Goal: Task Accomplishment & Management: Use online tool/utility

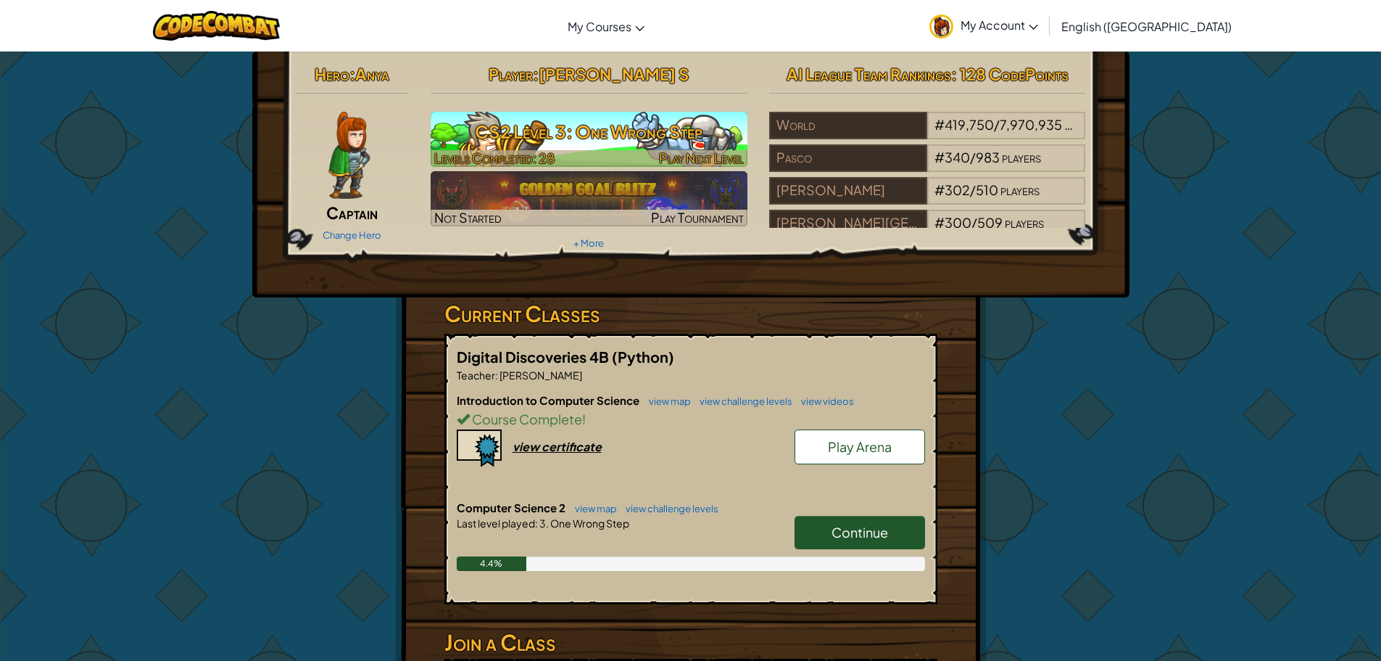
click at [620, 120] on h3 "CS2 Level 3: One Wrong Step" at bounding box center [589, 131] width 317 height 33
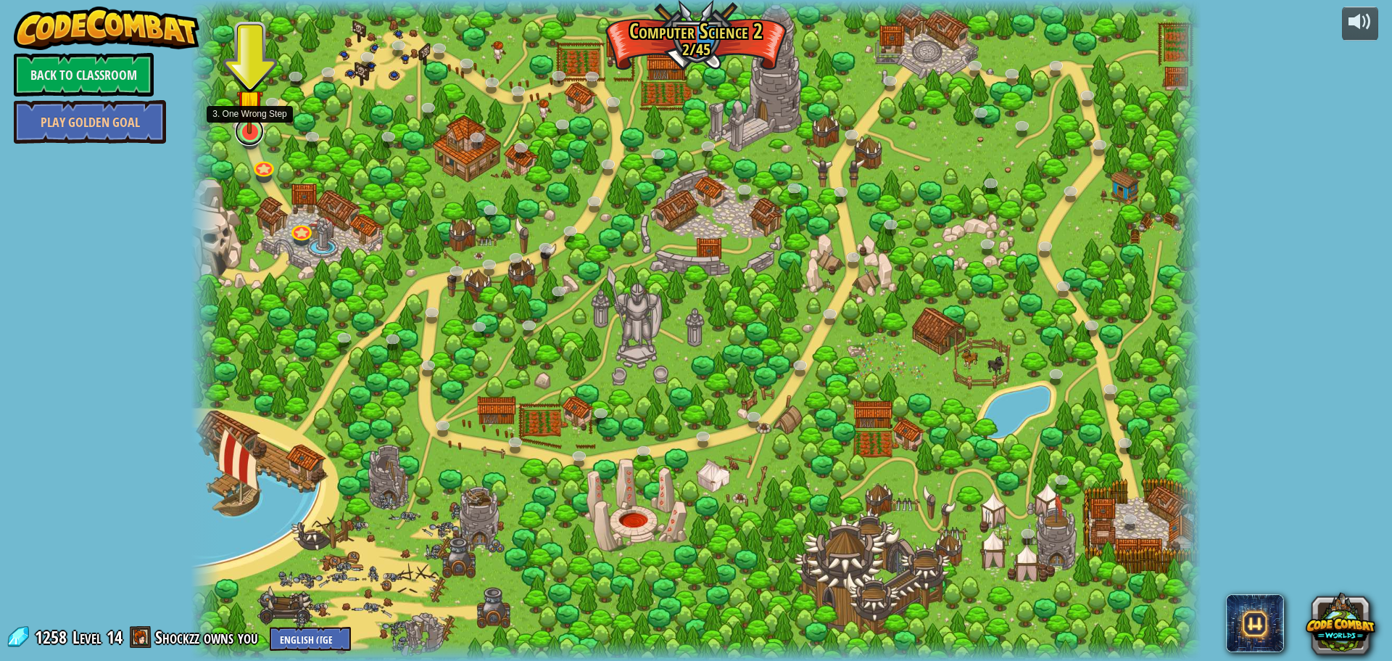
click at [253, 140] on link at bounding box center [249, 131] width 29 height 29
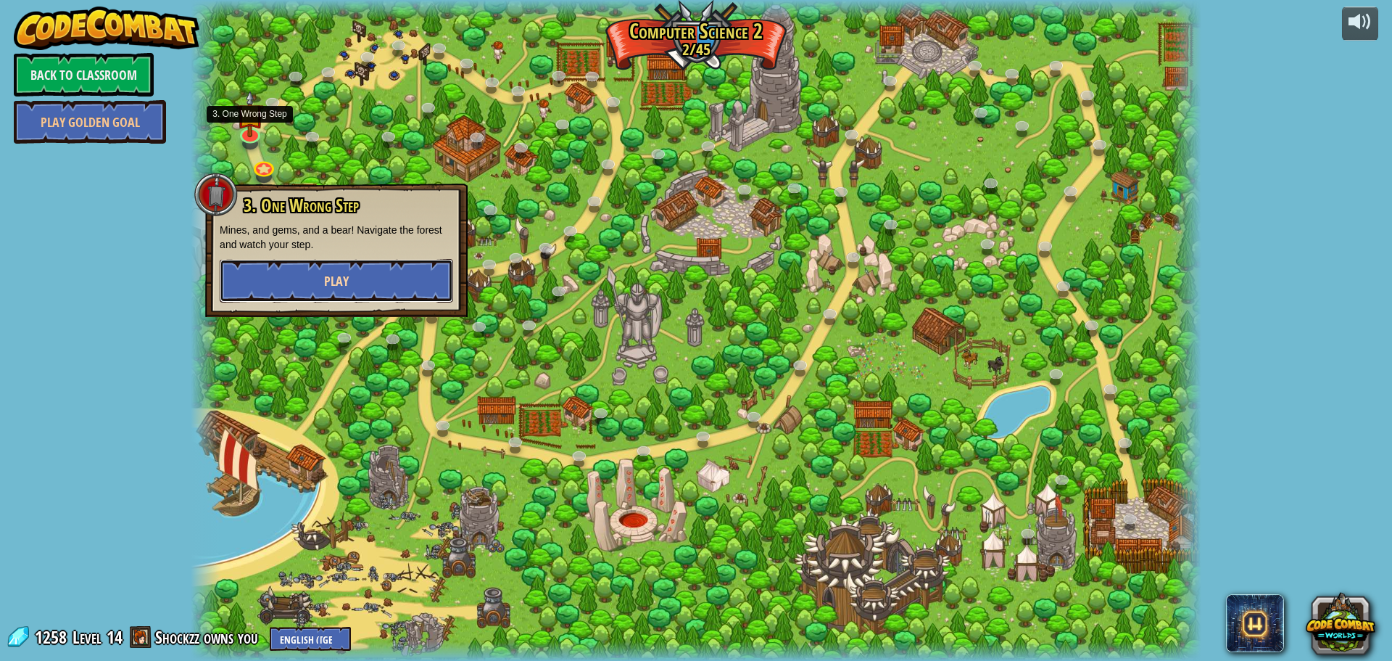
click at [302, 294] on button "Play" at bounding box center [336, 281] width 233 height 44
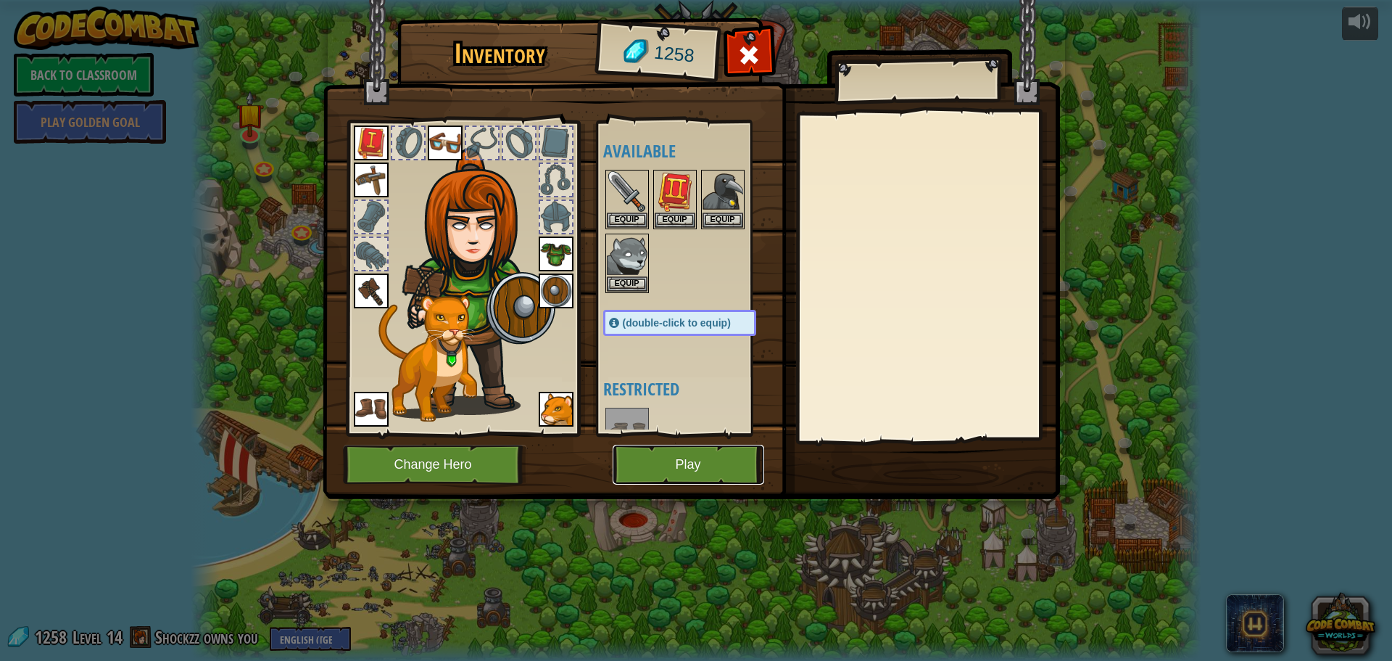
click at [627, 463] on button "Play" at bounding box center [689, 464] width 152 height 40
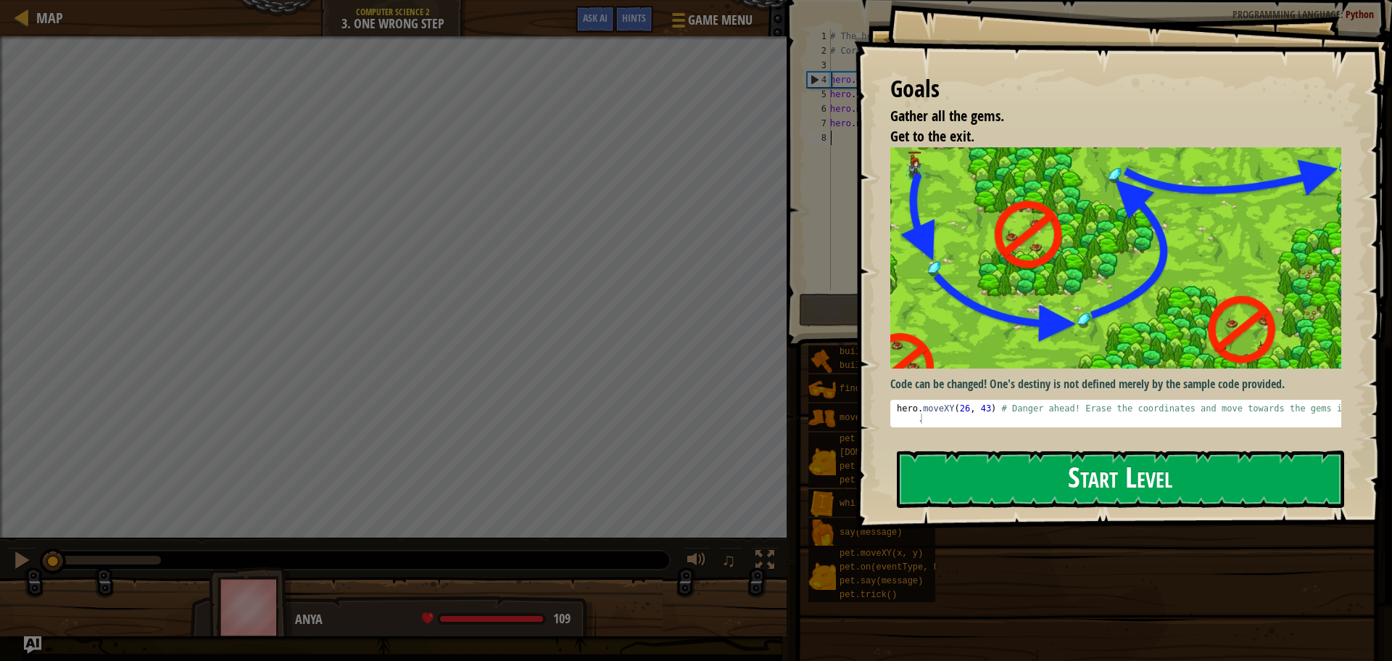
click at [977, 484] on button "Start Level" at bounding box center [1120, 478] width 447 height 57
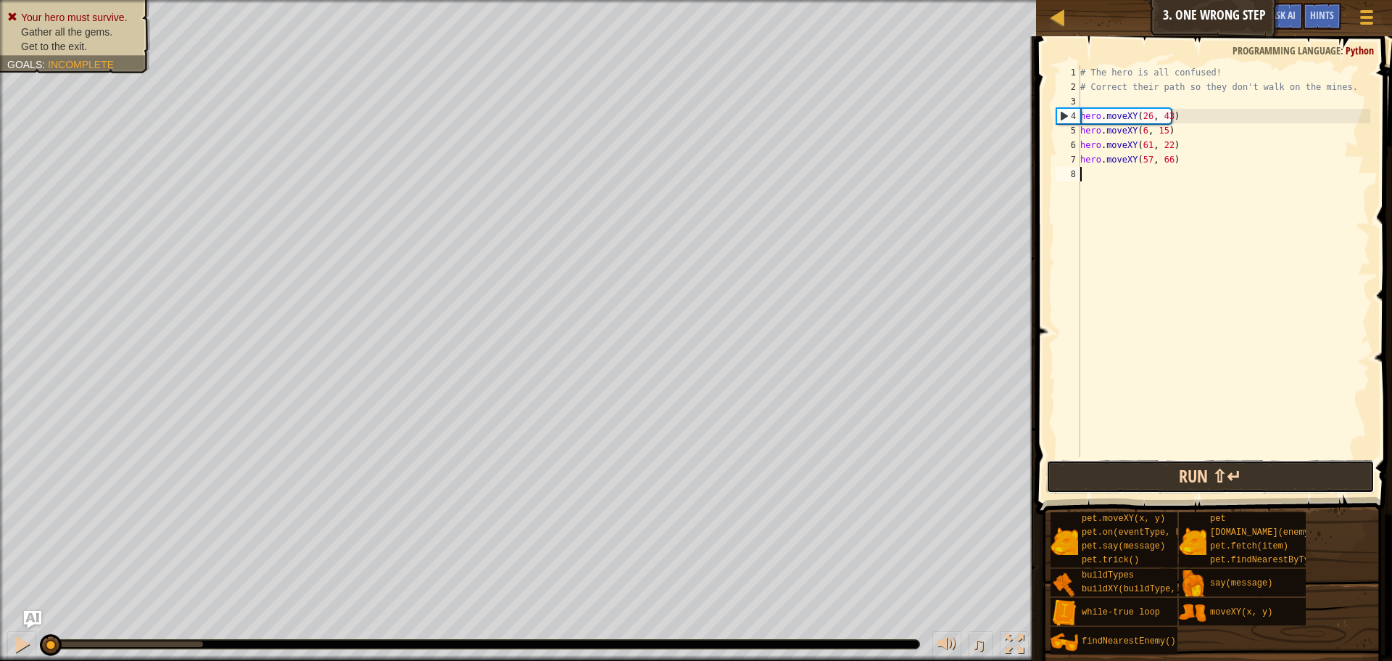
click at [1228, 489] on button "Run ⇧↵" at bounding box center [1210, 476] width 328 height 33
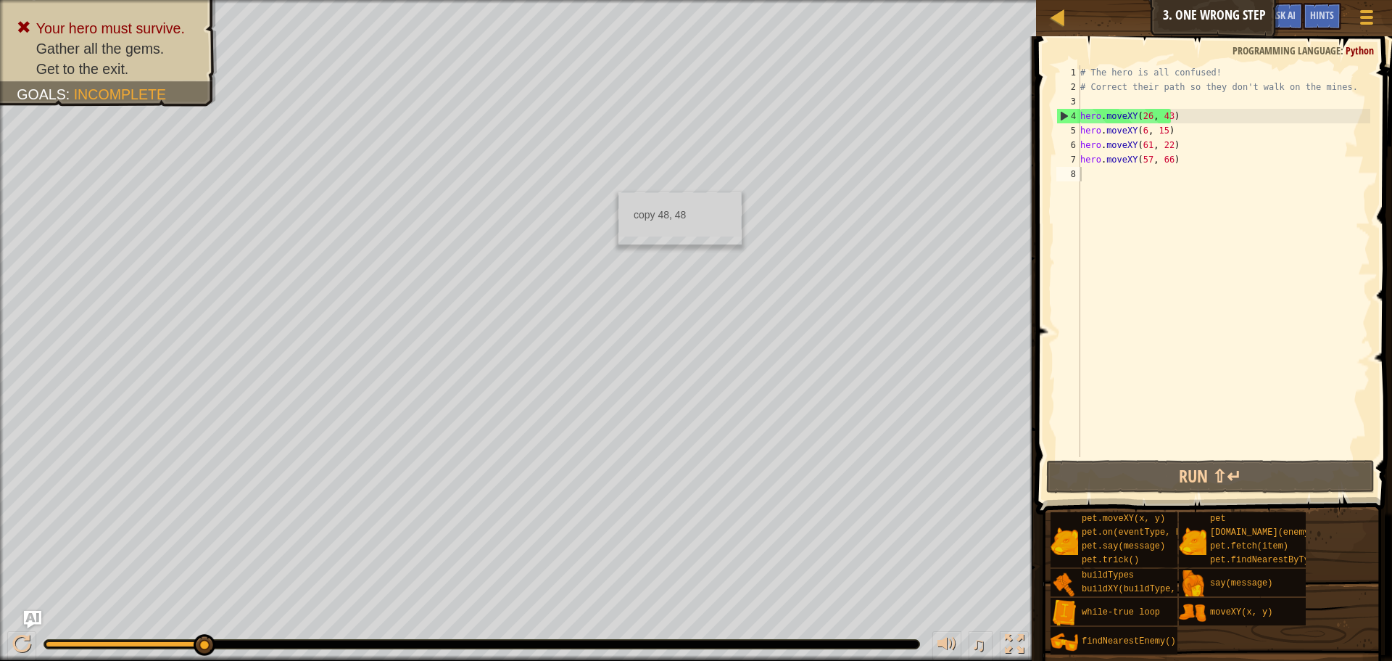
drag, startPoint x: 622, startPoint y: 195, endPoint x: 640, endPoint y: 196, distance: 18.1
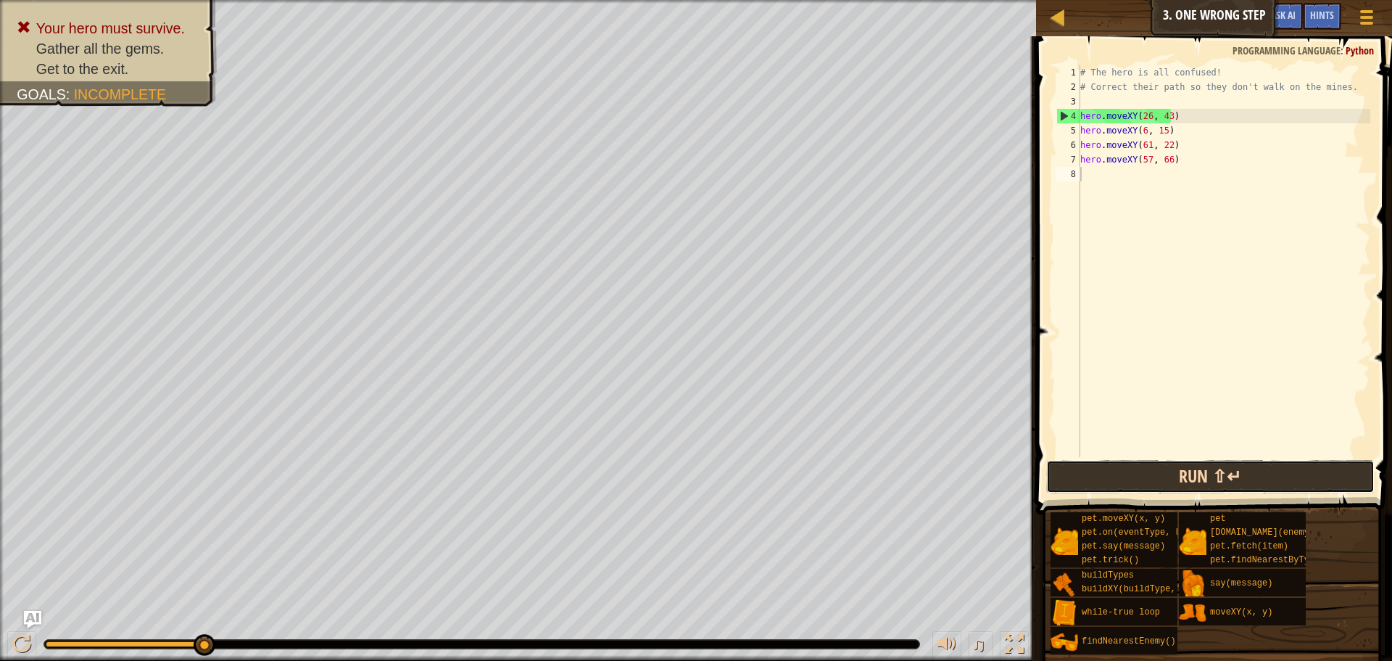
drag, startPoint x: 1139, startPoint y: 465, endPoint x: 1130, endPoint y: 460, distance: 10.4
click at [1139, 463] on button "Run ⇧↵" at bounding box center [1210, 476] width 328 height 33
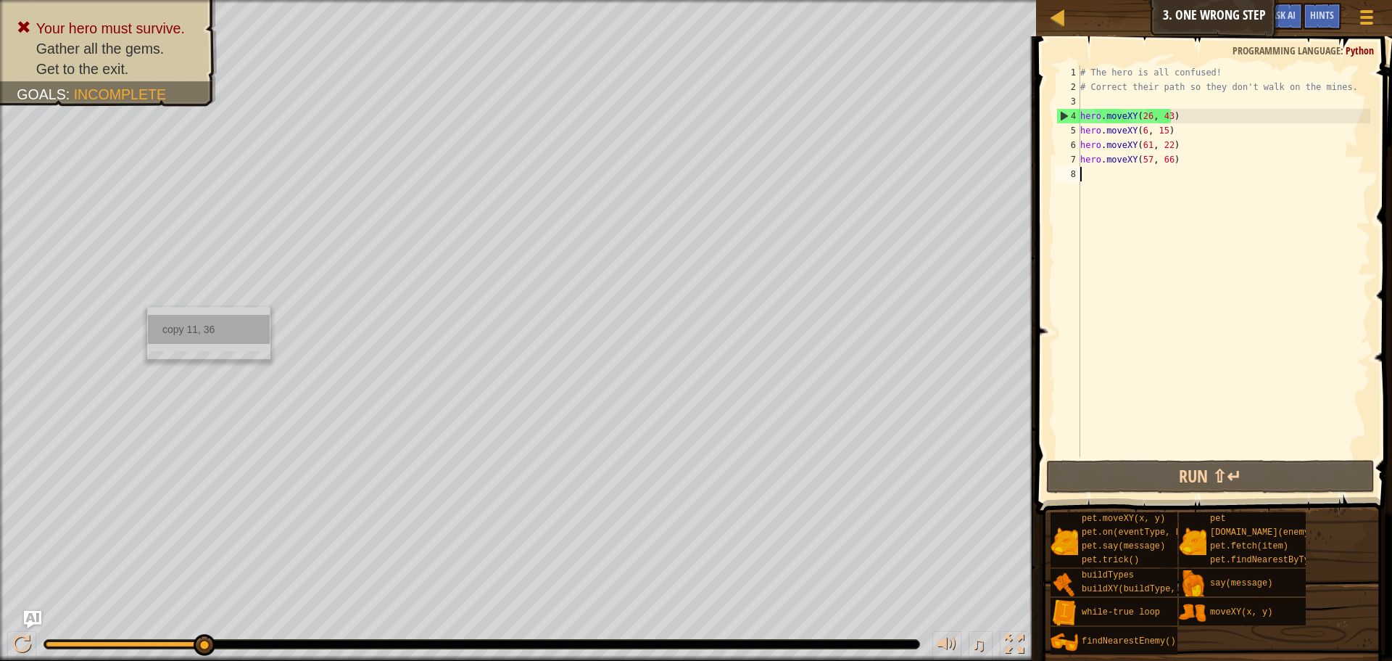
click at [202, 321] on div "copy 11, 36" at bounding box center [209, 329] width 122 height 29
click at [1168, 117] on div "# The hero is all confused! # Correct their path so they don't walk on the mine…" at bounding box center [1223, 275] width 293 height 421
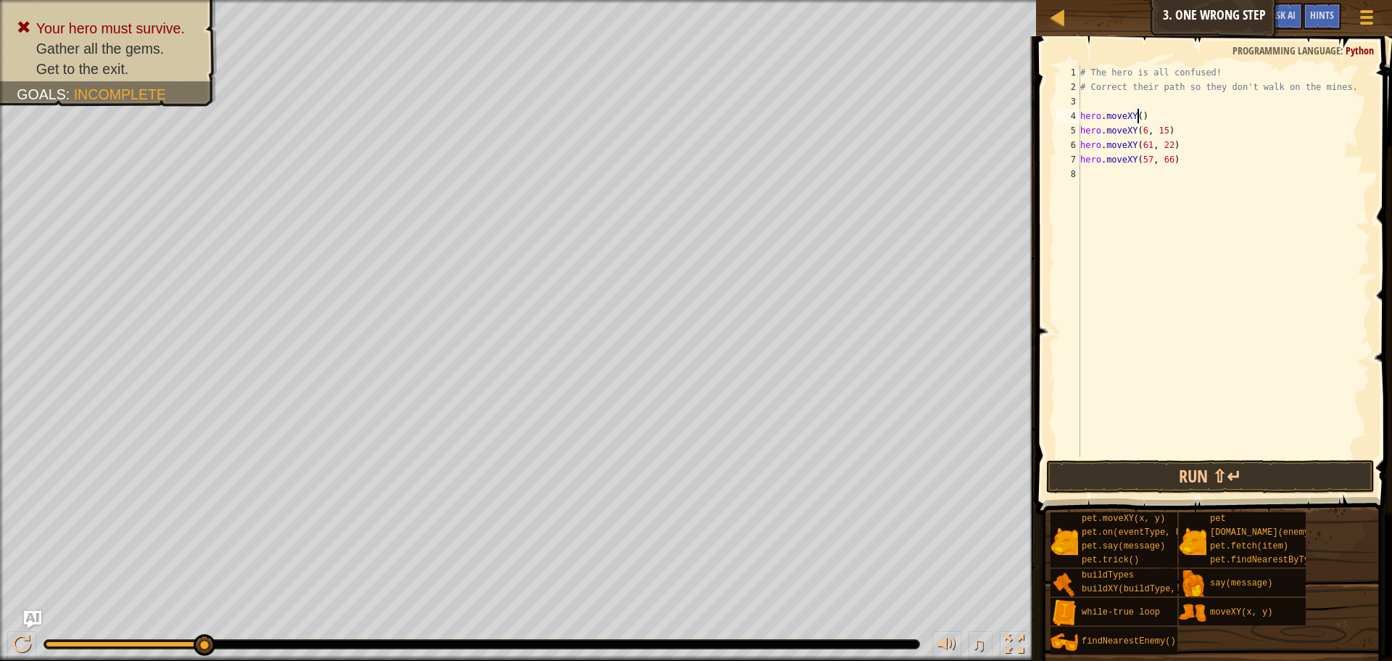
paste textarea "11, 36"
click at [471, 442] on div "copy 35, 24" at bounding box center [513, 446] width 122 height 29
click at [1164, 128] on div "# The hero is all confused! # Correct their path so they don't walk on the mine…" at bounding box center [1223, 275] width 293 height 421
paste textarea "35, 24"
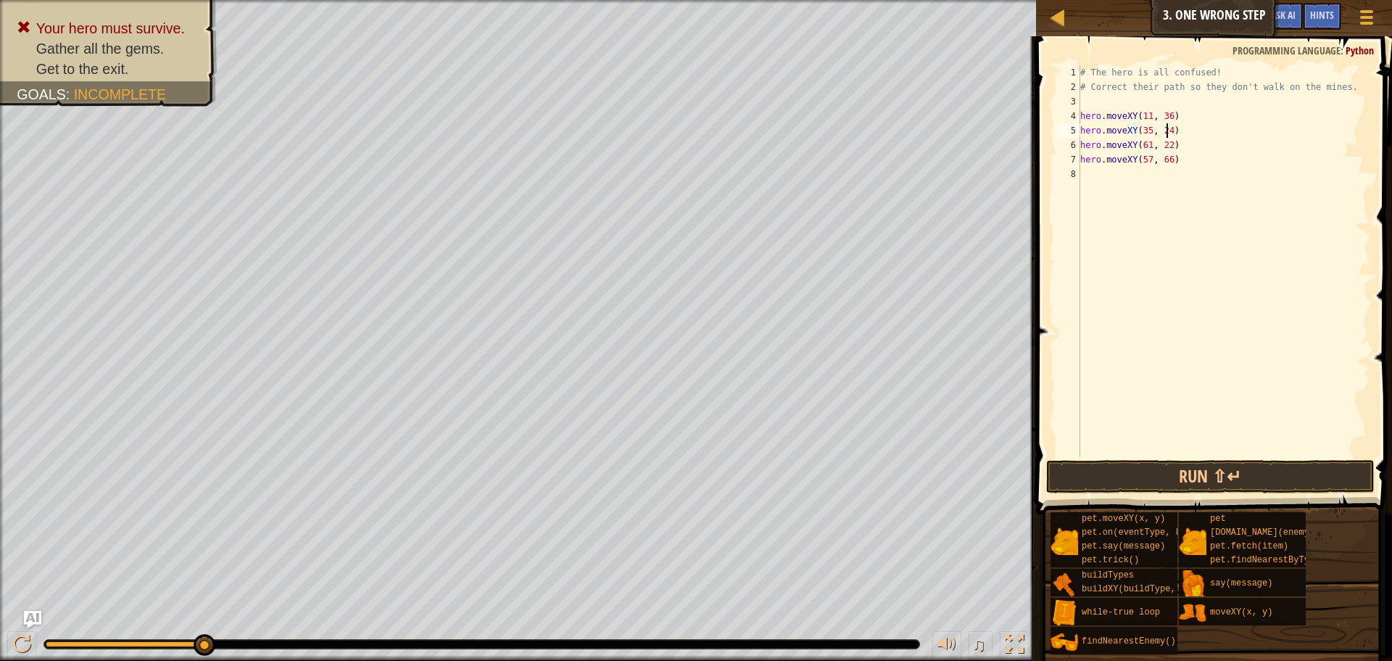
click at [1170, 143] on div "# The hero is all confused! # Correct their path so they don't walk on the mine…" at bounding box center [1223, 275] width 293 height 421
click at [1166, 151] on div "# The hero is all confused! # Correct their path so they don't walk on the mine…" at bounding box center [1223, 275] width 293 height 421
click at [536, 145] on div "copy 40, 56" at bounding box center [579, 136] width 122 height 29
click at [529, 141] on div "copy 40, 56" at bounding box center [577, 139] width 122 height 29
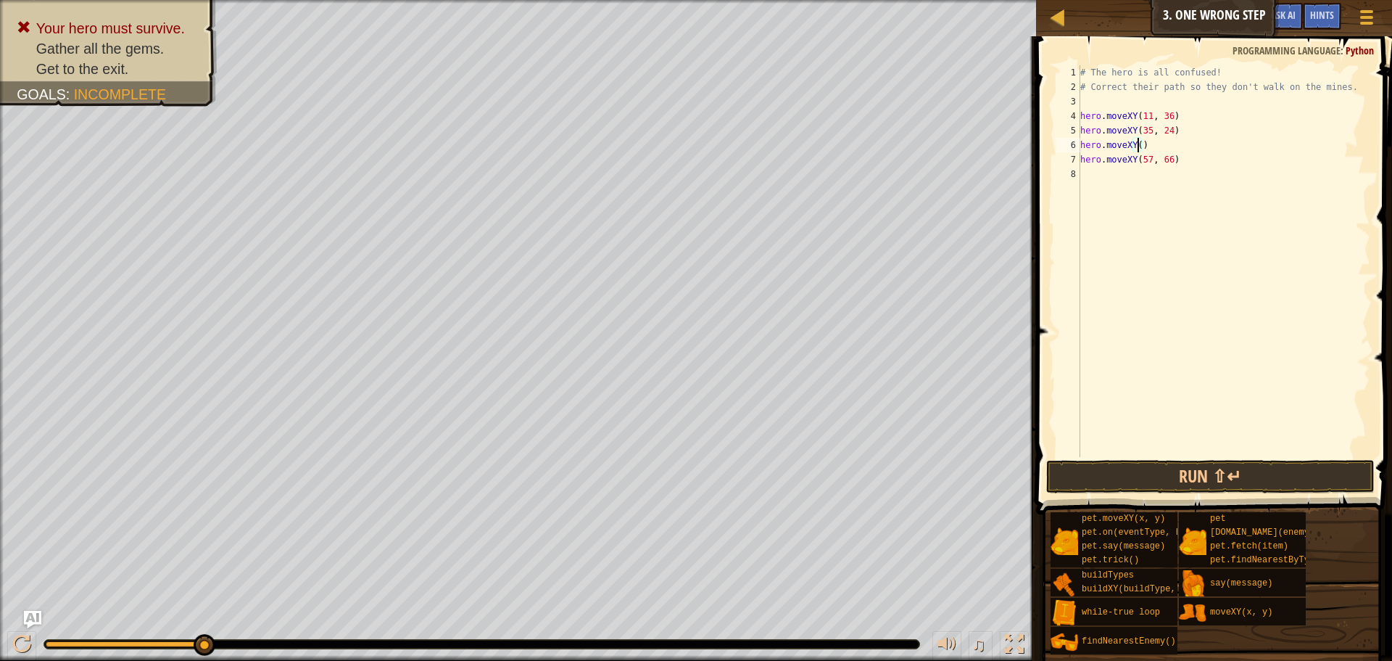
paste textarea "40, 56"
click at [1170, 155] on div "# The hero is all confused! # Correct their path so they don't walk on the mine…" at bounding box center [1223, 275] width 293 height 421
click at [1170, 158] on div "# The hero is all confused! # Correct their path so they don't walk on the mine…" at bounding box center [1223, 261] width 293 height 392
drag, startPoint x: 1168, startPoint y: 159, endPoint x: 1138, endPoint y: 163, distance: 30.8
click at [1138, 163] on div "# The hero is all confused! # Correct their path so they don't walk on the mine…" at bounding box center [1223, 275] width 293 height 421
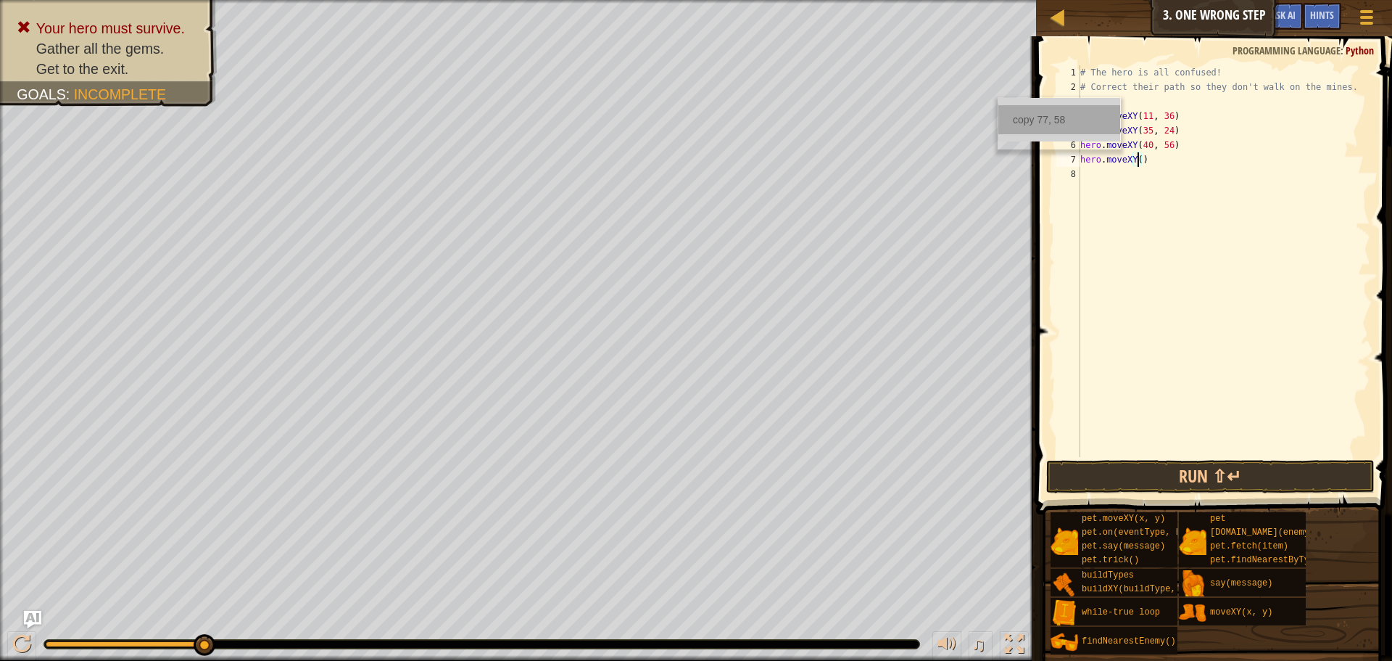
click at [1004, 111] on div "copy 77, 58" at bounding box center [1059, 119] width 122 height 29
click at [1138, 160] on div "# The hero is all confused! # Correct their path so they don't walk on the mine…" at bounding box center [1223, 275] width 293 height 421
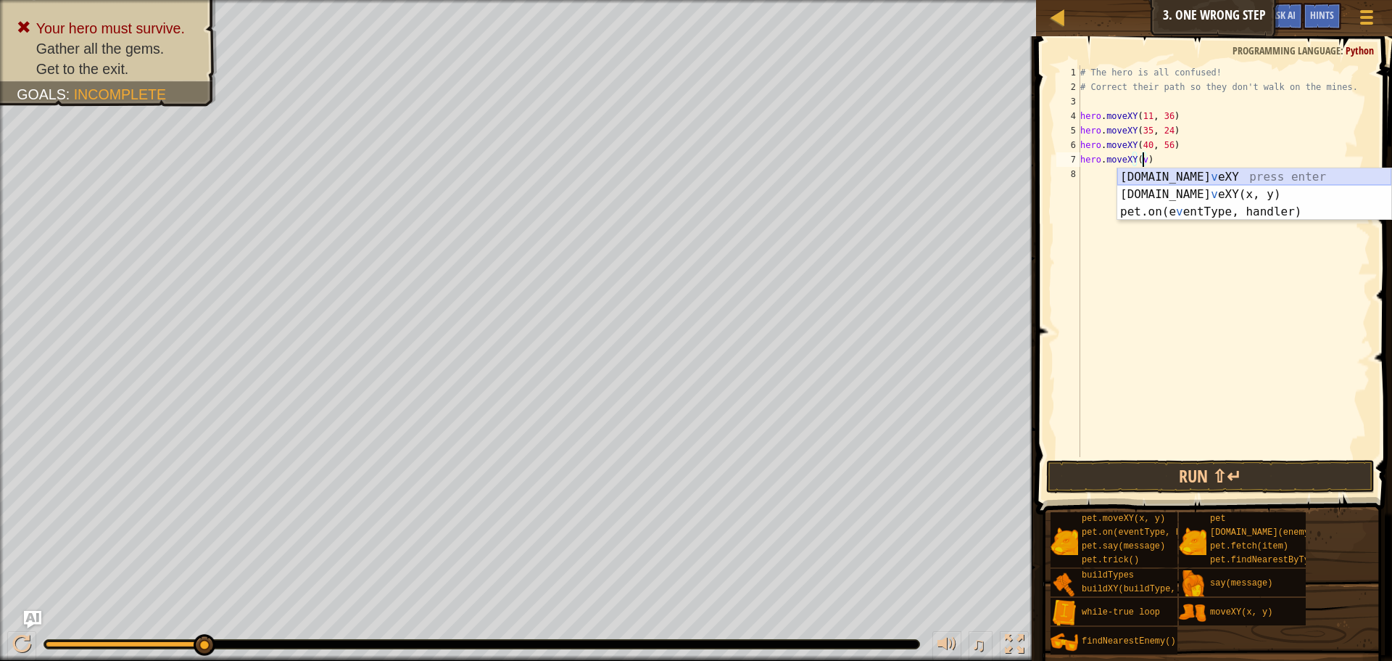
scroll to position [7, 4]
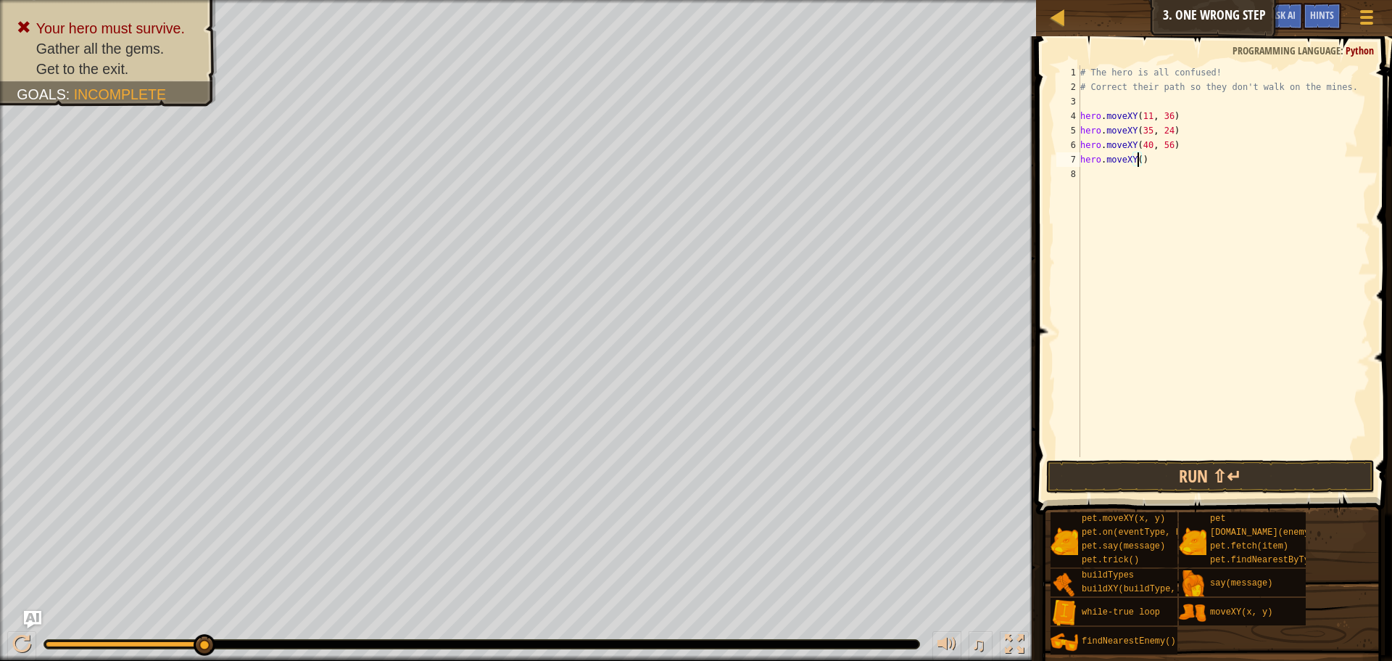
paste textarea "77, 58"
type textarea "hero.moveXY(77, 58)"
click at [1249, 483] on button "Run ⇧↵" at bounding box center [1210, 476] width 328 height 33
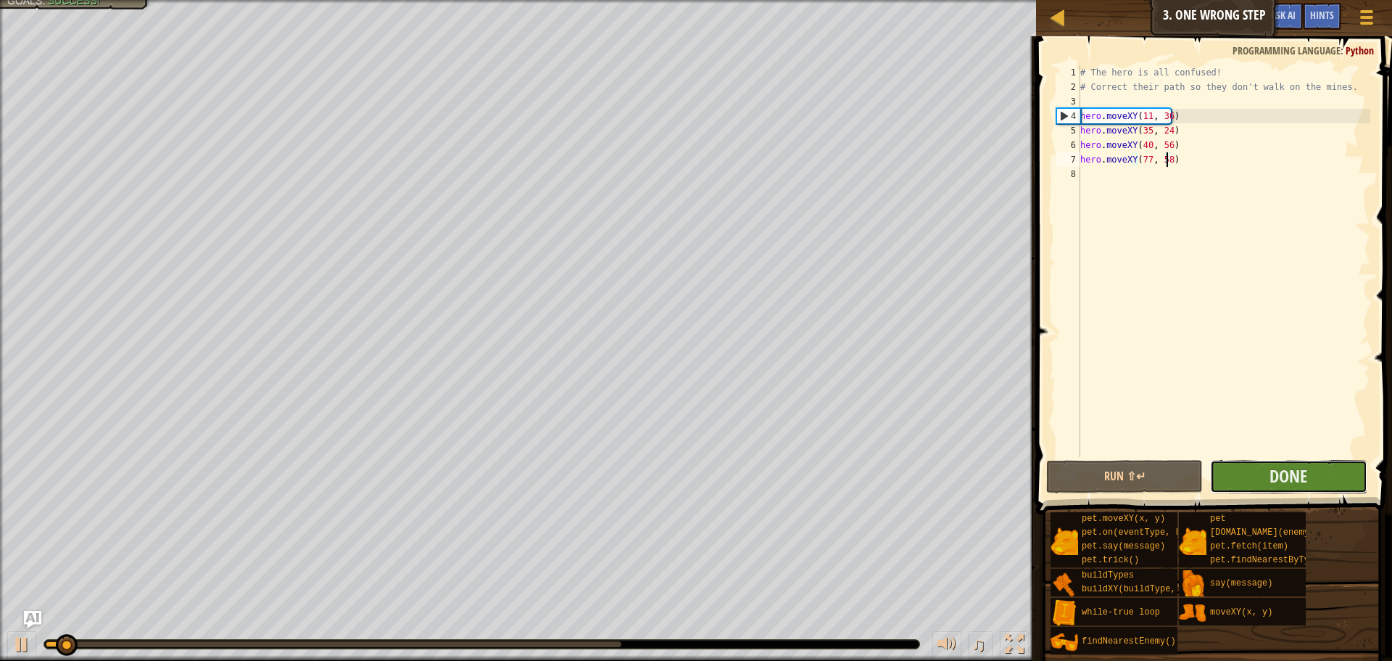
click at [1244, 471] on button "Done" at bounding box center [1288, 476] width 157 height 33
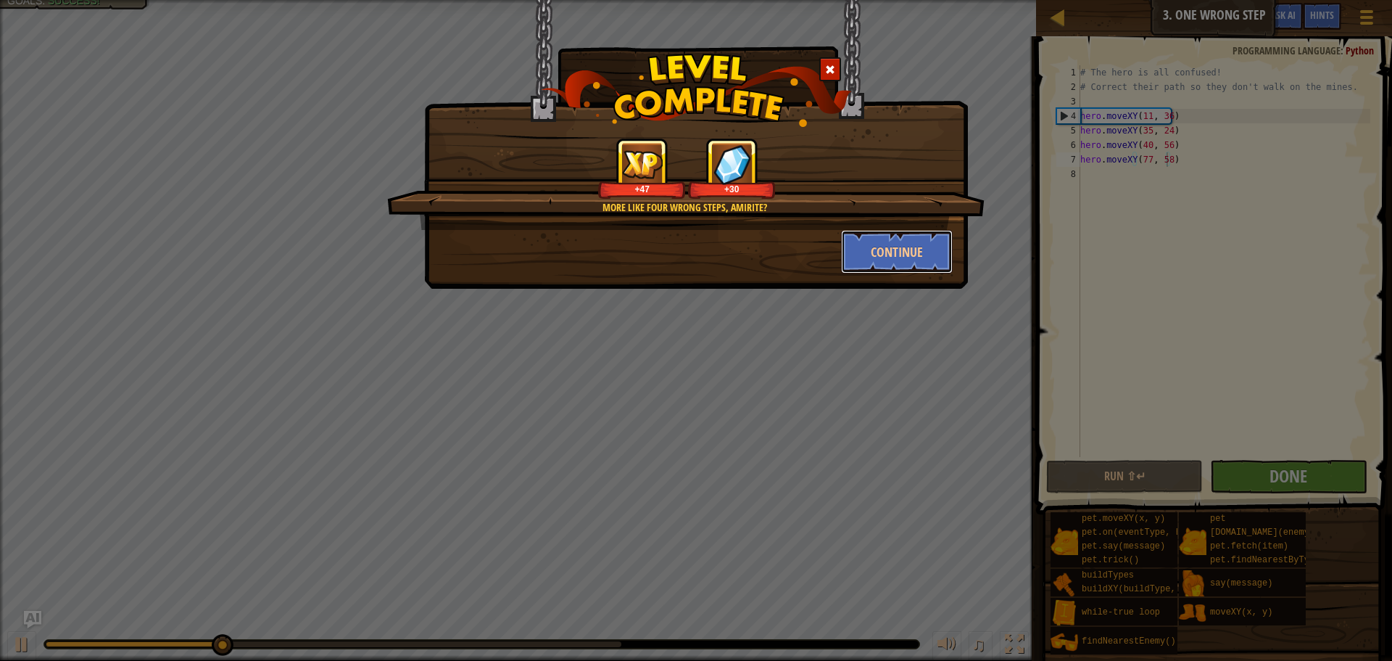
drag, startPoint x: 918, startPoint y: 262, endPoint x: 485, endPoint y: 637, distance: 572.1
click at [914, 260] on button "Continue" at bounding box center [897, 252] width 112 height 44
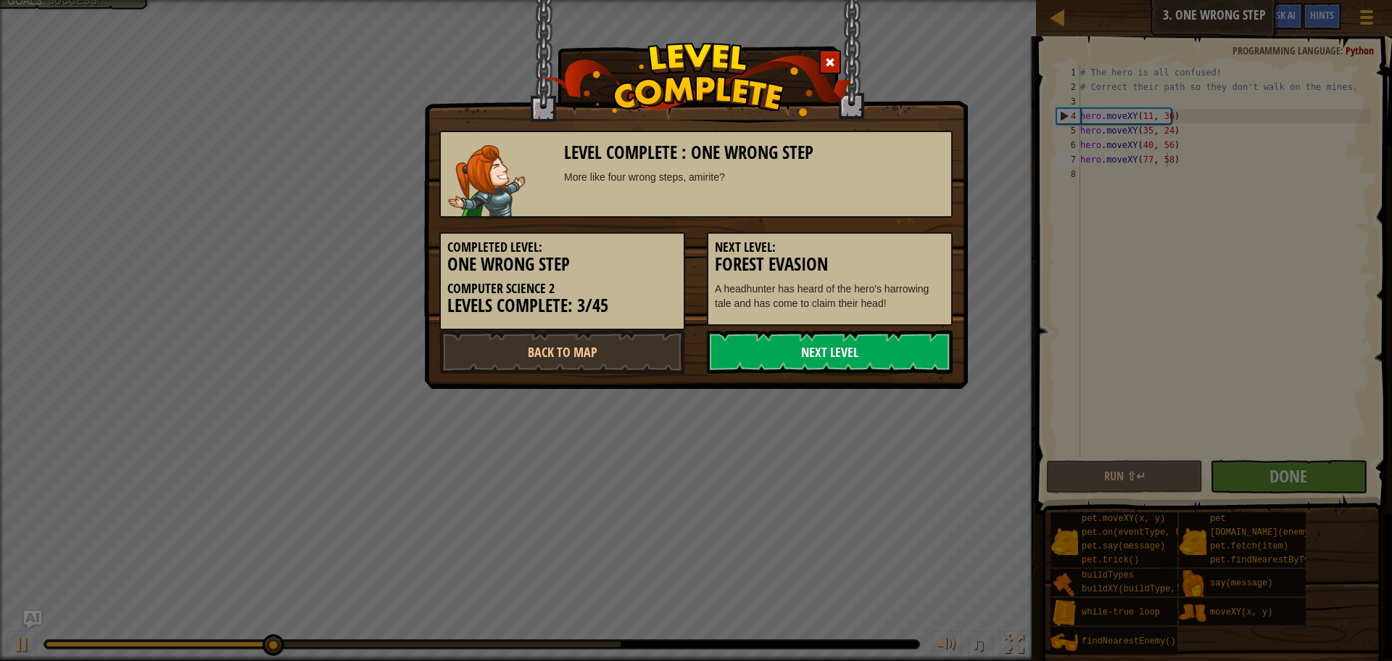
click at [792, 342] on link "Next Level" at bounding box center [830, 352] width 246 height 44
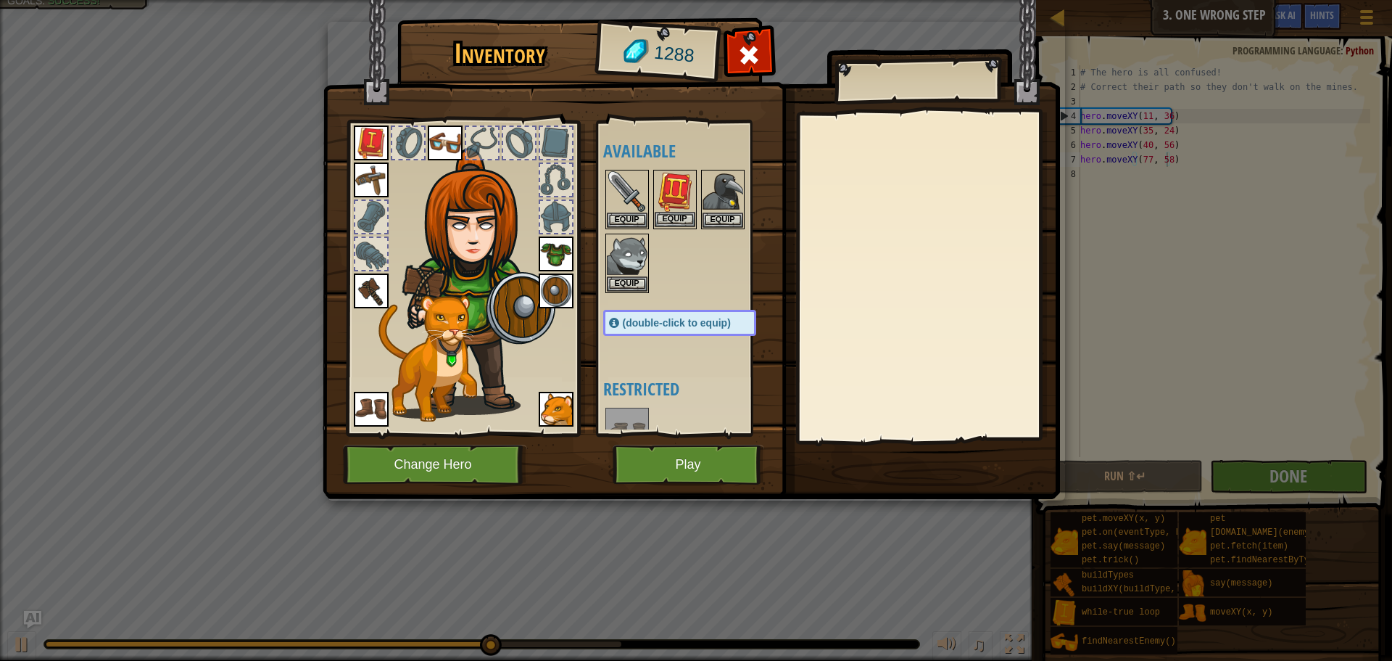
click at [682, 210] on img at bounding box center [675, 191] width 41 height 41
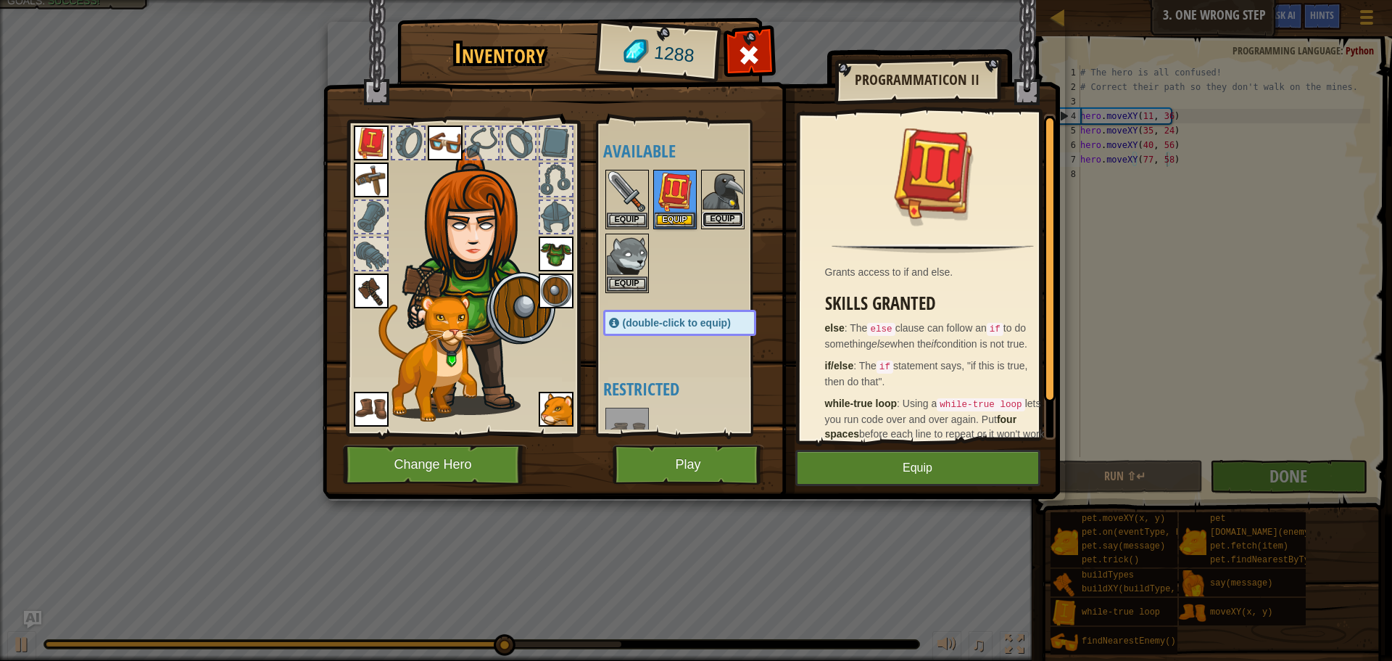
click at [717, 212] on button "Equip" at bounding box center [723, 219] width 41 height 15
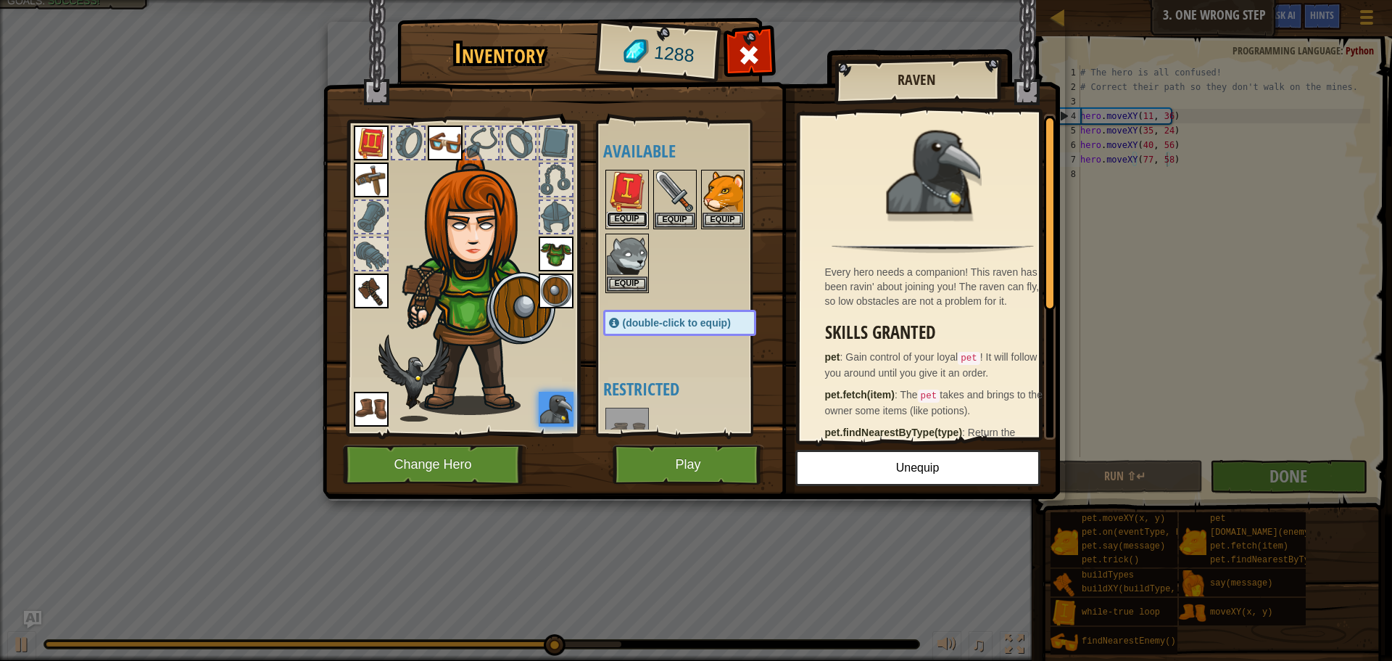
click at [626, 218] on button "Equip" at bounding box center [627, 219] width 41 height 15
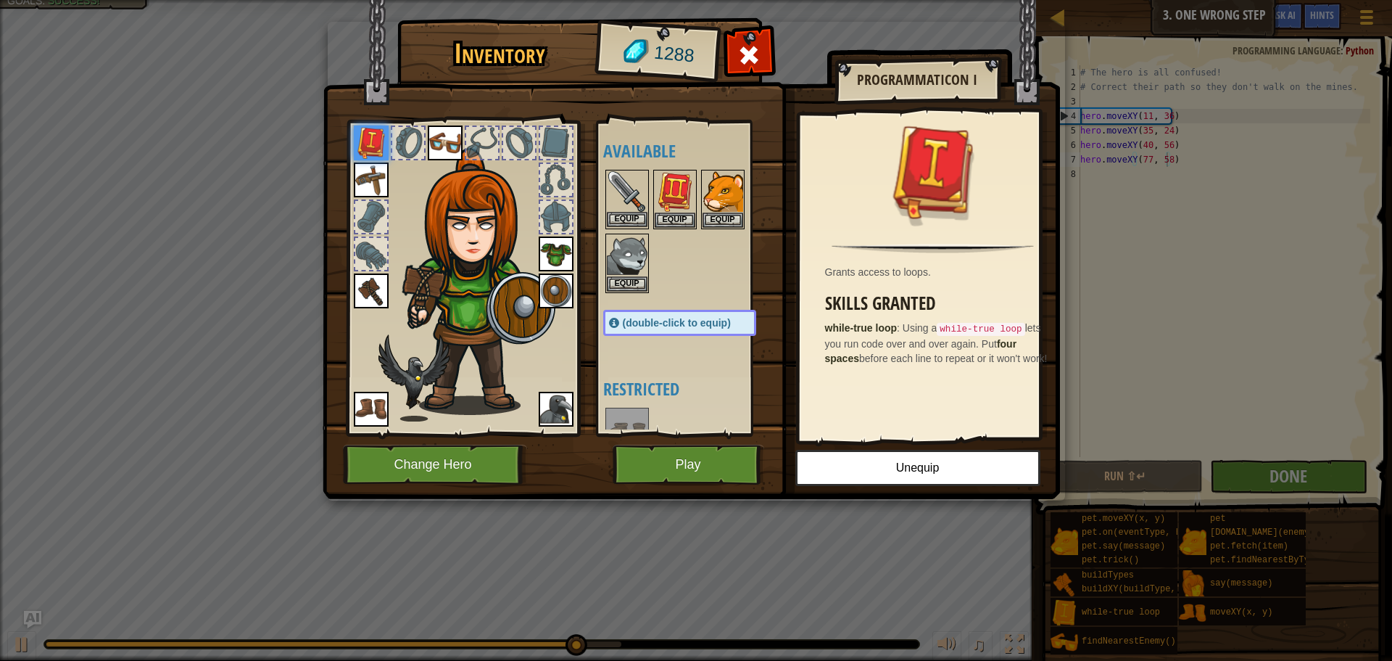
click at [647, 215] on div "Equip" at bounding box center [627, 199] width 44 height 59
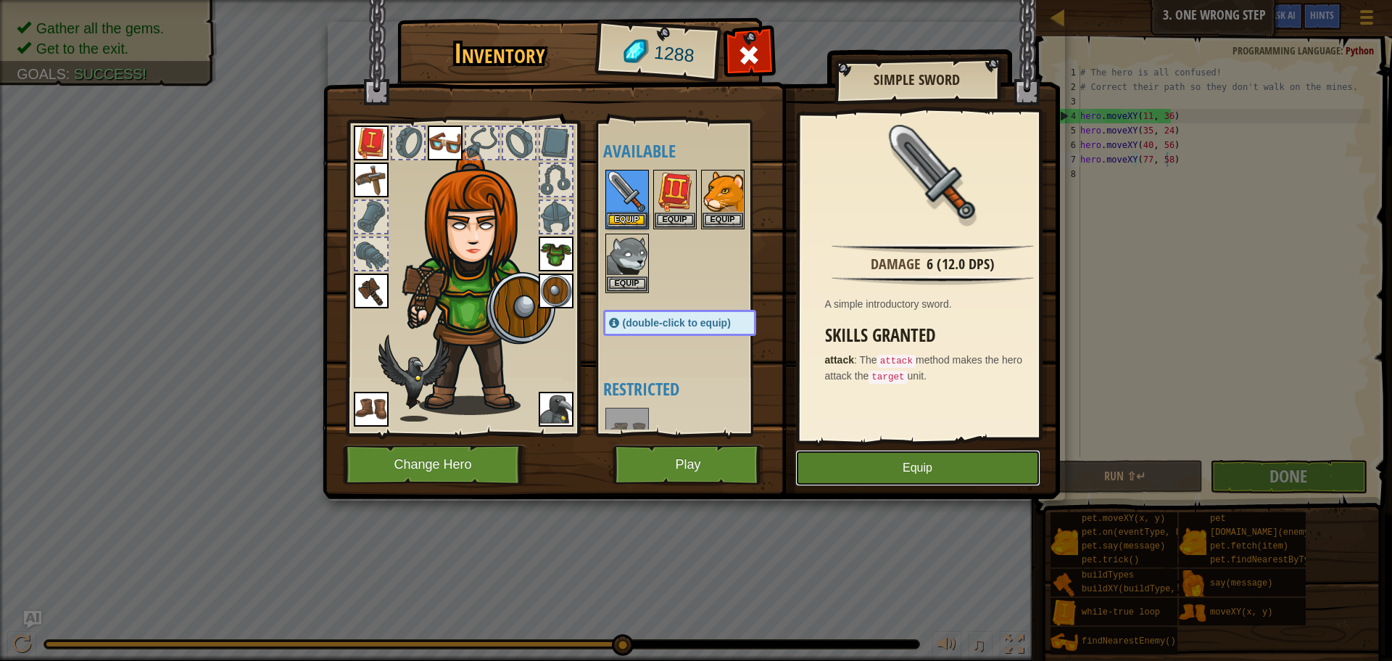
click at [927, 479] on button "Equip" at bounding box center [917, 468] width 245 height 36
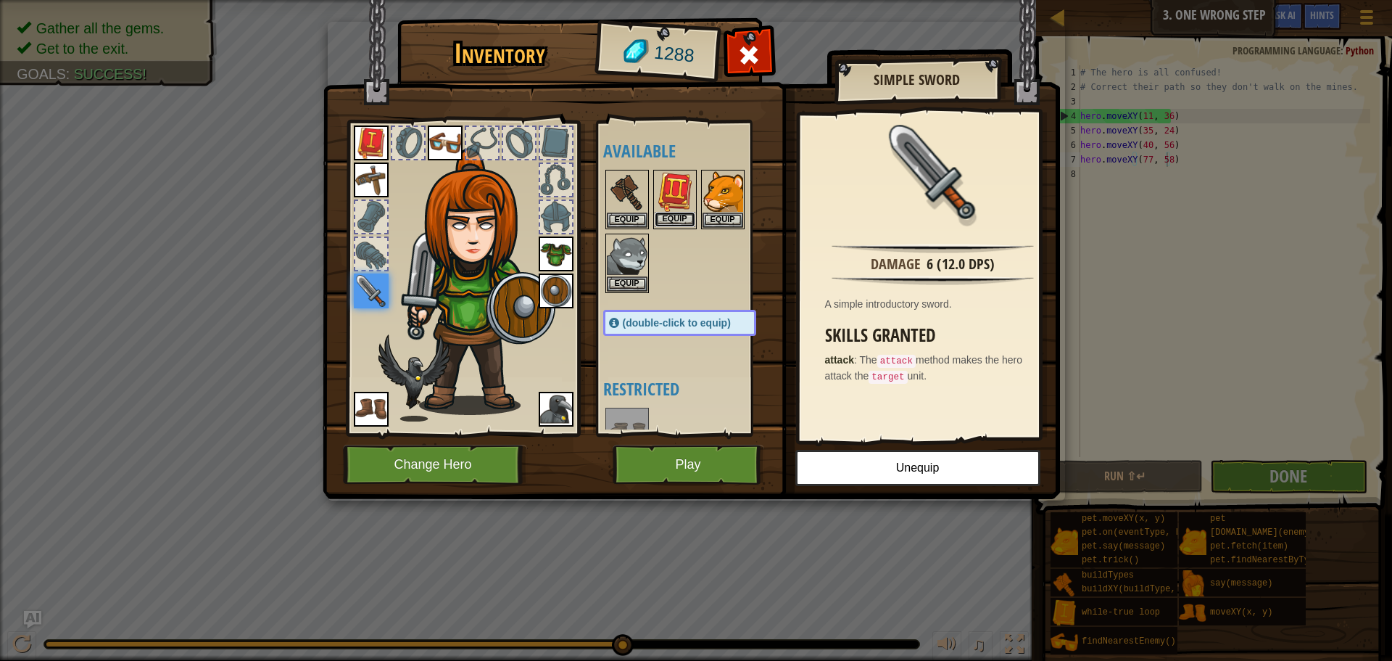
click at [663, 218] on button "Equip" at bounding box center [675, 219] width 41 height 15
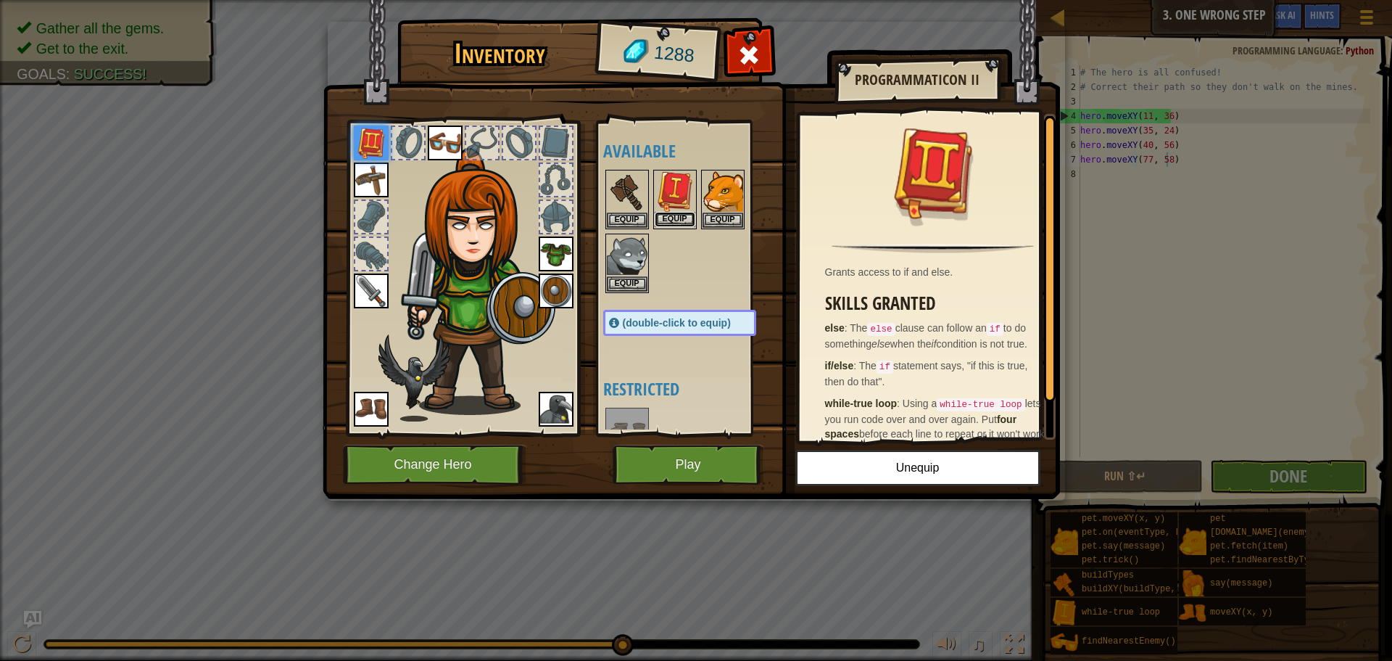
click at [684, 218] on button "Equip" at bounding box center [675, 219] width 41 height 15
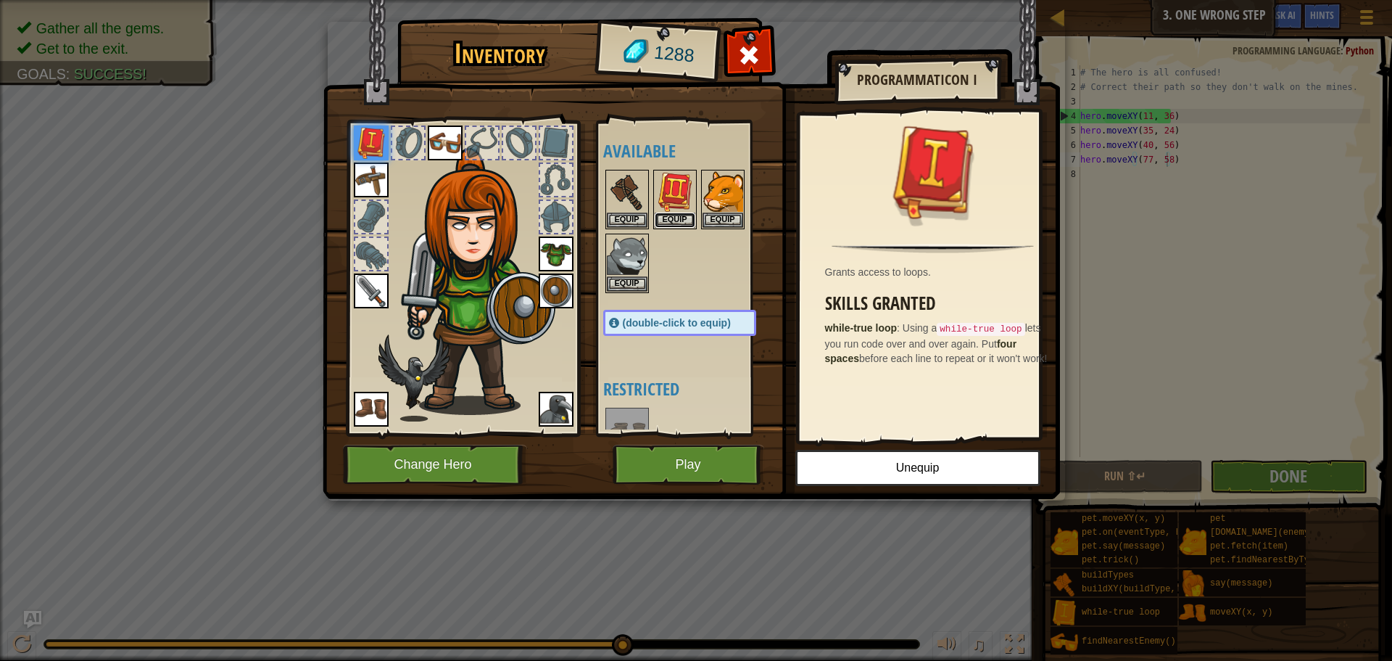
click at [683, 218] on button "Equip" at bounding box center [675, 219] width 41 height 15
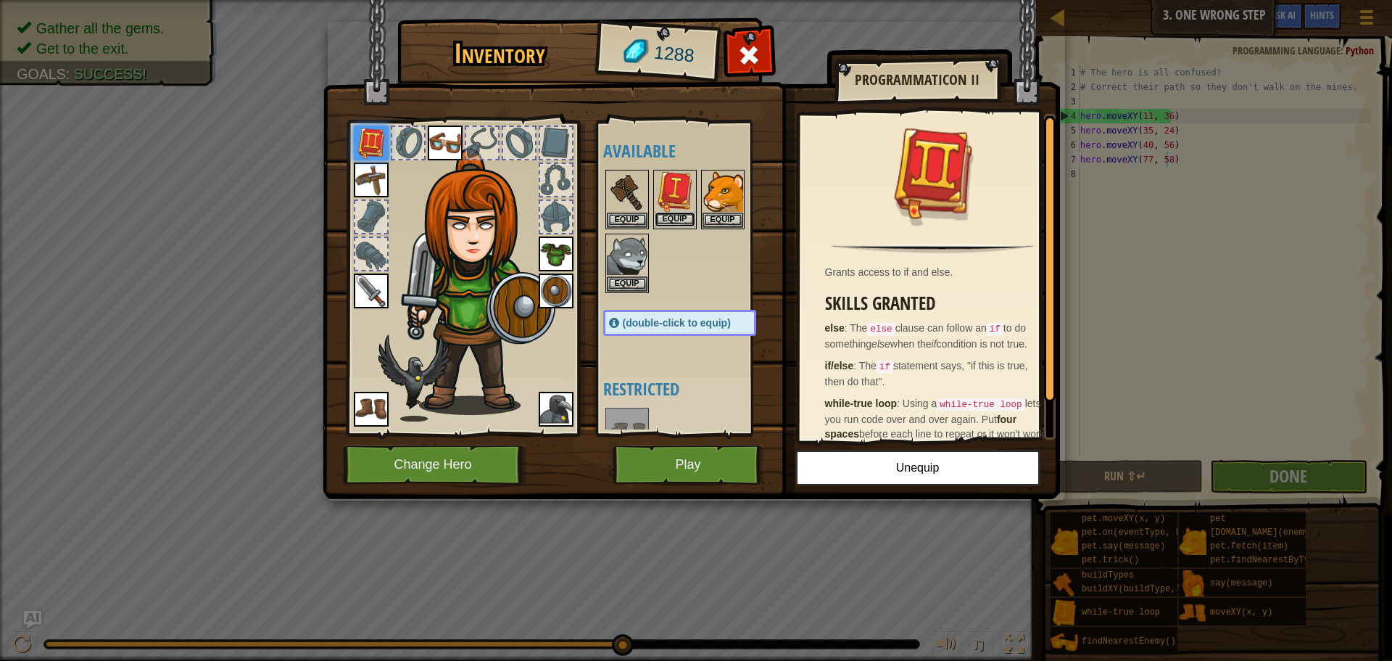
click at [667, 218] on button "Equip" at bounding box center [675, 219] width 41 height 15
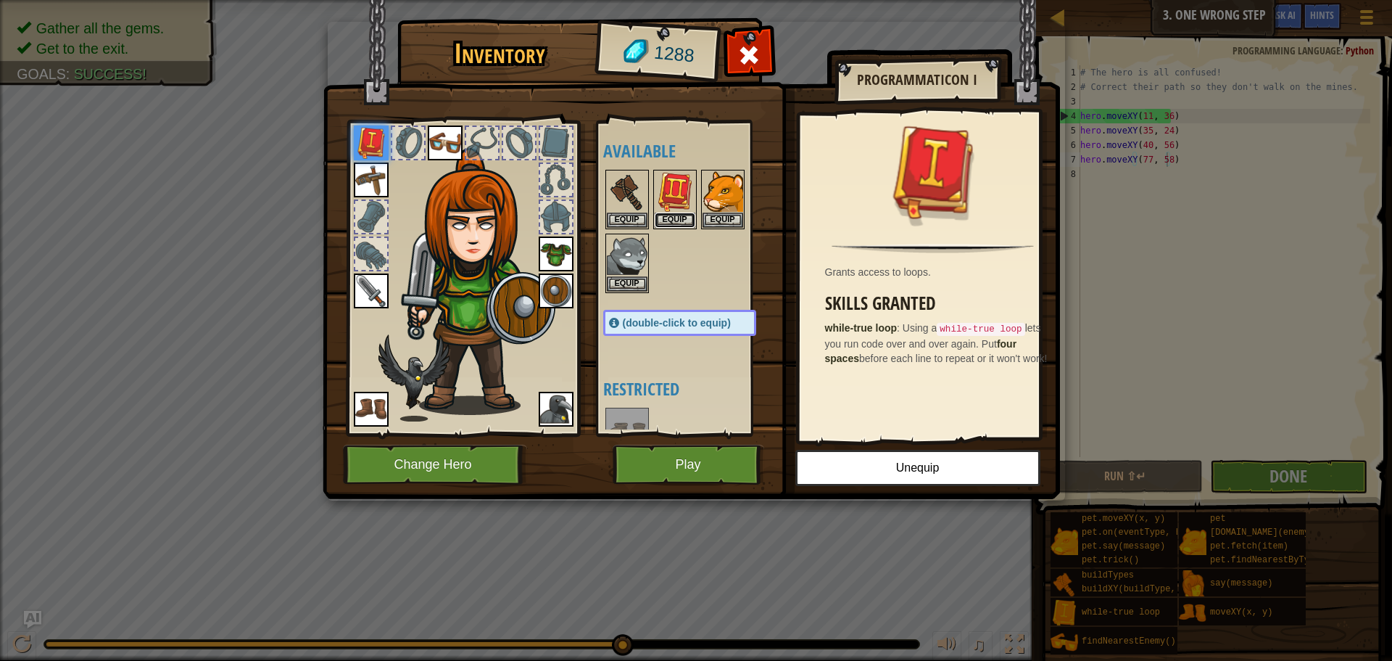
click at [667, 218] on button "Equip" at bounding box center [675, 219] width 41 height 15
click at [0, 0] on button "Equip" at bounding box center [0, 0] width 0 height 0
click at [698, 223] on div at bounding box center [694, 231] width 182 height 128
click at [695, 220] on button "Equip" at bounding box center [675, 219] width 41 height 15
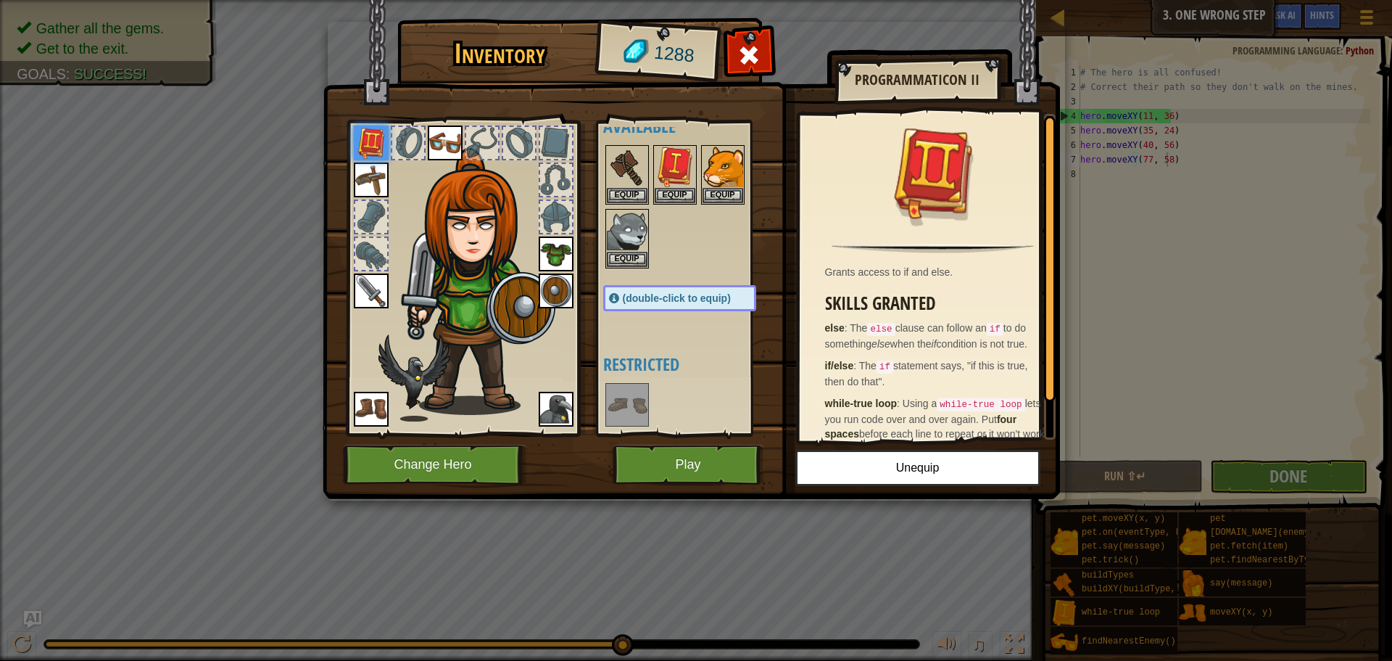
scroll to position [0, 0]
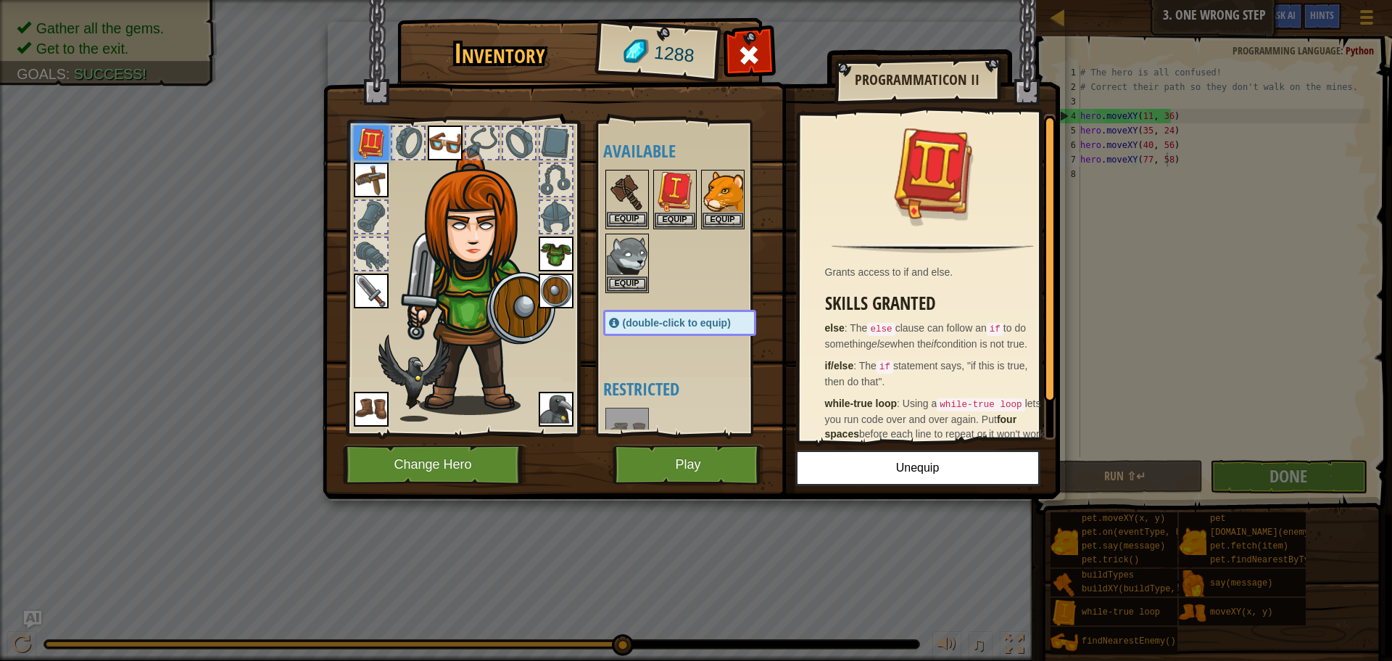
click at [619, 184] on img at bounding box center [627, 191] width 41 height 41
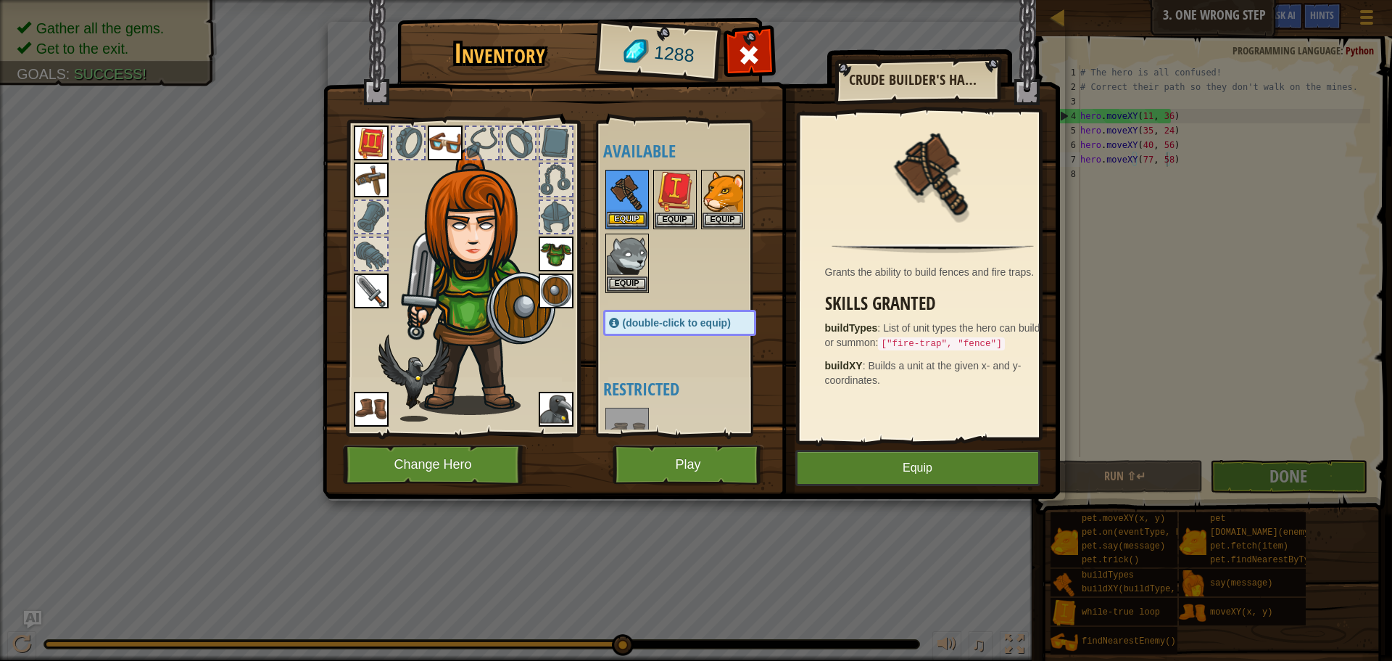
click at [619, 184] on img at bounding box center [627, 191] width 41 height 41
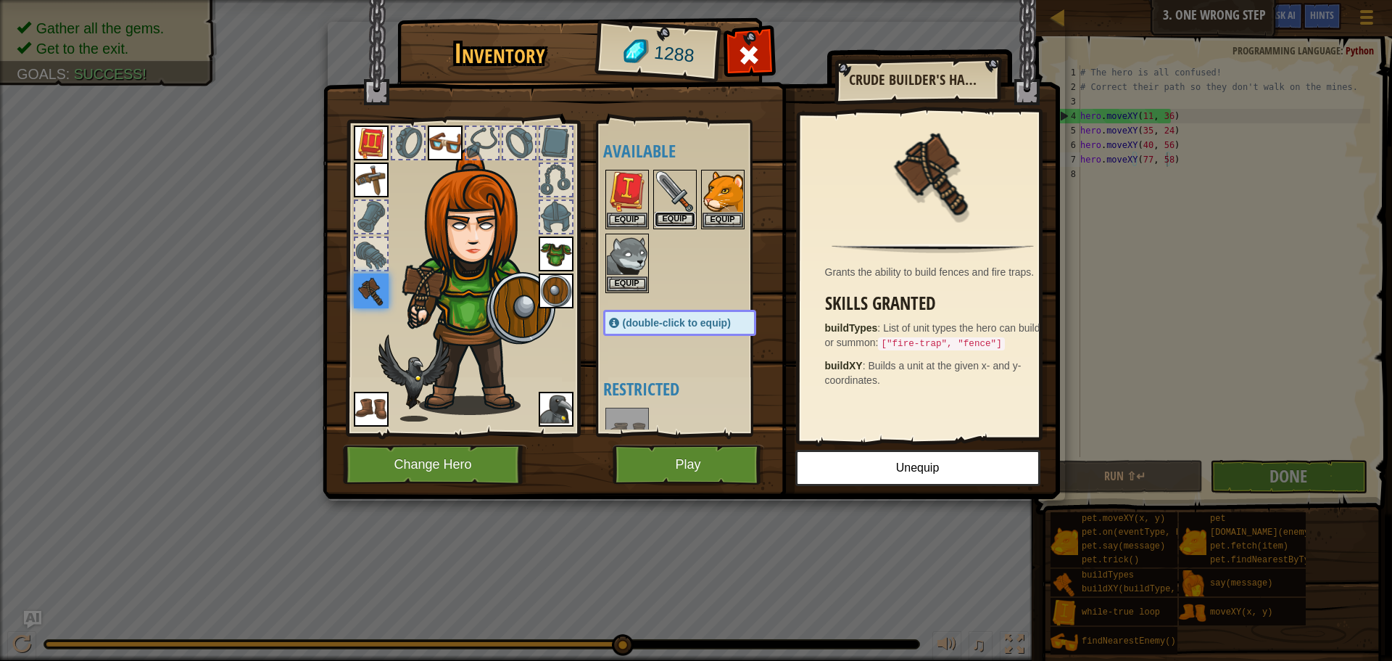
click at [685, 212] on button "Equip" at bounding box center [675, 219] width 41 height 15
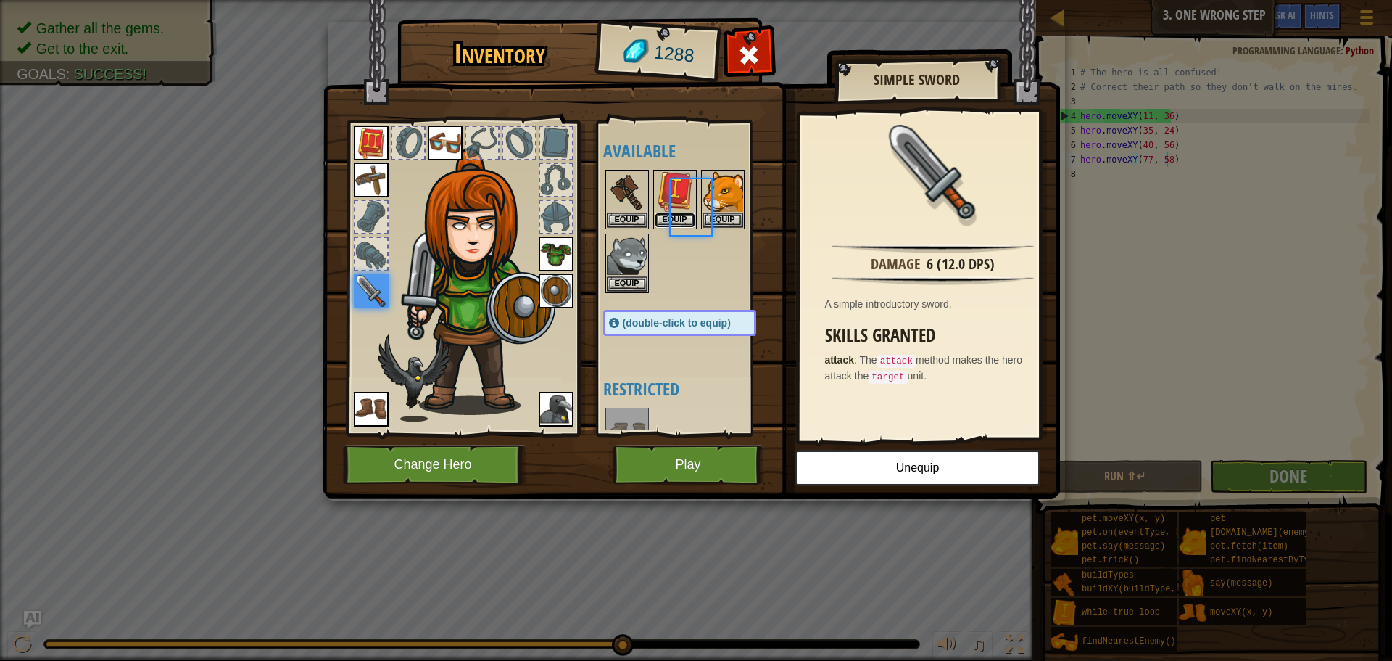
click at [685, 212] on button "Equip" at bounding box center [675, 219] width 41 height 15
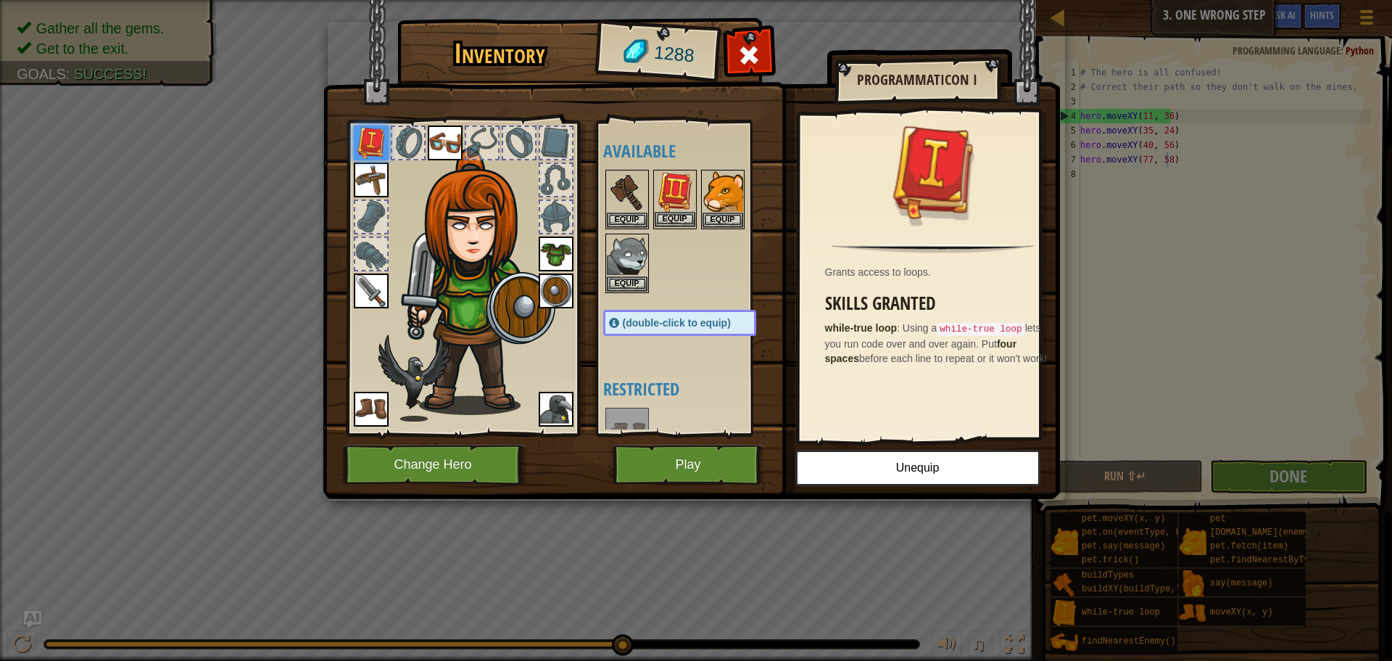
click at [686, 203] on img at bounding box center [675, 191] width 41 height 41
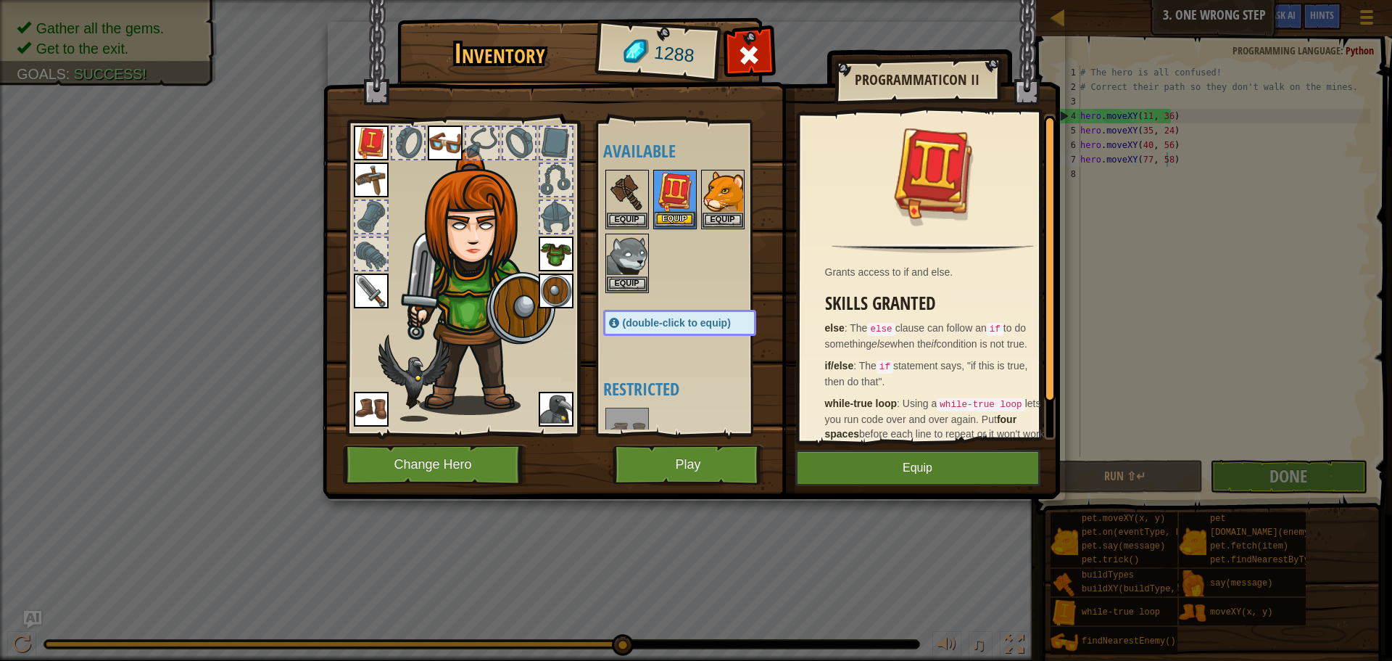
click at [690, 202] on img at bounding box center [675, 191] width 41 height 41
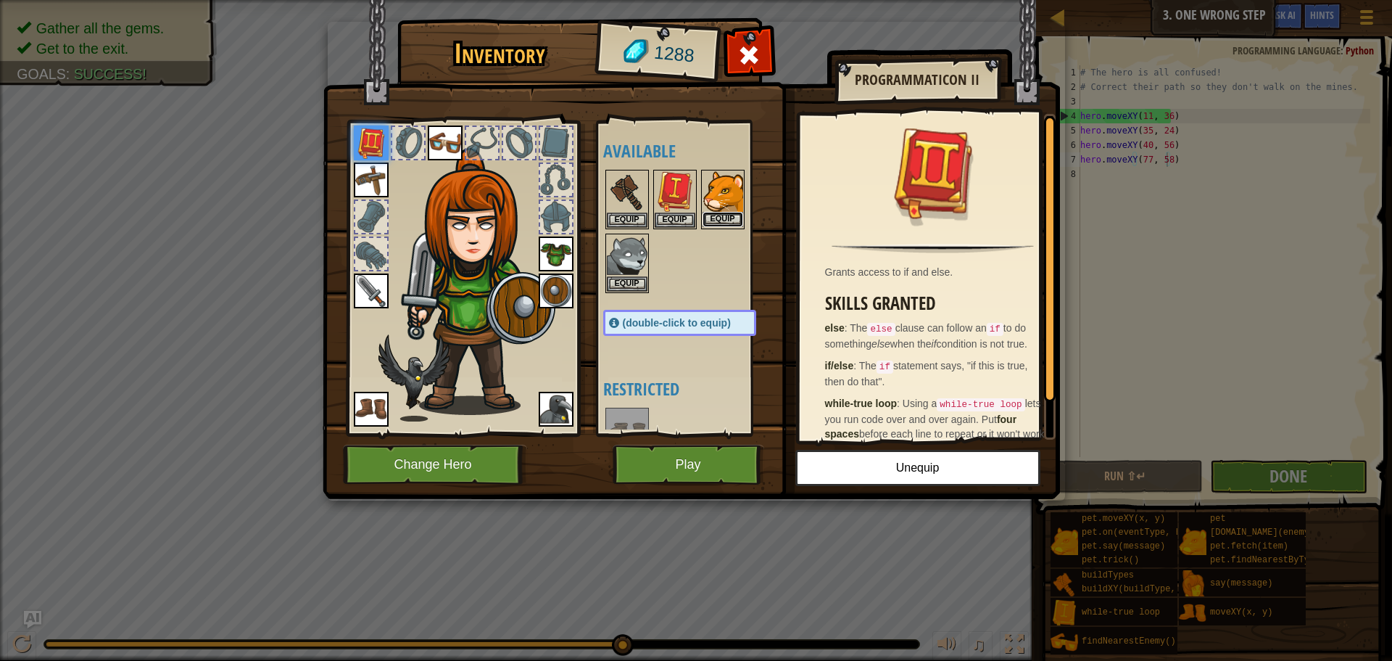
click at [719, 215] on button "Equip" at bounding box center [723, 219] width 41 height 15
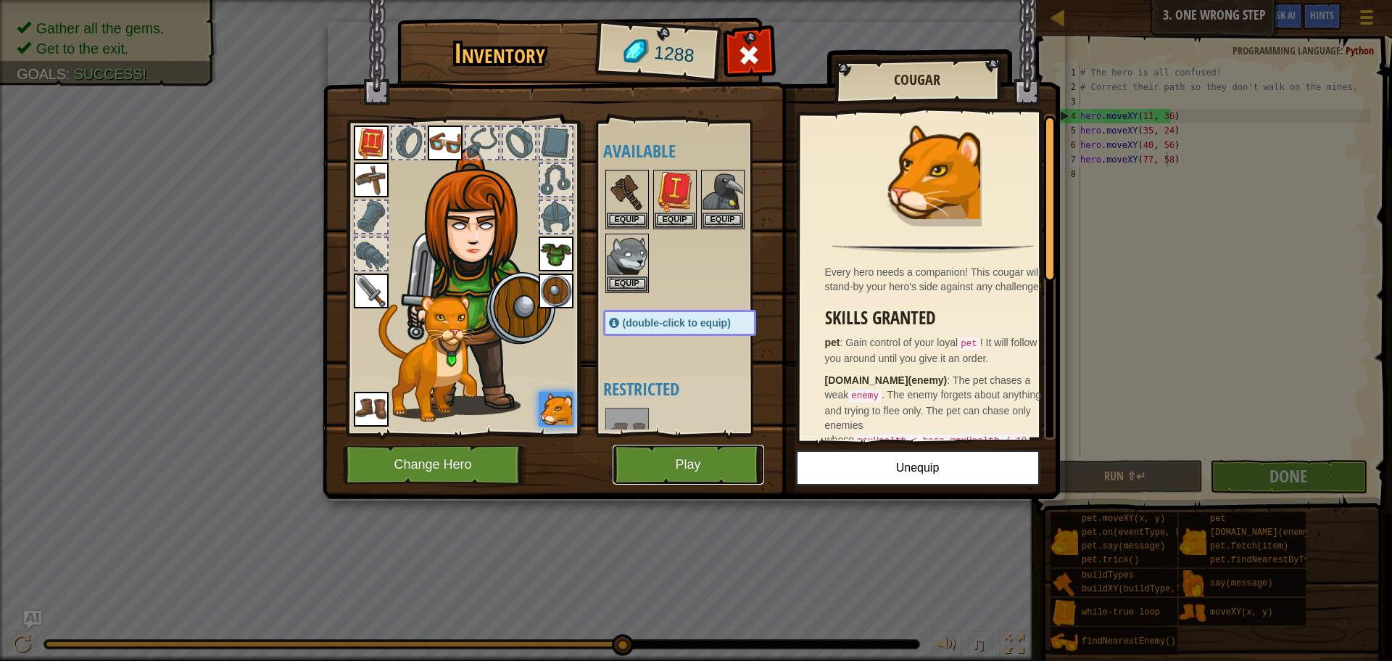
click at [690, 473] on button "Play" at bounding box center [689, 464] width 152 height 40
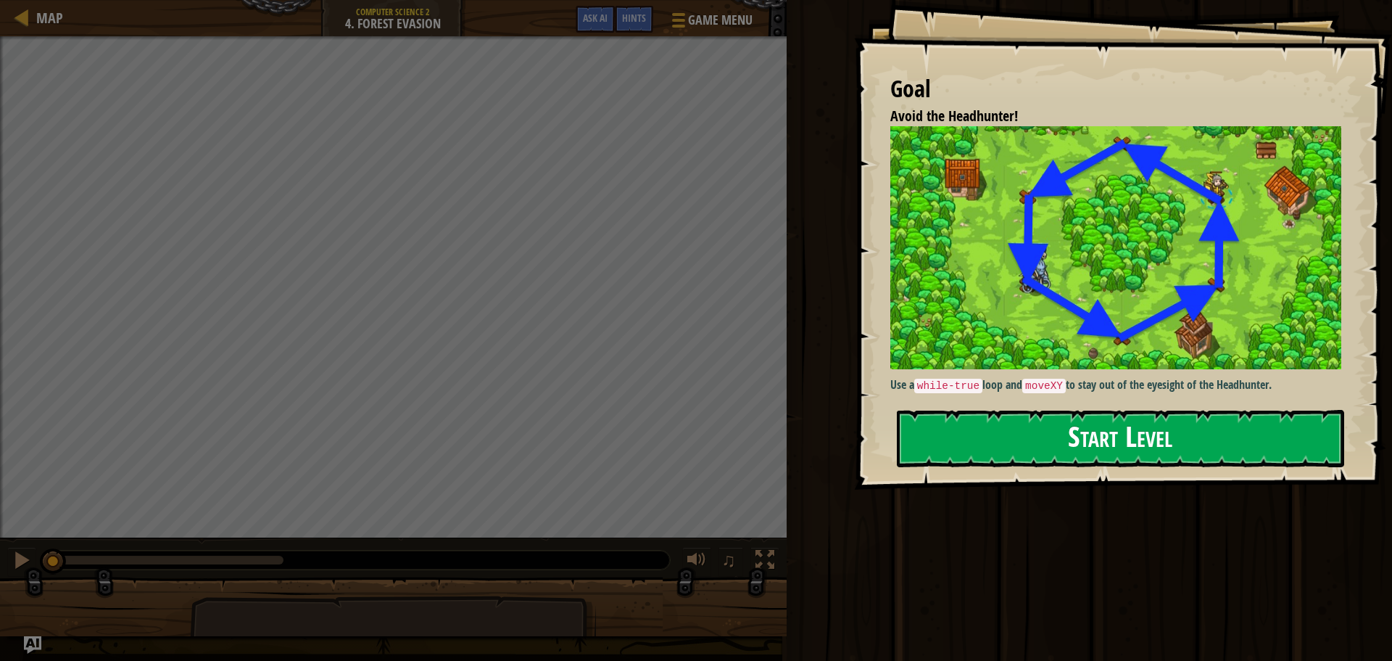
click at [1154, 436] on button "Start Level" at bounding box center [1120, 438] width 447 height 57
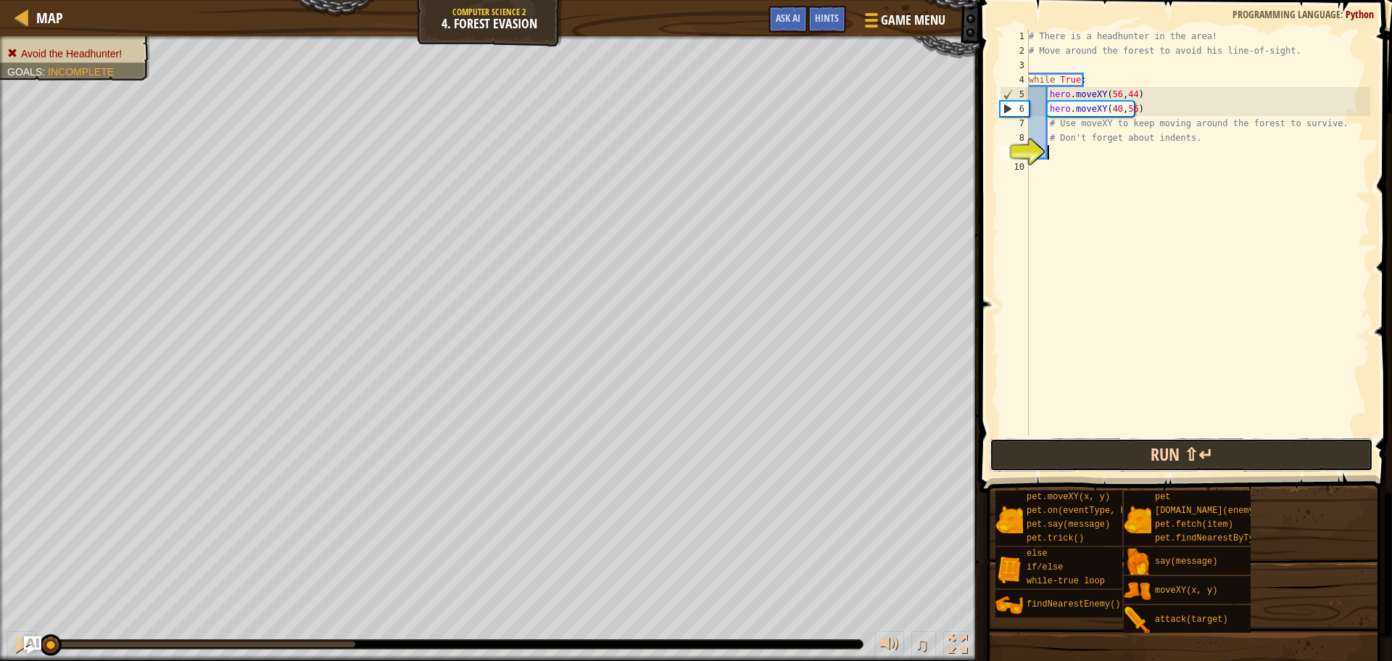
click at [1169, 441] on button "Run ⇧↵" at bounding box center [1182, 454] width 384 height 33
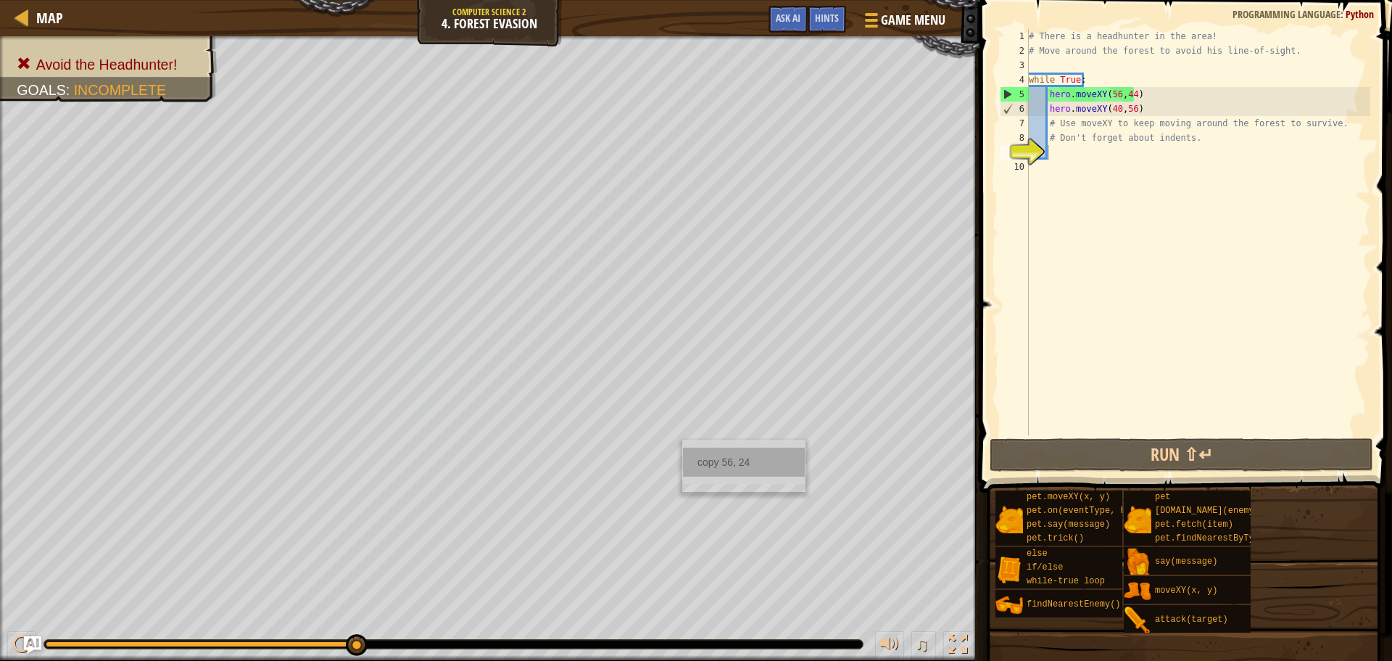
click at [713, 458] on div "copy 56, 24" at bounding box center [744, 461] width 122 height 29
click at [1053, 153] on div "# There is a headhunter in the area! # Move around the forest to avoid his line…" at bounding box center [1198, 246] width 344 height 435
drag, startPoint x: 1080, startPoint y: 150, endPoint x: 1064, endPoint y: 160, distance: 17.9
click at [1065, 160] on div "# There is a headhunter in the area! # Move around the forest to avoid his line…" at bounding box center [1198, 246] width 344 height 435
click at [1064, 152] on div "# There is a headhunter in the area! # Move around the forest to avoid his line…" at bounding box center [1198, 246] width 344 height 435
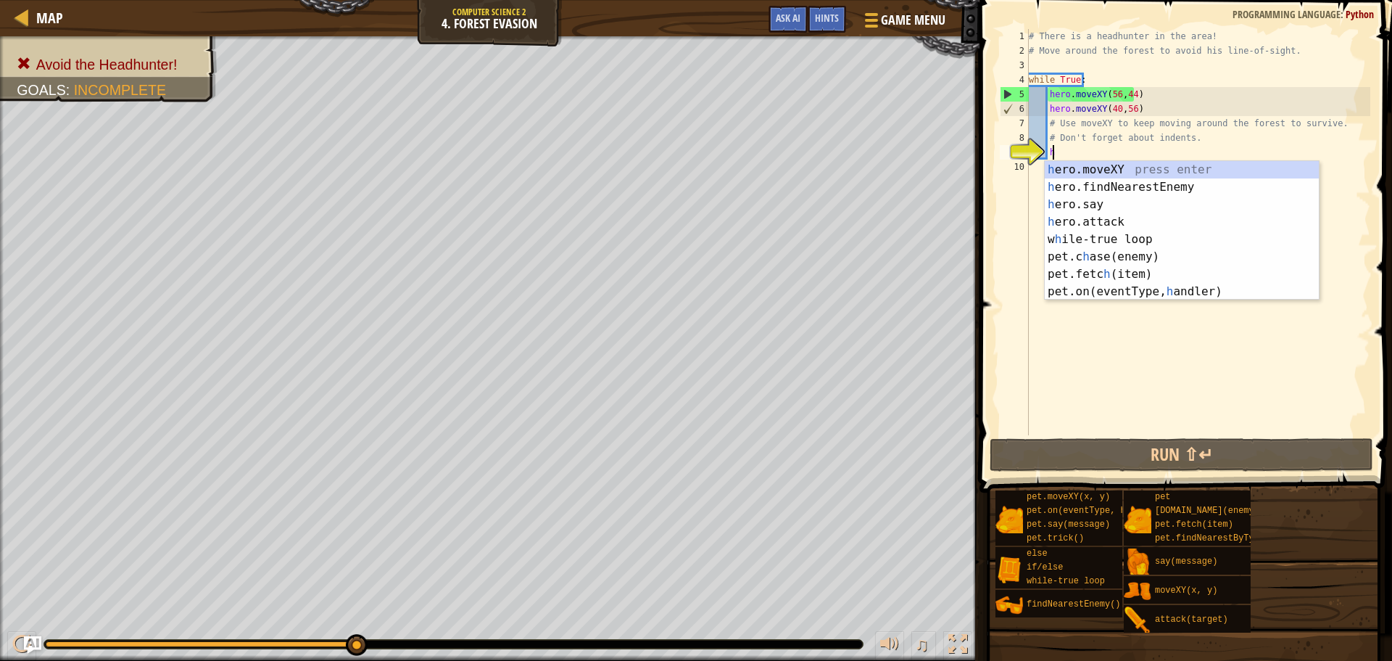
scroll to position [7, 1]
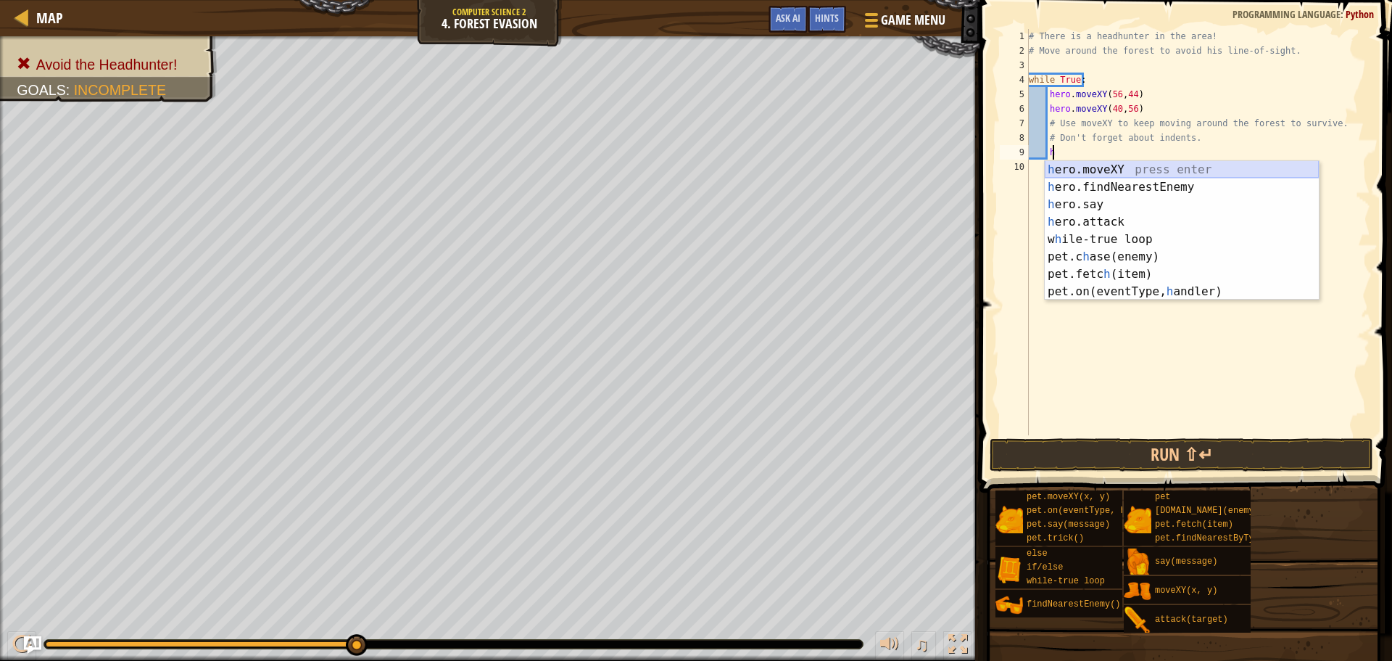
click at [1123, 171] on div "h ero.moveXY press enter h ero.findNearestEnemy press enter h ero.say press ent…" at bounding box center [1182, 248] width 274 height 174
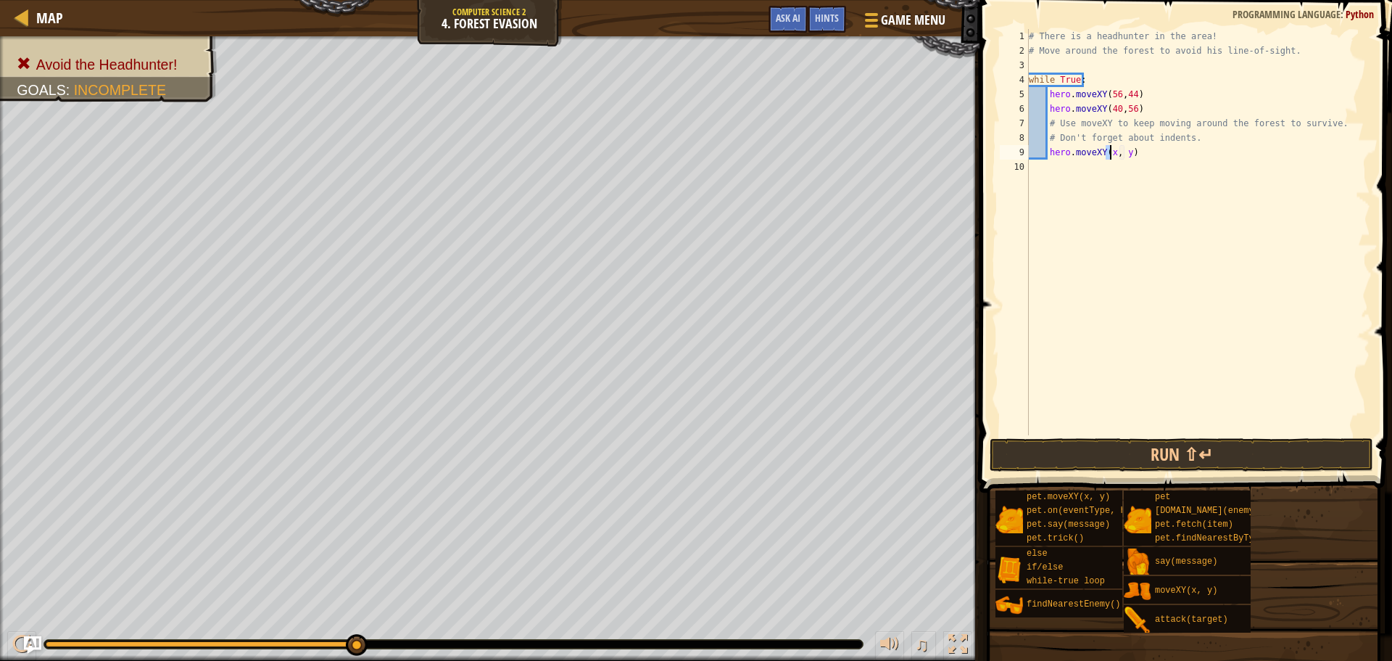
click at [1124, 149] on div "# There is a headhunter in the area! # Move around the forest to avoid his line…" at bounding box center [1198, 246] width 344 height 435
paste textarea "56, 24"
click at [1095, 148] on div "# There is a headhunter in the area! # Move around the forest to avoid his line…" at bounding box center [1198, 246] width 344 height 435
type textarea "hero.moveXY(56, 24)"
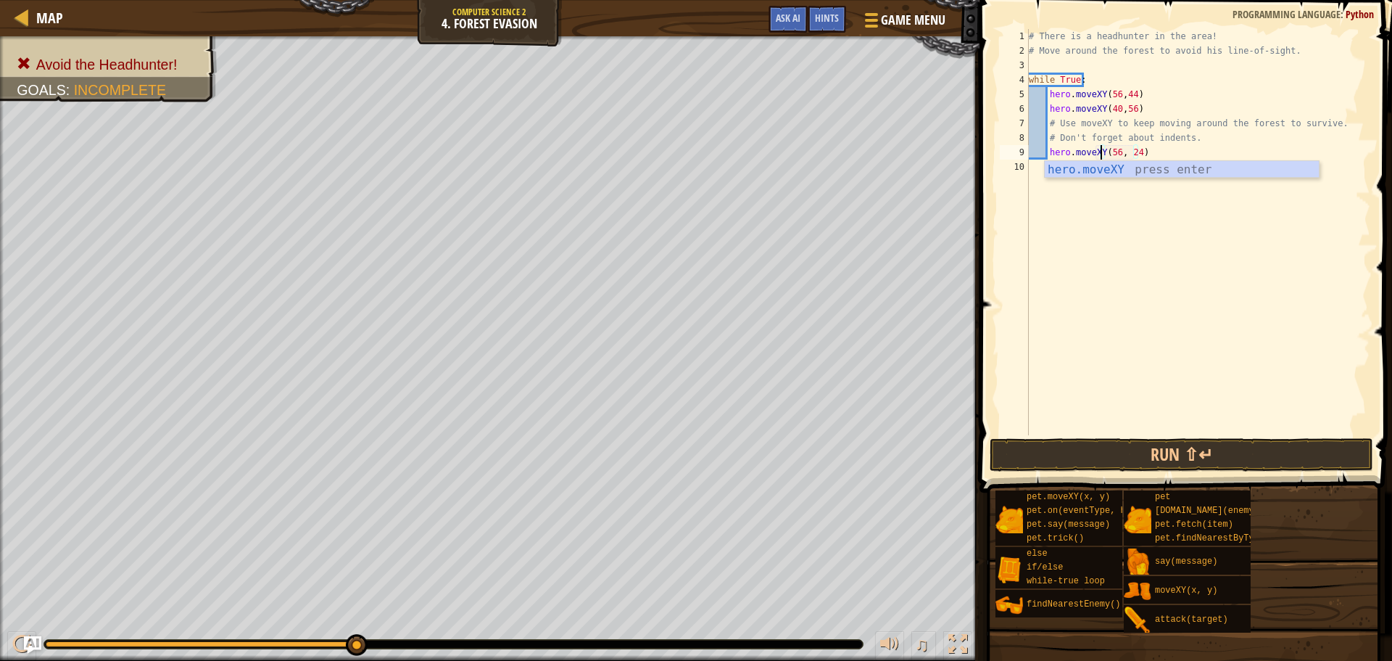
scroll to position [7, 6]
click at [1159, 154] on div "# There is a headhunter in the area! # Move around the forest to avoid his line…" at bounding box center [1198, 246] width 344 height 435
click at [1203, 446] on button "Run ⇧↵" at bounding box center [1182, 454] width 384 height 33
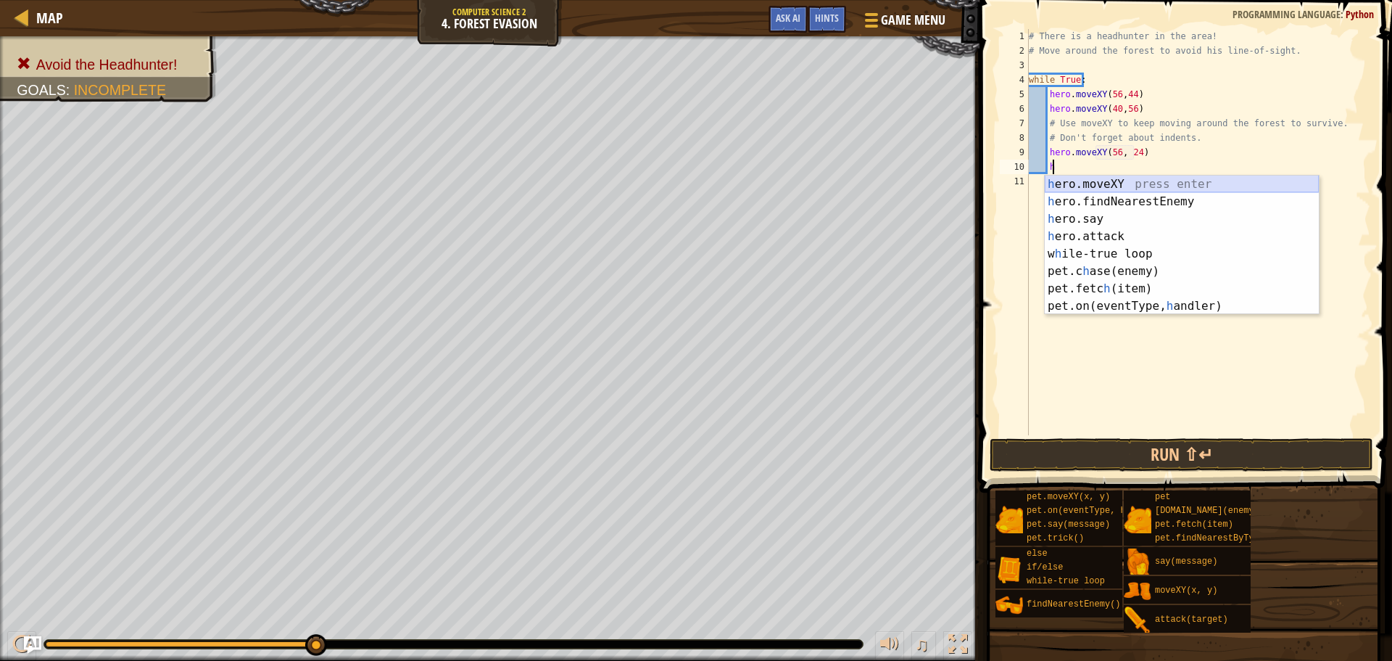
click at [1096, 191] on div "h ero.moveXY press enter h ero.findNearestEnemy press enter h ero.say press ent…" at bounding box center [1182, 262] width 274 height 174
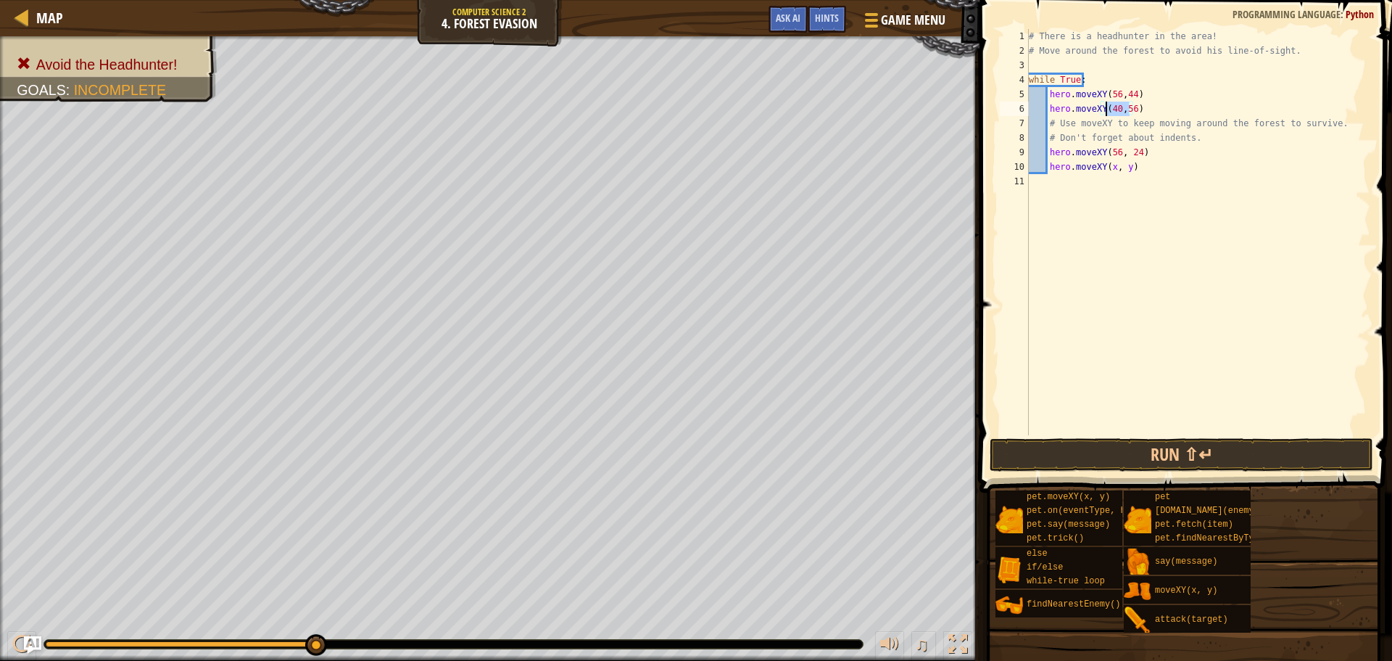
drag, startPoint x: 1130, startPoint y: 107, endPoint x: 1107, endPoint y: 108, distance: 23.2
click at [1107, 108] on div "# There is a headhunter in the area! # Move around the forest to avoid his line…" at bounding box center [1198, 246] width 344 height 435
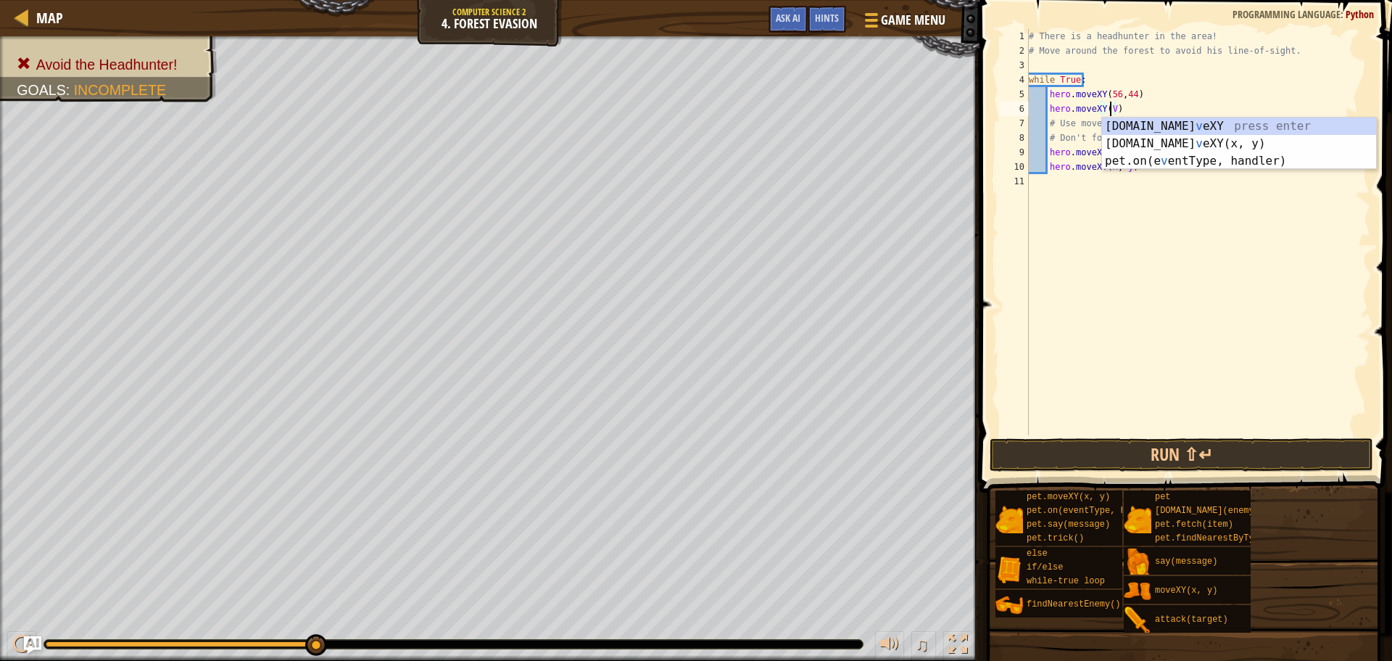
scroll to position [7, 6]
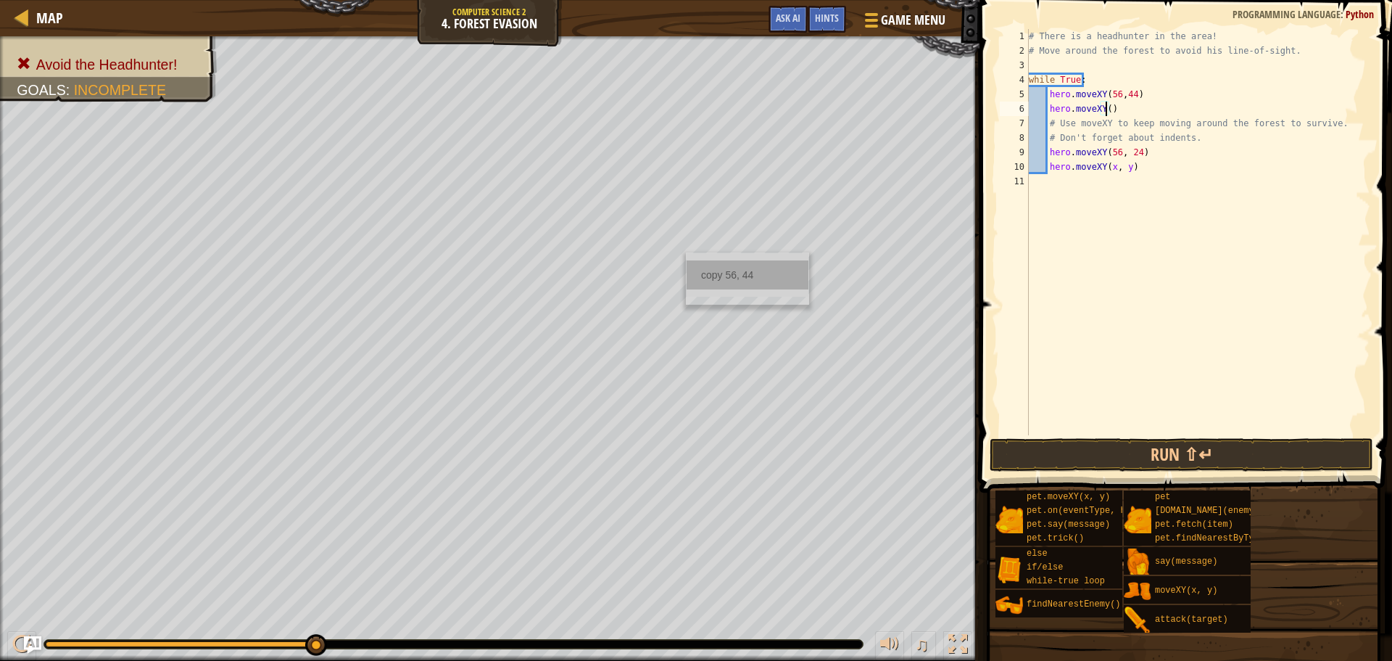
click at [709, 265] on div "copy 56, 44" at bounding box center [748, 274] width 122 height 29
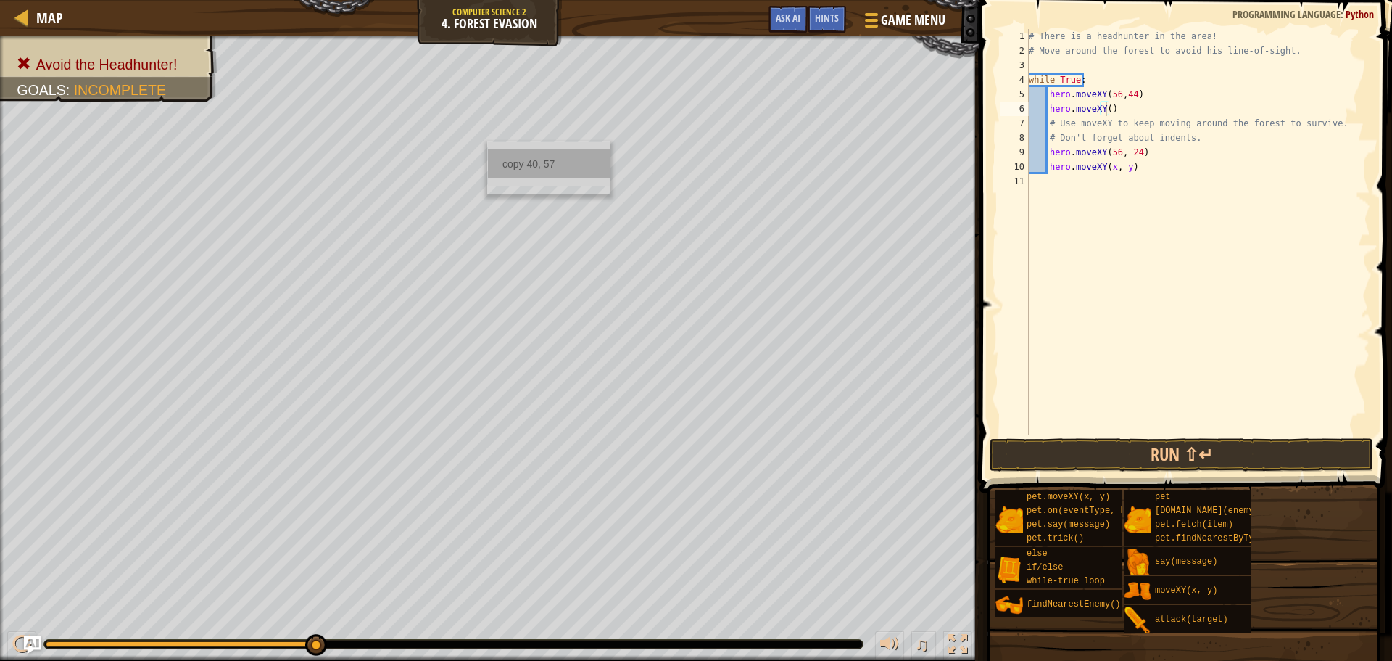
click at [529, 155] on div "copy 40, 57" at bounding box center [549, 163] width 122 height 29
click at [1106, 112] on div "# There is a headhunter in the area! # Move around the forest to avoid his line…" at bounding box center [1198, 246] width 344 height 435
paste textarea "40, 57"
click at [1129, 165] on div "# There is a headhunter in the area! # Move around the forest to avoid his line…" at bounding box center [1198, 246] width 344 height 435
click at [1125, 165] on div "# There is a headhunter in the area! # Move around the forest to avoid his line…" at bounding box center [1198, 246] width 344 height 435
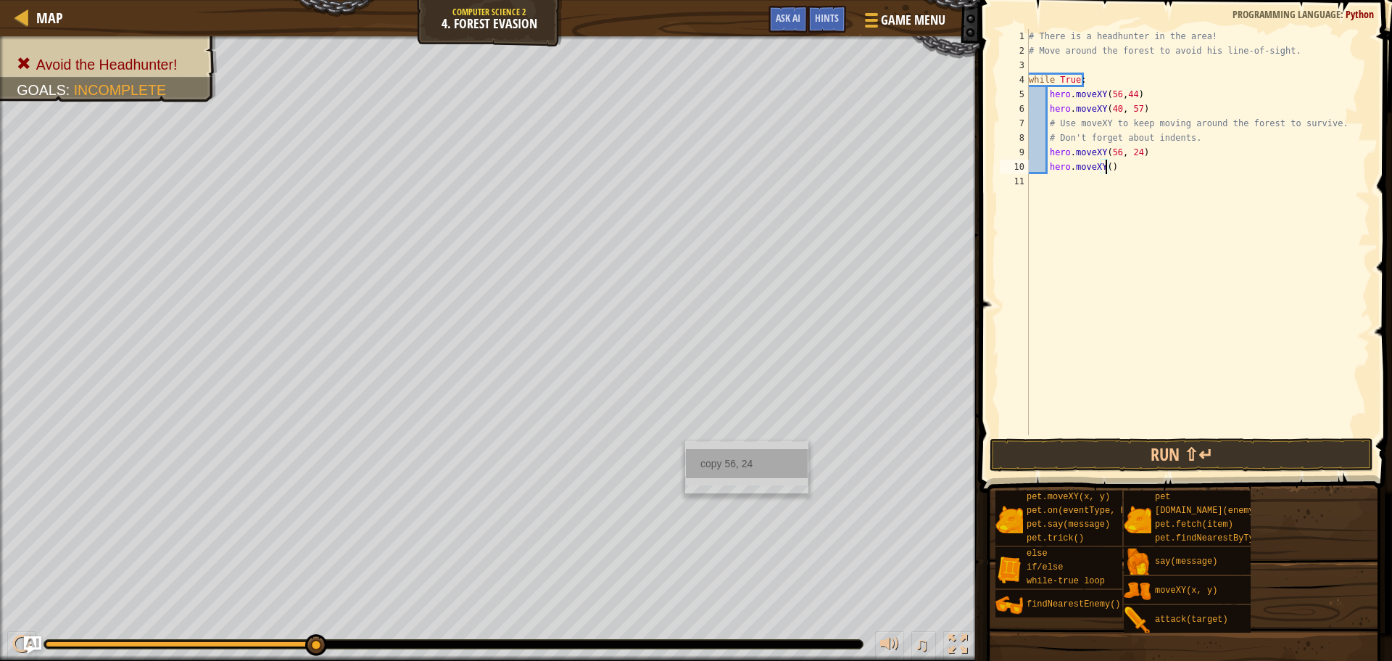
click at [696, 455] on div "copy 56, 24" at bounding box center [747, 463] width 122 height 29
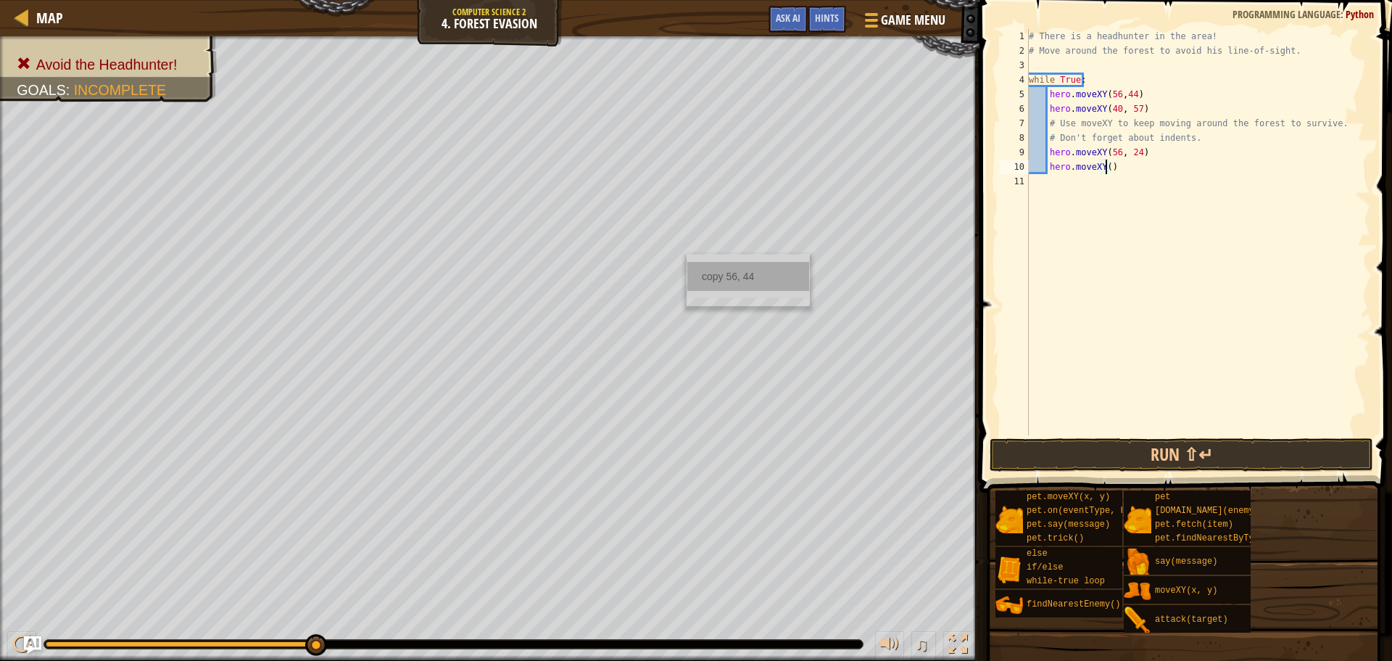
click at [703, 274] on div "copy 56, 44" at bounding box center [748, 276] width 122 height 29
click at [740, 273] on div "copy 56, 44" at bounding box center [747, 275] width 122 height 29
click at [1106, 167] on div "# There is a headhunter in the area! # Move around the forest to avoid his line…" at bounding box center [1198, 246] width 344 height 435
paste textarea "56, 44"
click at [1159, 435] on span at bounding box center [1187, 225] width 424 height 535
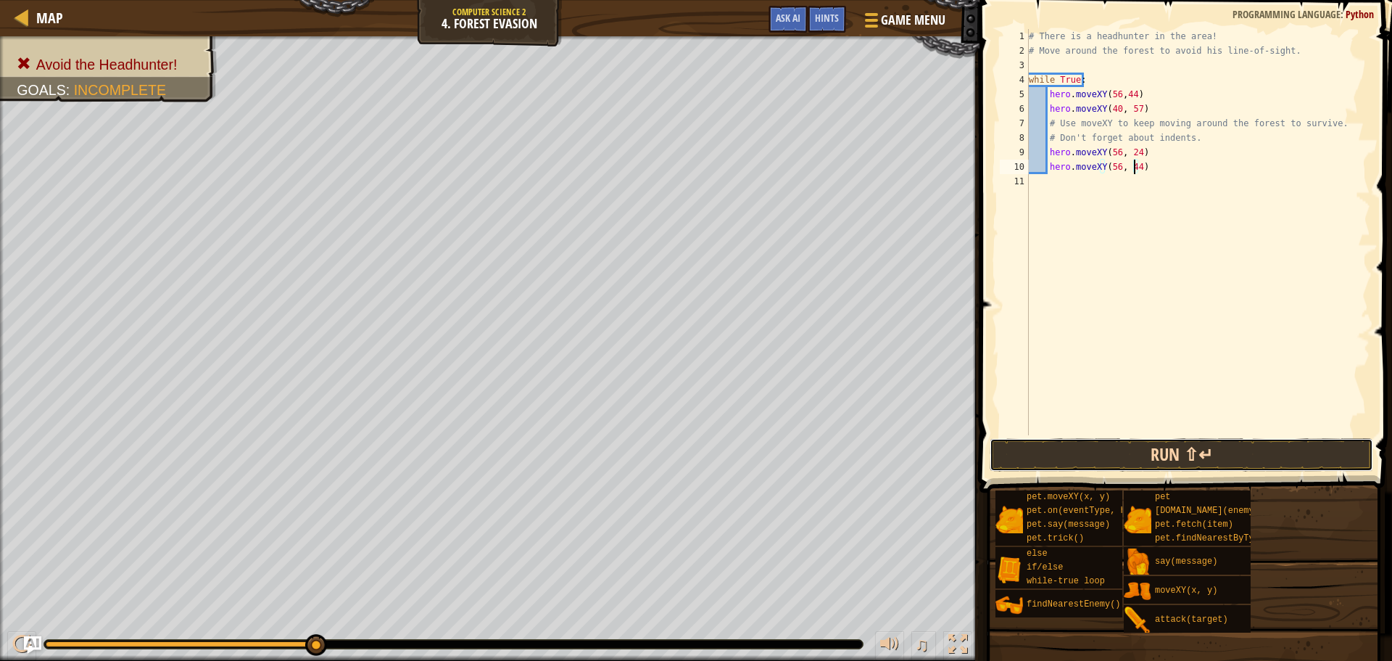
click at [1162, 450] on button "Run ⇧↵" at bounding box center [1182, 454] width 384 height 33
click at [1046, 452] on button "Run ⇧↵" at bounding box center [1182, 454] width 384 height 33
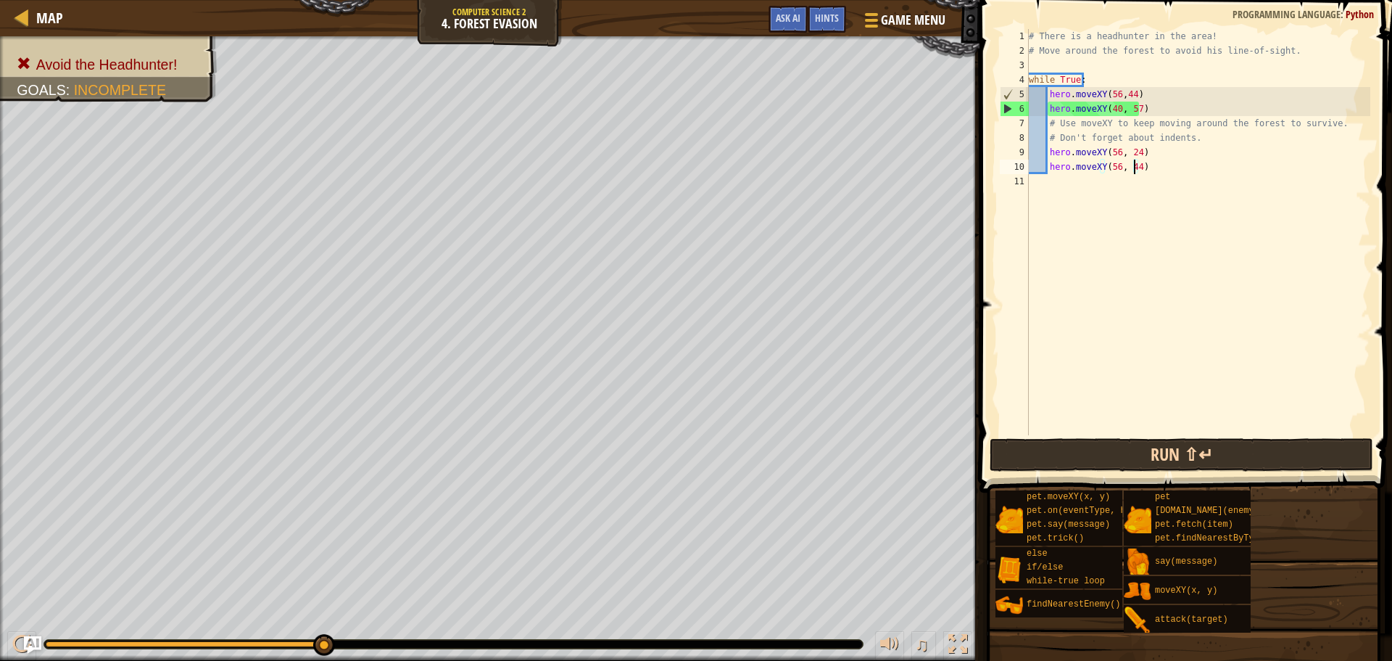
click at [1075, 438] on div "hero.moveXY(56, 44) 1 2 3 4 5 6 7 8 9 10 11 # There is a headhunter in the area…" at bounding box center [1183, 274] width 417 height 535
click at [1072, 440] on button "Run ⇧↵" at bounding box center [1182, 454] width 384 height 33
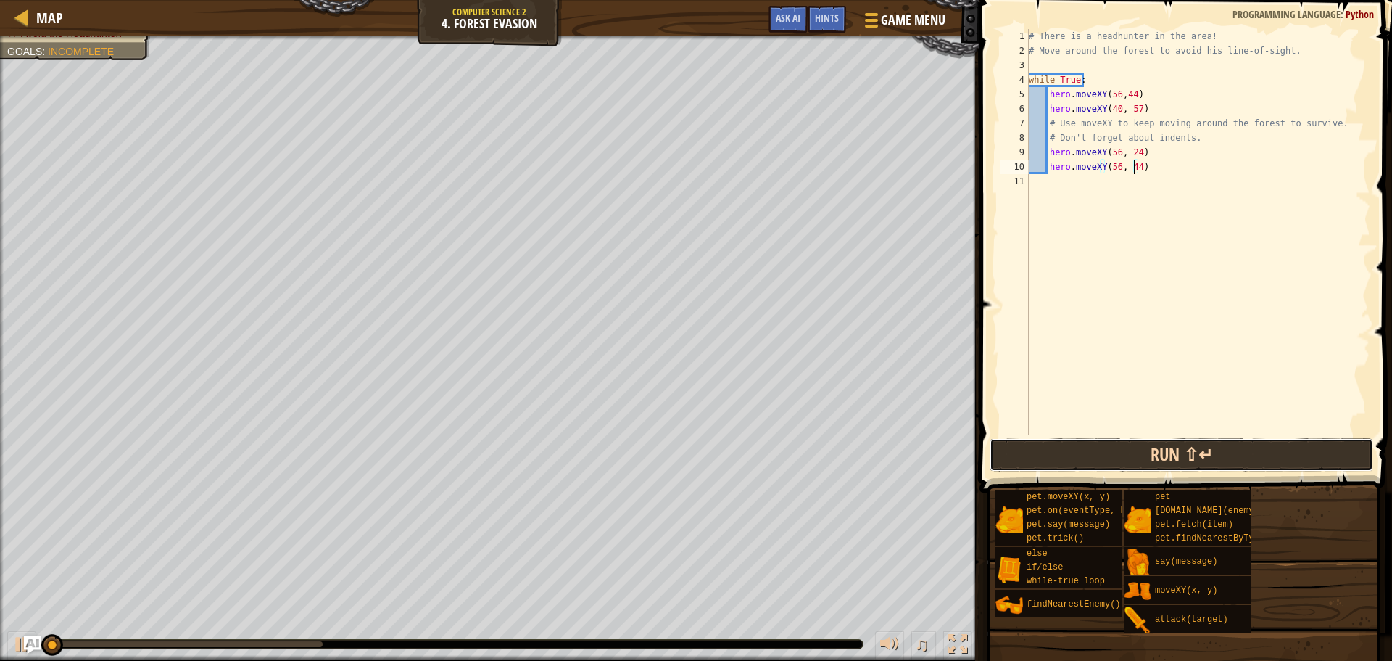
click at [1066, 441] on button "Run ⇧↵" at bounding box center [1182, 454] width 384 height 33
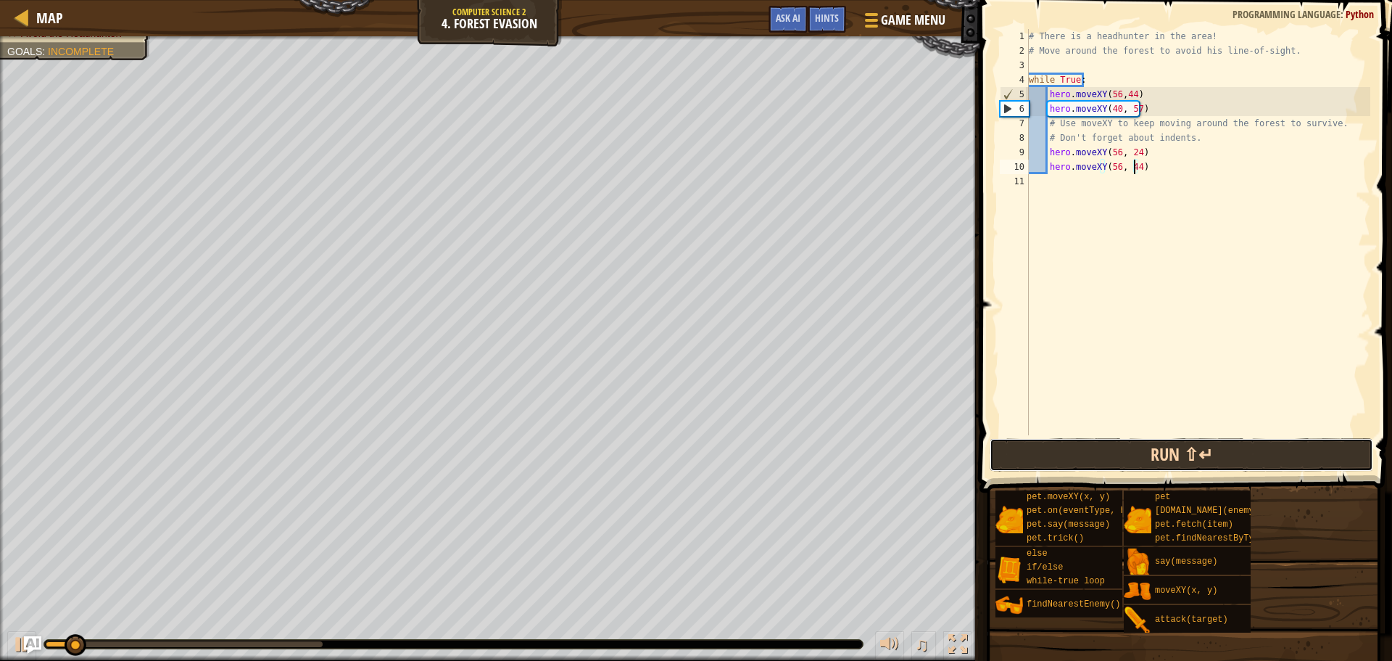
click at [1104, 466] on button "Run ⇧↵" at bounding box center [1182, 454] width 384 height 33
click at [1007, 445] on button "Run ⇧↵" at bounding box center [1182, 454] width 384 height 33
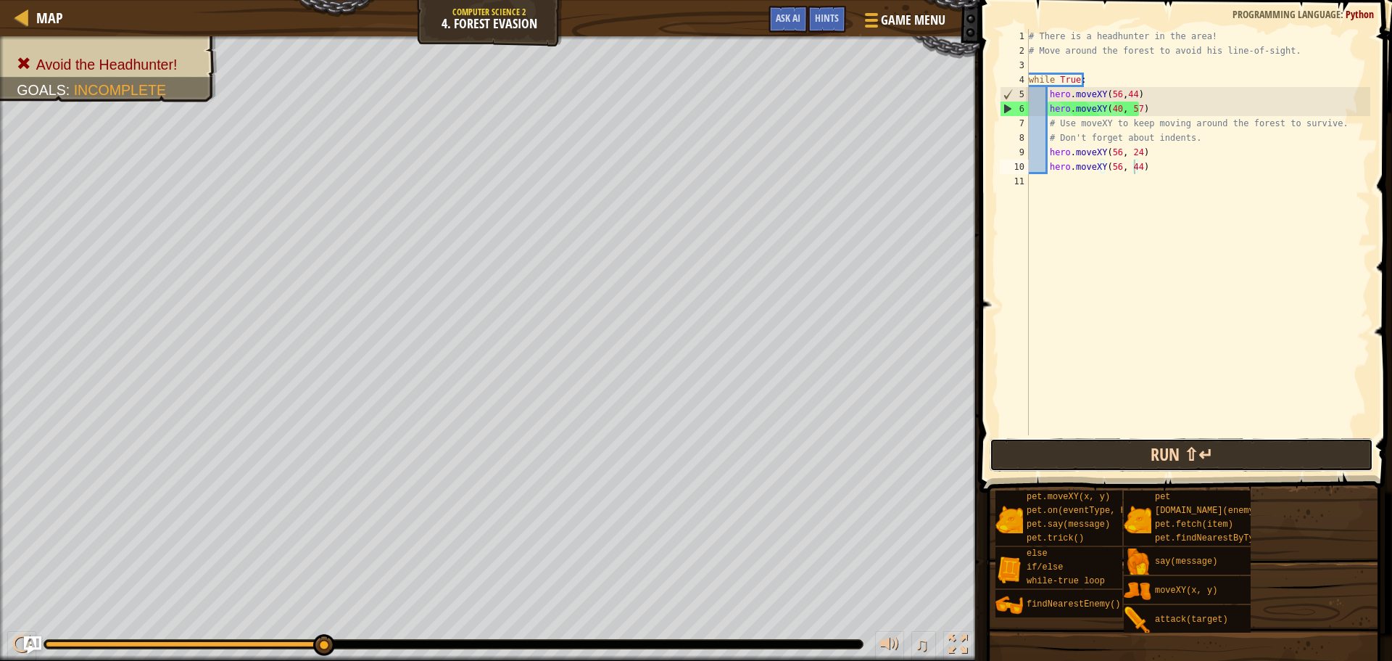
click at [1236, 457] on button "Run ⇧↵" at bounding box center [1182, 454] width 384 height 33
click at [1045, 447] on button "Run ⇧↵" at bounding box center [1182, 454] width 384 height 33
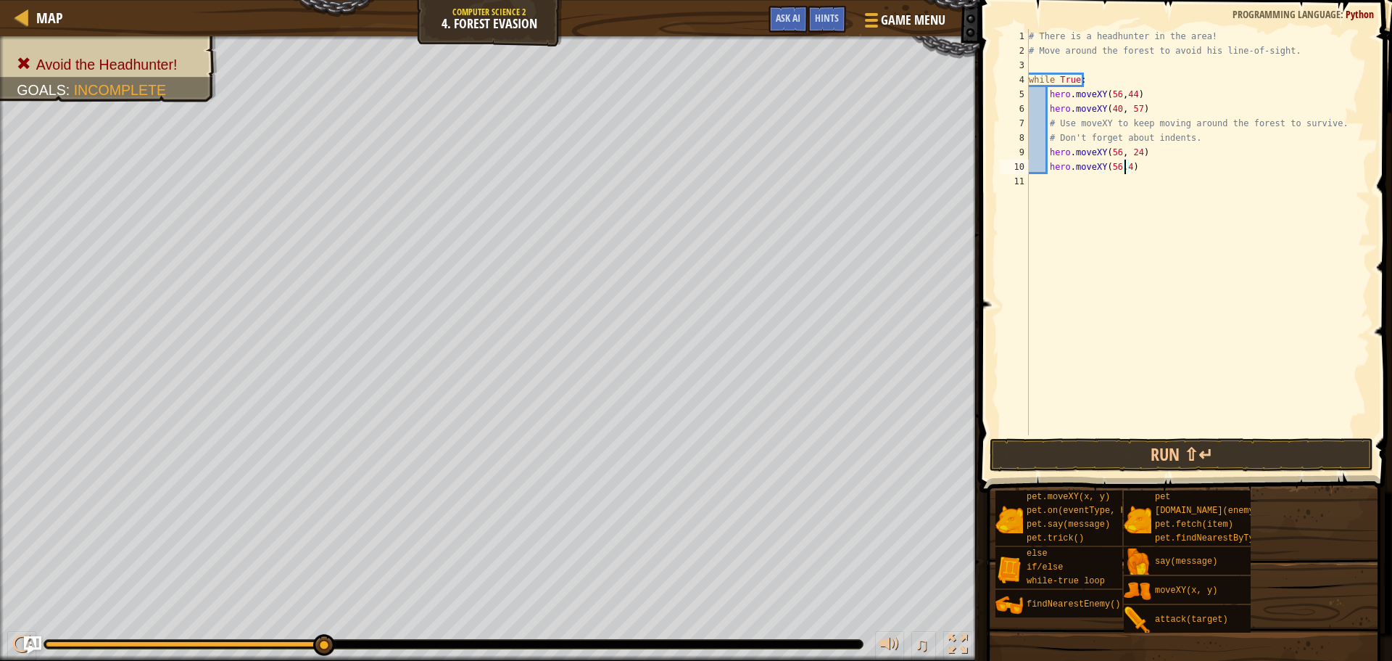
scroll to position [7, 8]
click at [1119, 164] on div "# There is a headhunter in the area! # Move around the forest to avoid his line…" at bounding box center [1198, 246] width 344 height 435
click at [1134, 152] on div "# There is a headhunter in the area! # Move around the forest to avoid his line…" at bounding box center [1198, 246] width 344 height 435
click at [1139, 154] on div "# There is a headhunter in the area! # Move around the forest to avoid his line…" at bounding box center [1198, 246] width 344 height 435
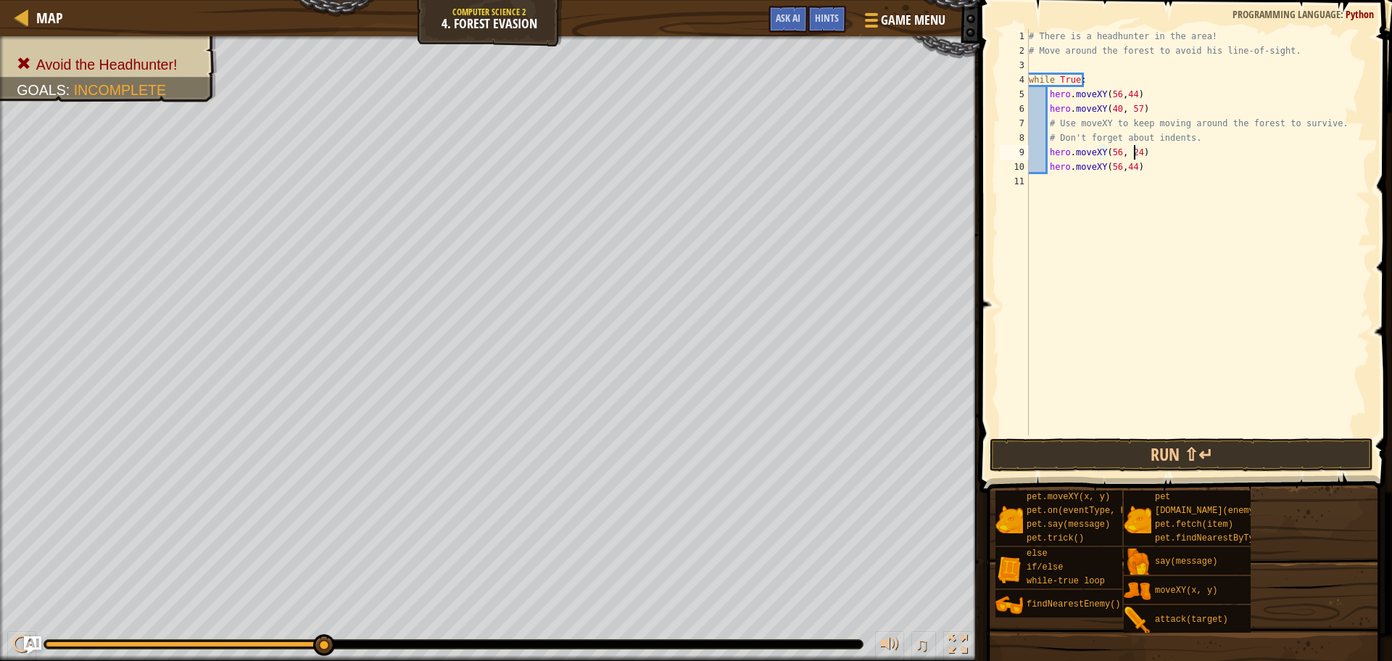
click at [1135, 154] on div "# There is a headhunter in the area! # Move around the forest to avoid his line…" at bounding box center [1198, 246] width 344 height 435
click at [299, 265] on div "copy 24, 44" at bounding box center [352, 274] width 122 height 29
click at [1104, 148] on div "# There is a headhunter in the area! # Move around the forest to avoid his line…" at bounding box center [1198, 246] width 344 height 435
paste textarea "24, 44"
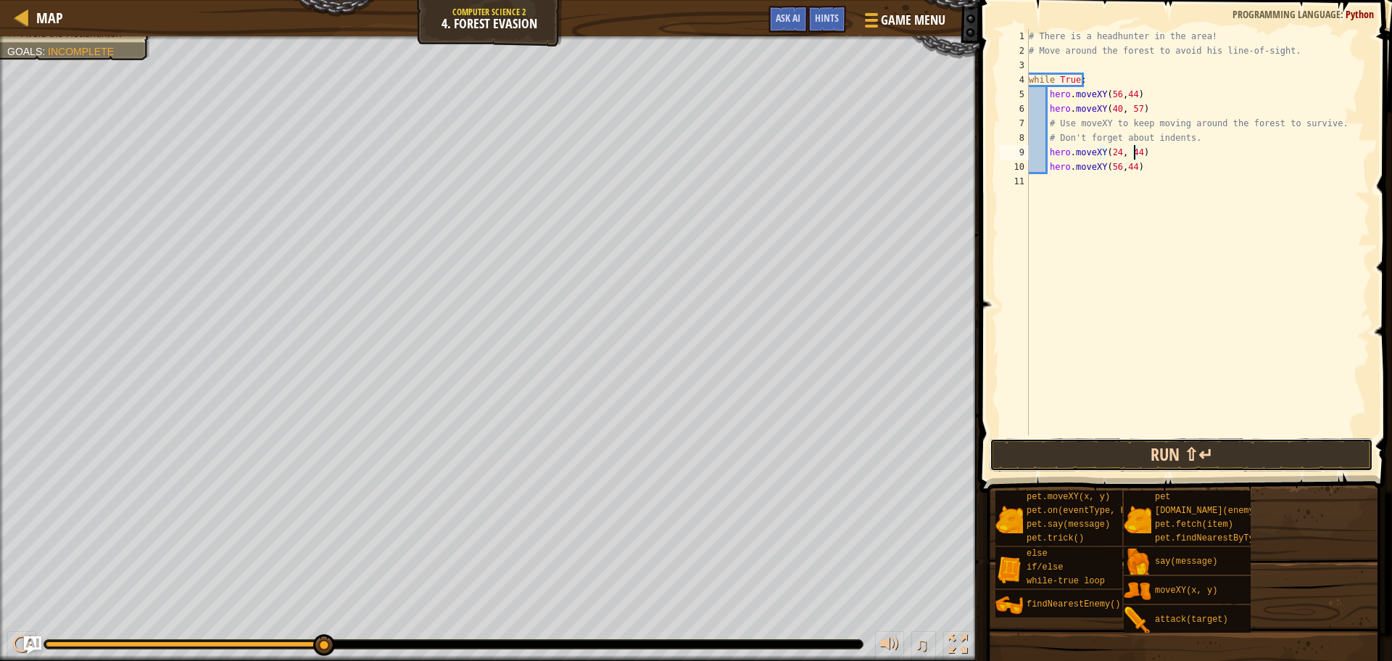
click at [1120, 444] on button "Run ⇧↵" at bounding box center [1182, 454] width 384 height 33
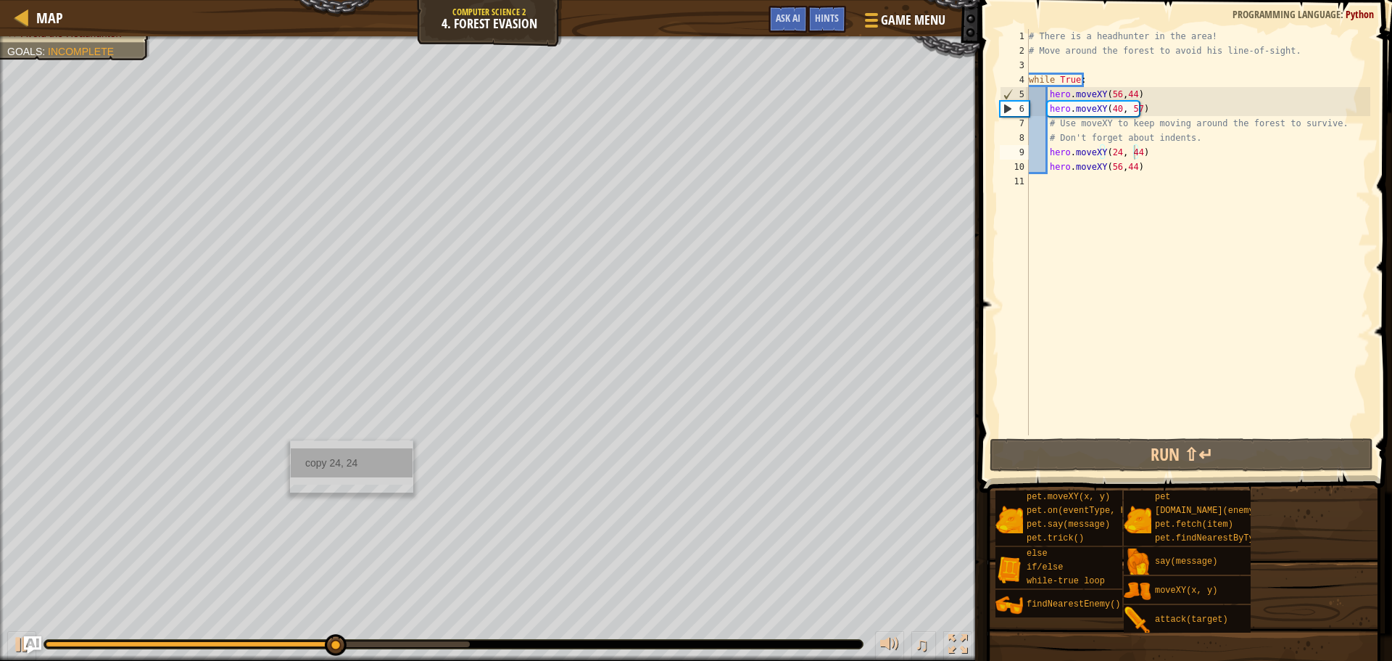
click at [379, 460] on div "copy 24, 24" at bounding box center [352, 462] width 122 height 29
click at [1128, 167] on div "# There is a headhunter in the area! # Move around the forest to avoid his line…" at bounding box center [1198, 246] width 344 height 435
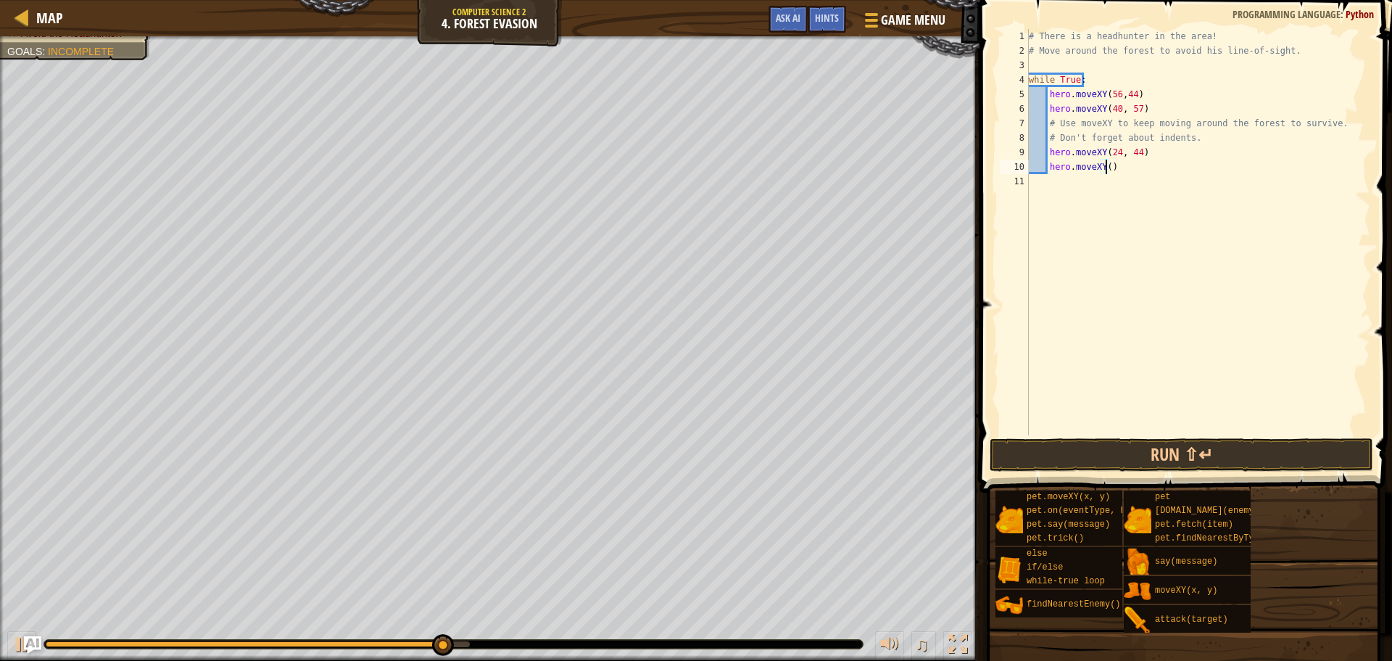
paste textarea "24, 24"
type textarea "hero.moveXY(24, 24)"
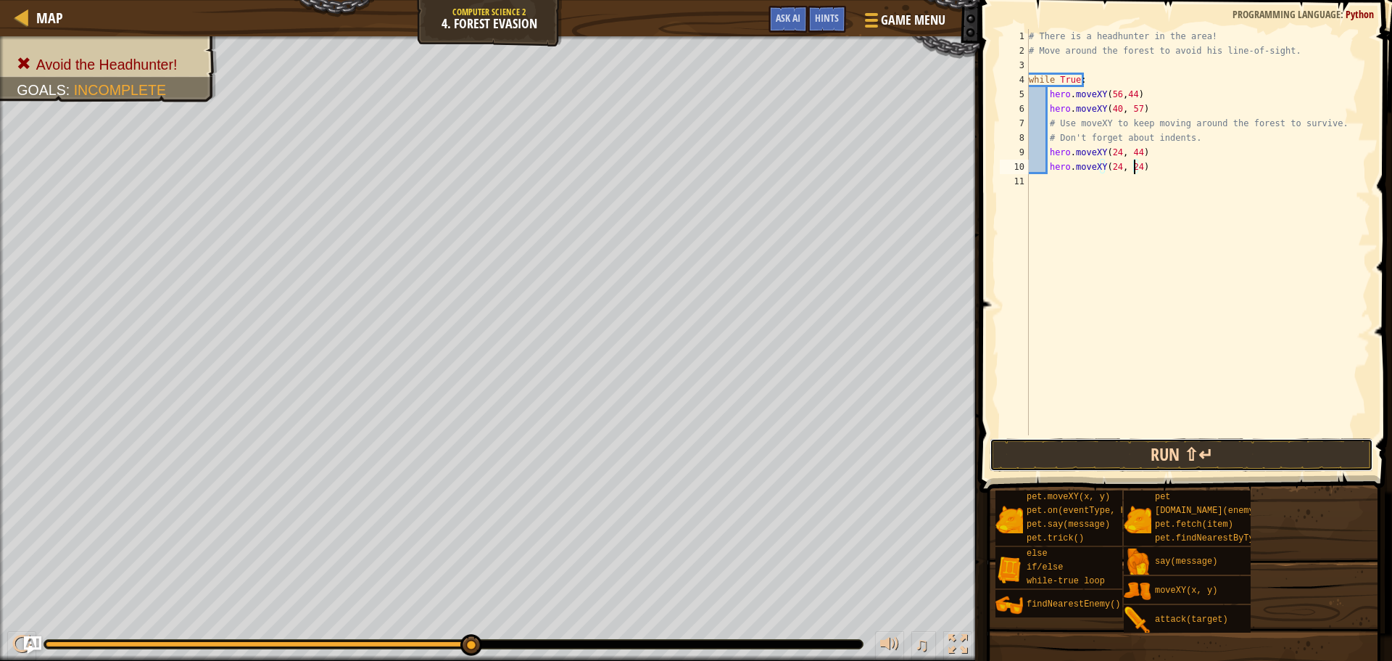
click at [1170, 453] on button "Run ⇧↵" at bounding box center [1182, 454] width 384 height 33
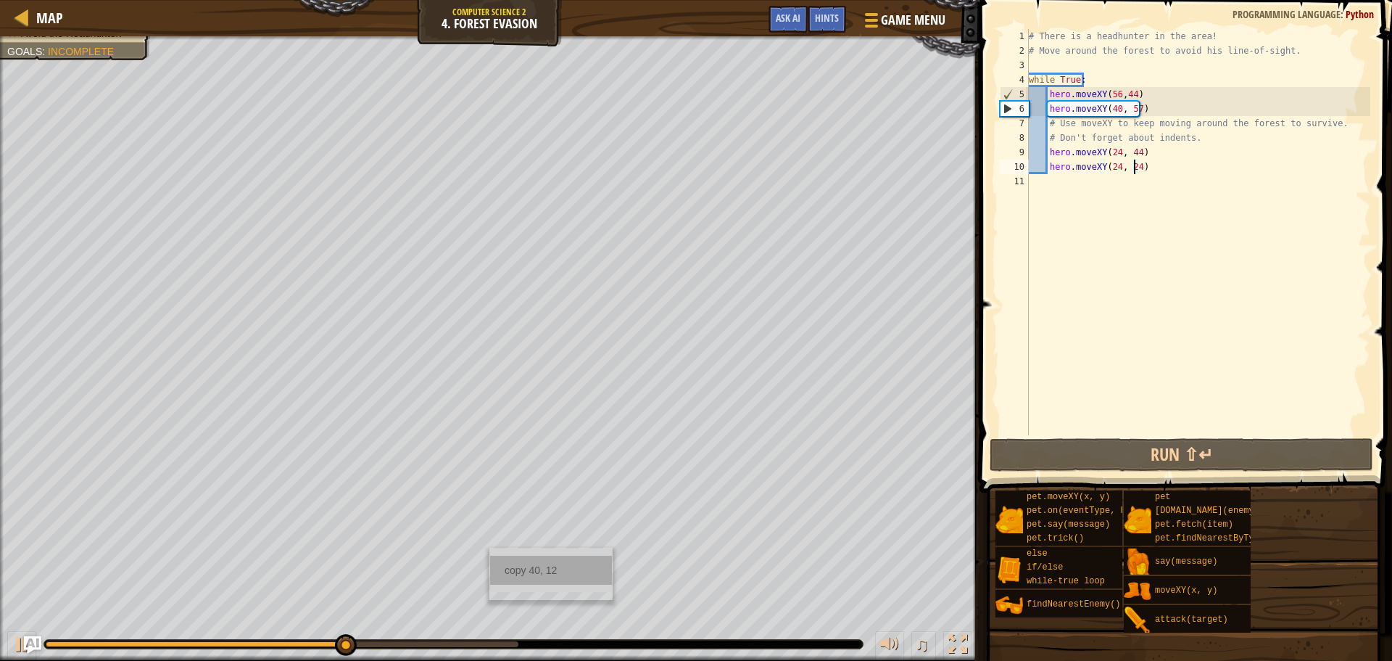
click at [508, 559] on div "copy 40, 12" at bounding box center [551, 569] width 122 height 29
click at [1096, 188] on div "# There is a headhunter in the area! # Move around the forest to avoid his line…" at bounding box center [1198, 246] width 344 height 435
click at [1162, 170] on div "# There is a headhunter in the area! # Move around the forest to avoid his line…" at bounding box center [1198, 246] width 344 height 435
type textarea "hero.moveXY(24, 24)"
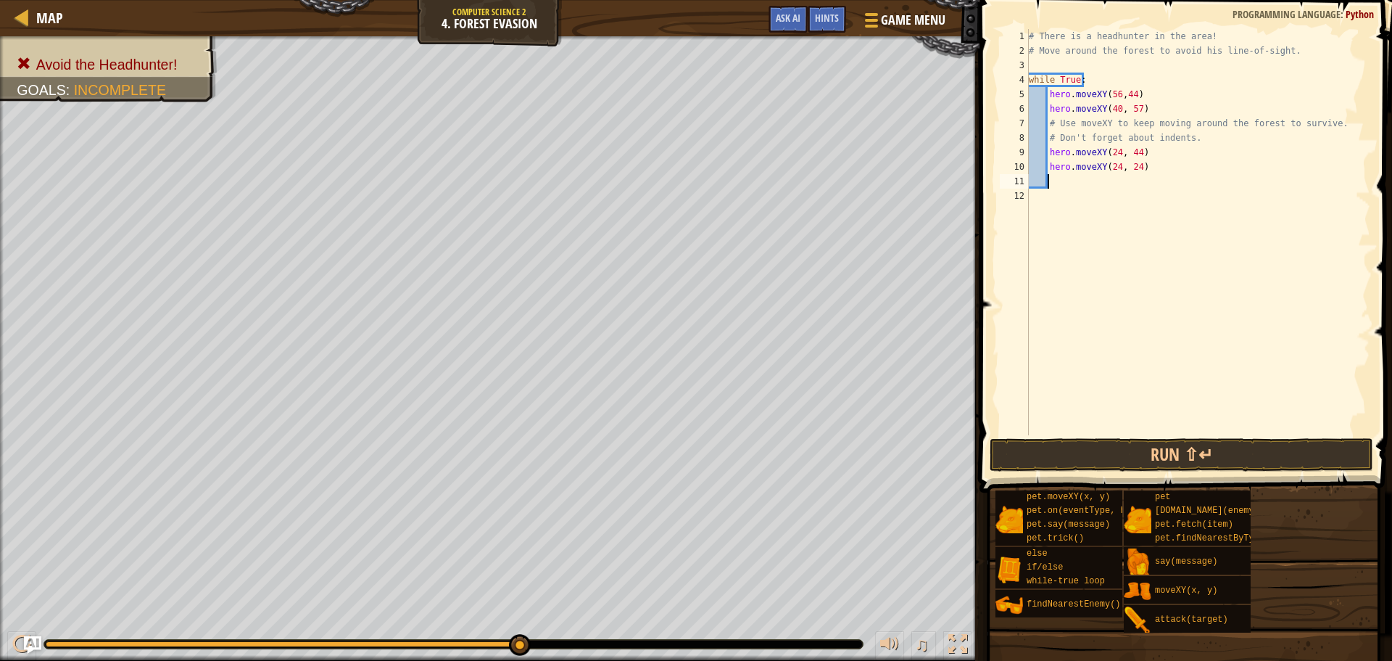
paste textarea "40, 12"
type textarea "4"
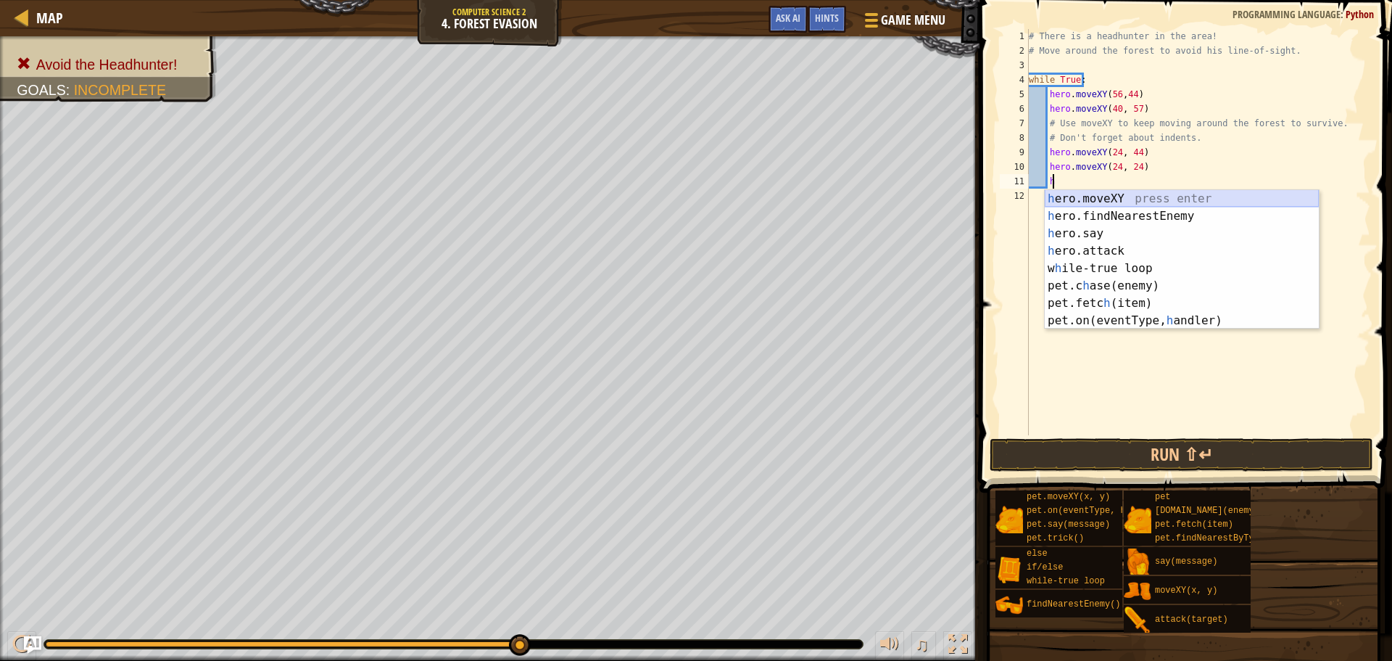
click at [1118, 198] on div "h ero.moveXY press enter h ero.findNearestEnemy press enter h ero.say press ent…" at bounding box center [1182, 277] width 274 height 174
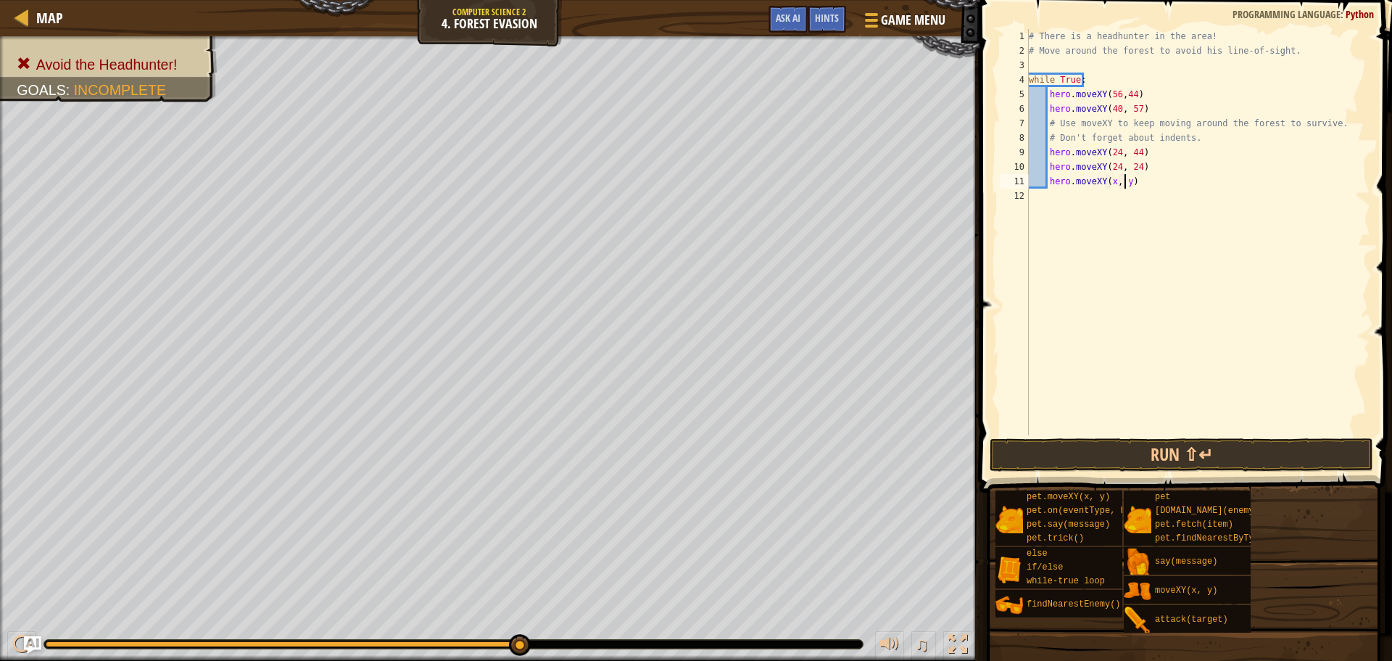
click at [1125, 178] on div "# There is a headhunter in the area! # Move around the forest to avoid his line…" at bounding box center [1198, 246] width 344 height 435
paste textarea "40, 12"
click at [1138, 186] on div "# There is a headhunter in the area! # Move around the forest to avoid his line…" at bounding box center [1198, 246] width 344 height 435
type textarea "hero.moveXY(40, 12)"
click at [729, 473] on div "copy 56, 24" at bounding box center [747, 461] width 122 height 29
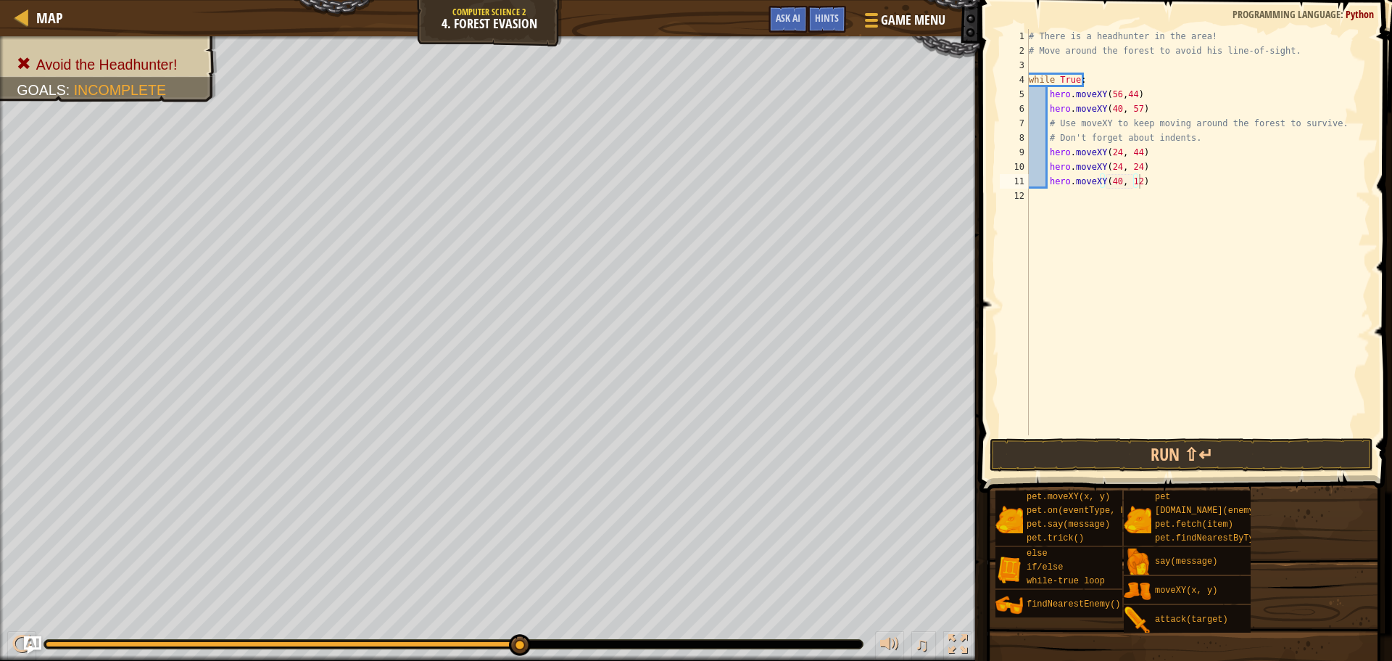
click at [1172, 194] on div "# There is a headhunter in the area! # Move around the forest to avoid his line…" at bounding box center [1198, 246] width 344 height 435
click at [1159, 180] on div "# There is a headhunter in the area! # Move around the forest to avoid his line…" at bounding box center [1198, 246] width 344 height 435
type textarea "hero.moveXY(40, 12)"
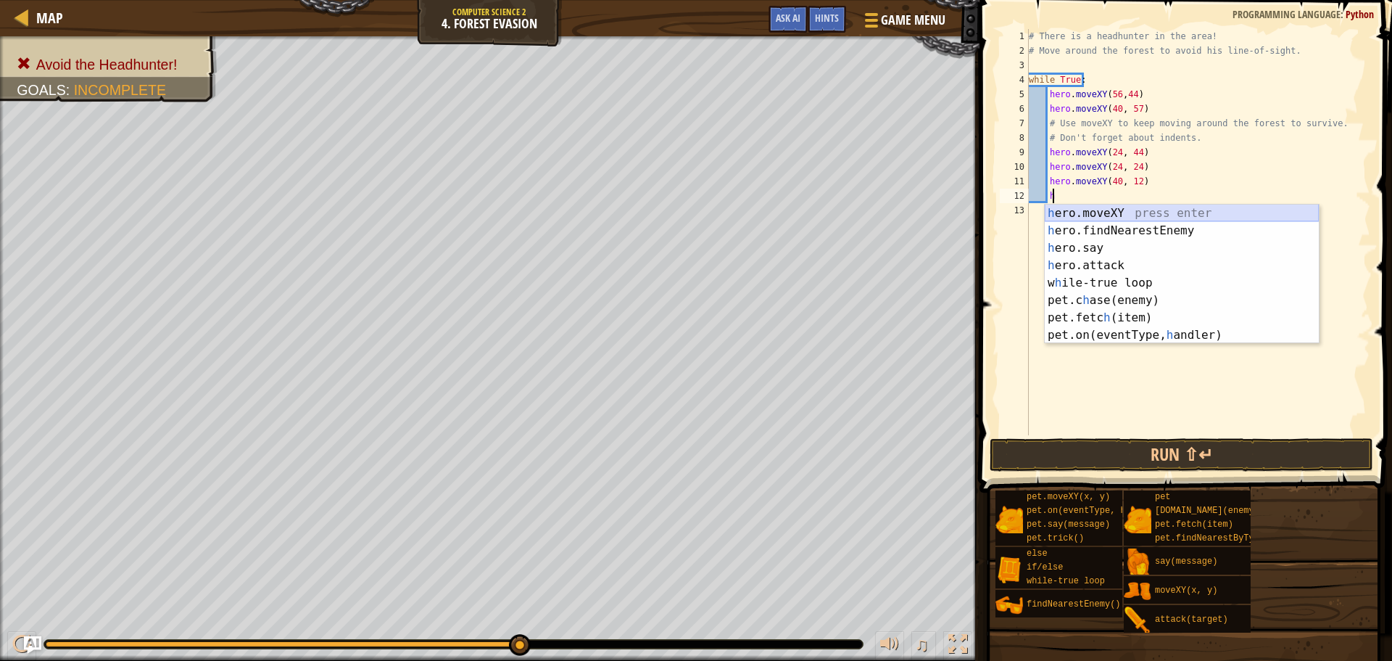
click at [1080, 210] on div "h ero.moveXY press enter h ero.findNearestEnemy press enter h ero.say press ent…" at bounding box center [1182, 291] width 274 height 174
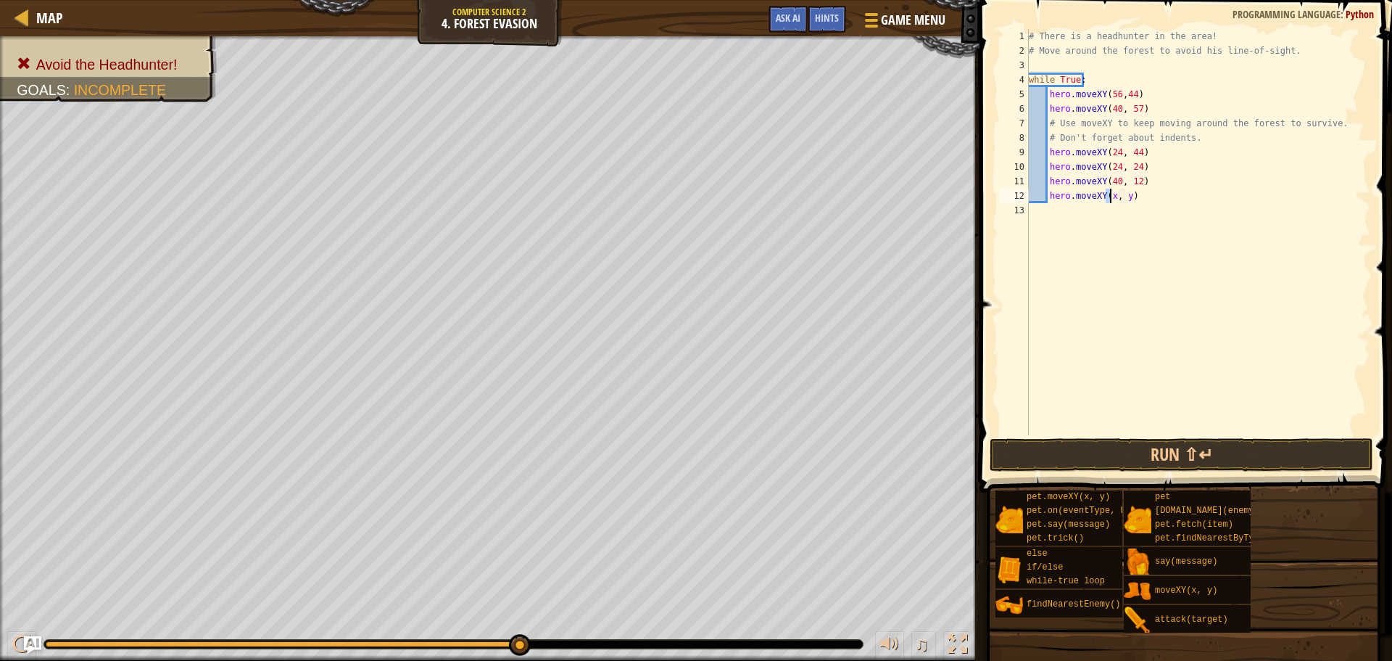
click at [1127, 194] on div "# There is a headhunter in the area! # Move around the forest to avoid his line…" at bounding box center [1198, 246] width 344 height 435
click at [1127, 198] on div "# There is a headhunter in the area! # Move around the forest to avoid his line…" at bounding box center [1198, 246] width 344 height 435
click at [1125, 198] on div "# There is a headhunter in the area! # Move around the forest to avoid his line…" at bounding box center [1198, 246] width 344 height 435
paste textarea "56, 24"
type textarea "hero.moveXY(56, 24)"
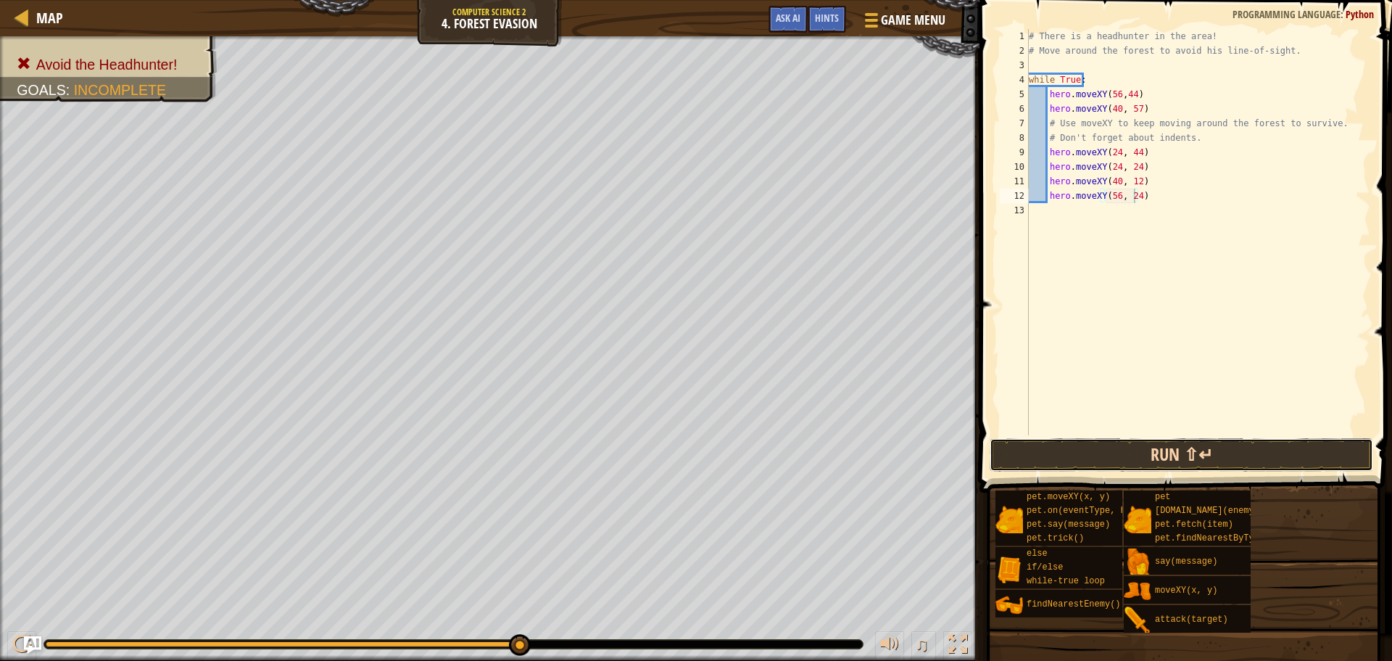
click at [1232, 467] on button "Run ⇧↵" at bounding box center [1182, 454] width 384 height 33
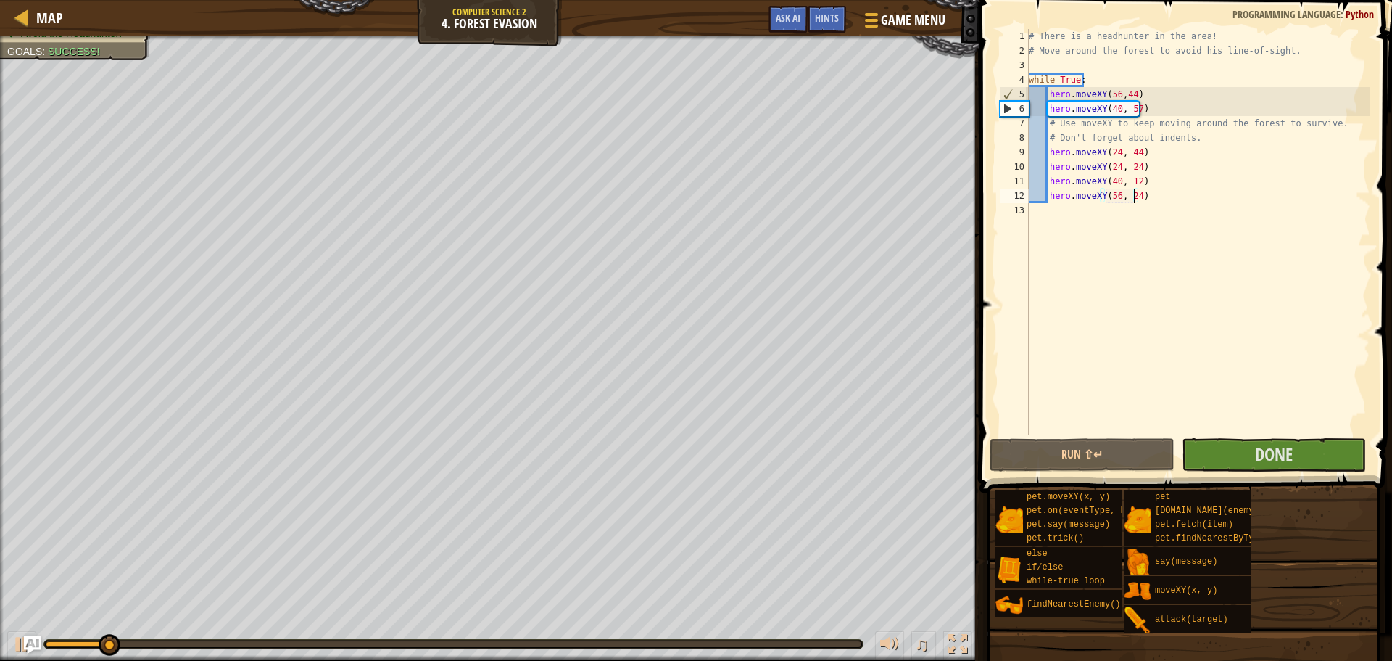
click at [1275, 447] on span "Done" at bounding box center [1274, 453] width 38 height 23
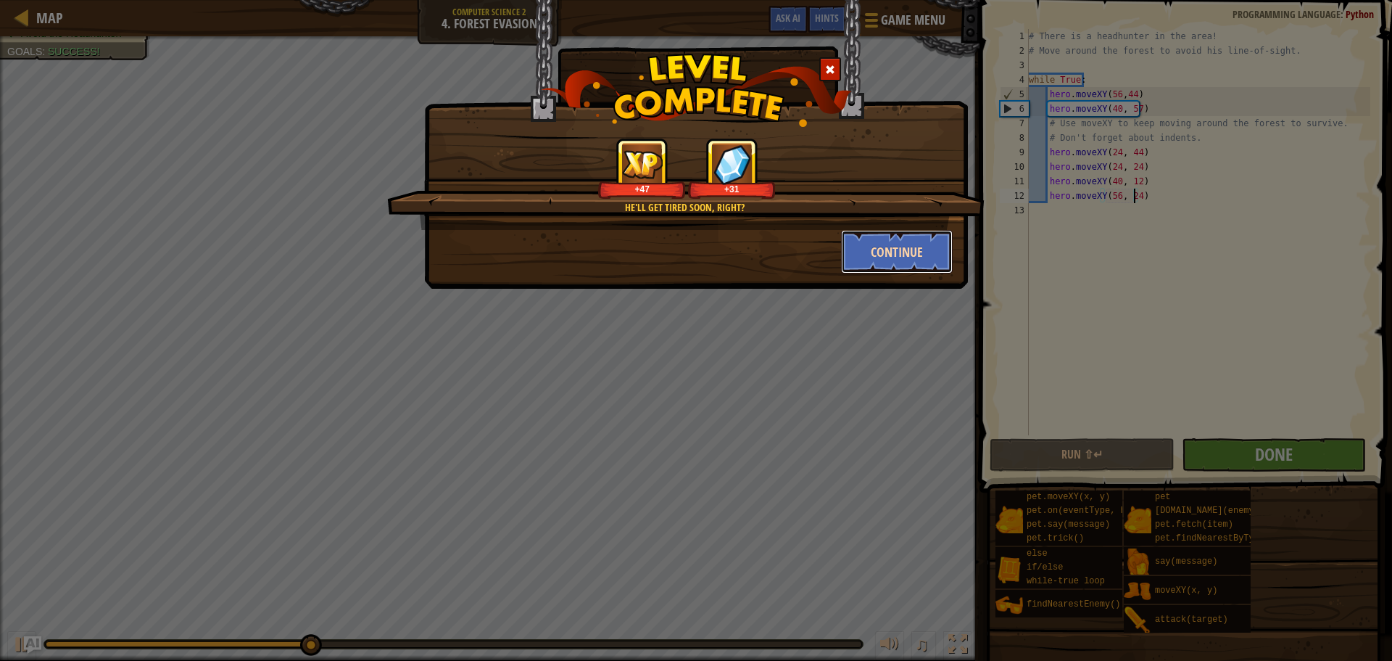
click at [877, 257] on button "Continue" at bounding box center [897, 252] width 112 height 44
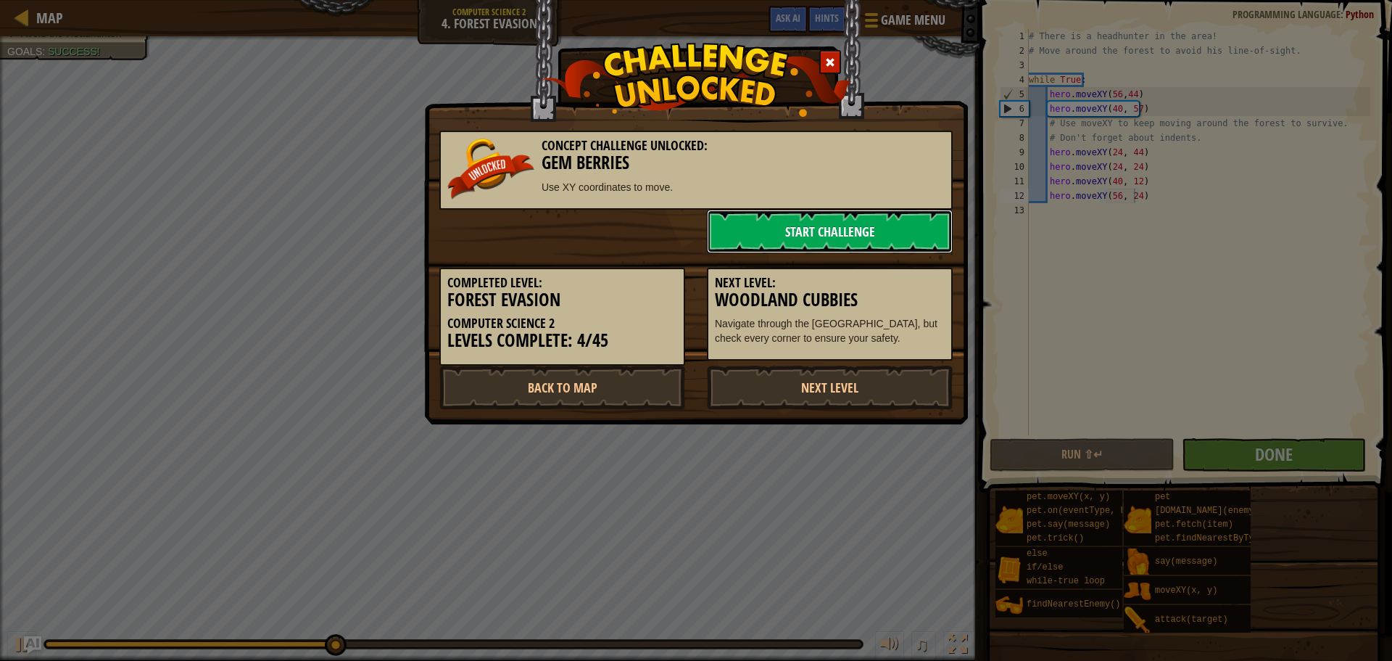
click at [744, 210] on link "Start Challenge" at bounding box center [830, 232] width 246 height 44
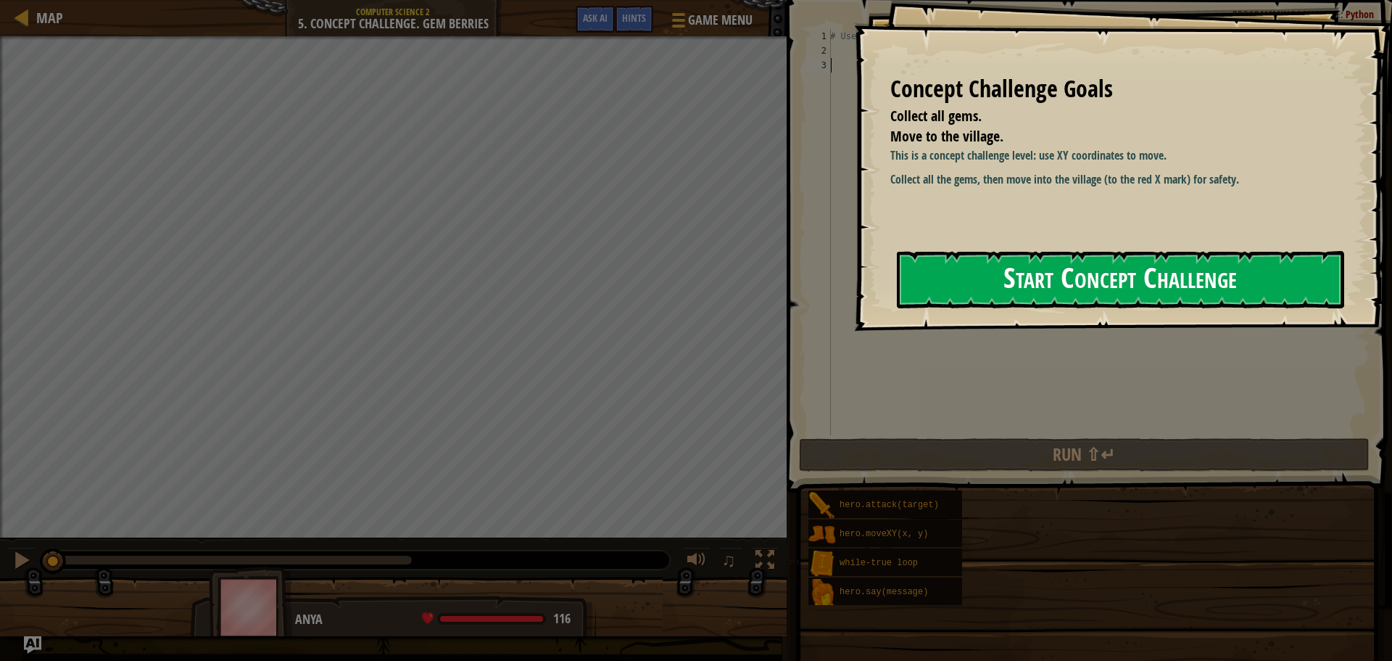
click at [1046, 271] on button "Start Concept Challenge" at bounding box center [1120, 279] width 447 height 57
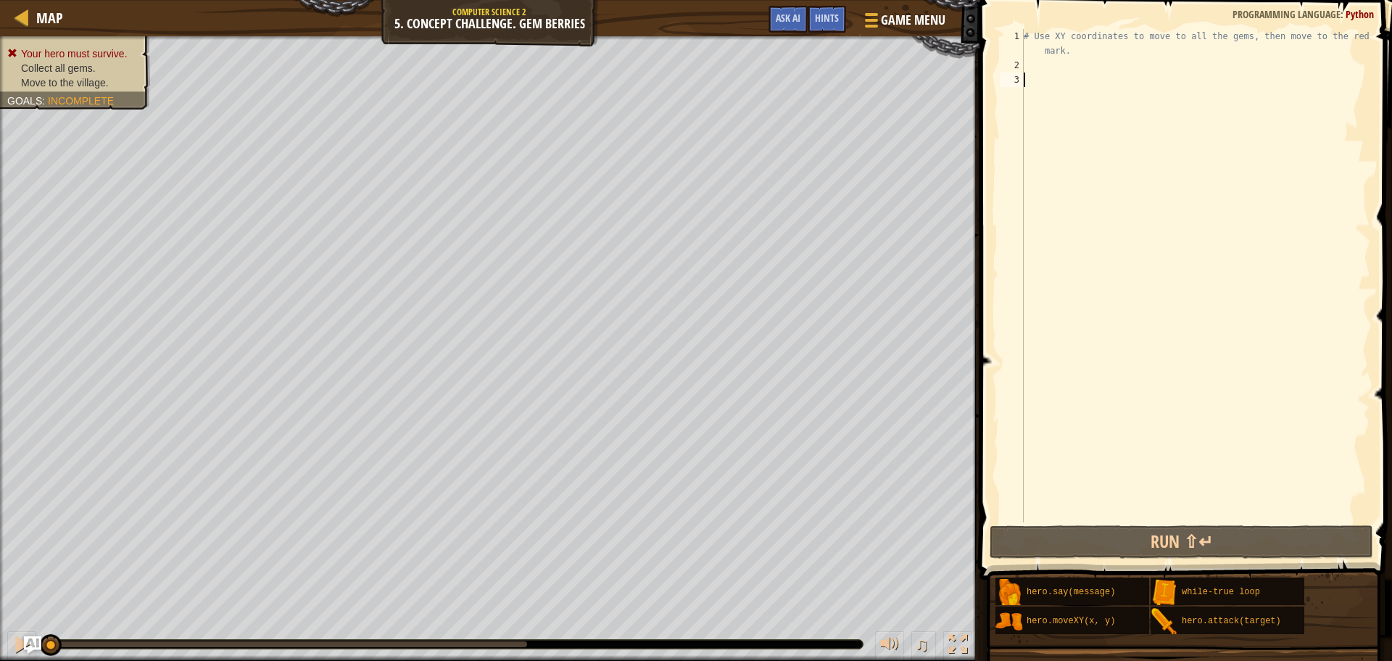
drag, startPoint x: 1044, startPoint y: 79, endPoint x: 808, endPoint y: -88, distance: 289.3
click at [808, 0] on html "Map Computer Science 2 5. Concept Challenge. Gem Berries Game Menu Done Hints A…" at bounding box center [696, 0] width 1392 height 0
type textarea "# Use XY coordinates to move to all the gems, then move to the red X mark."
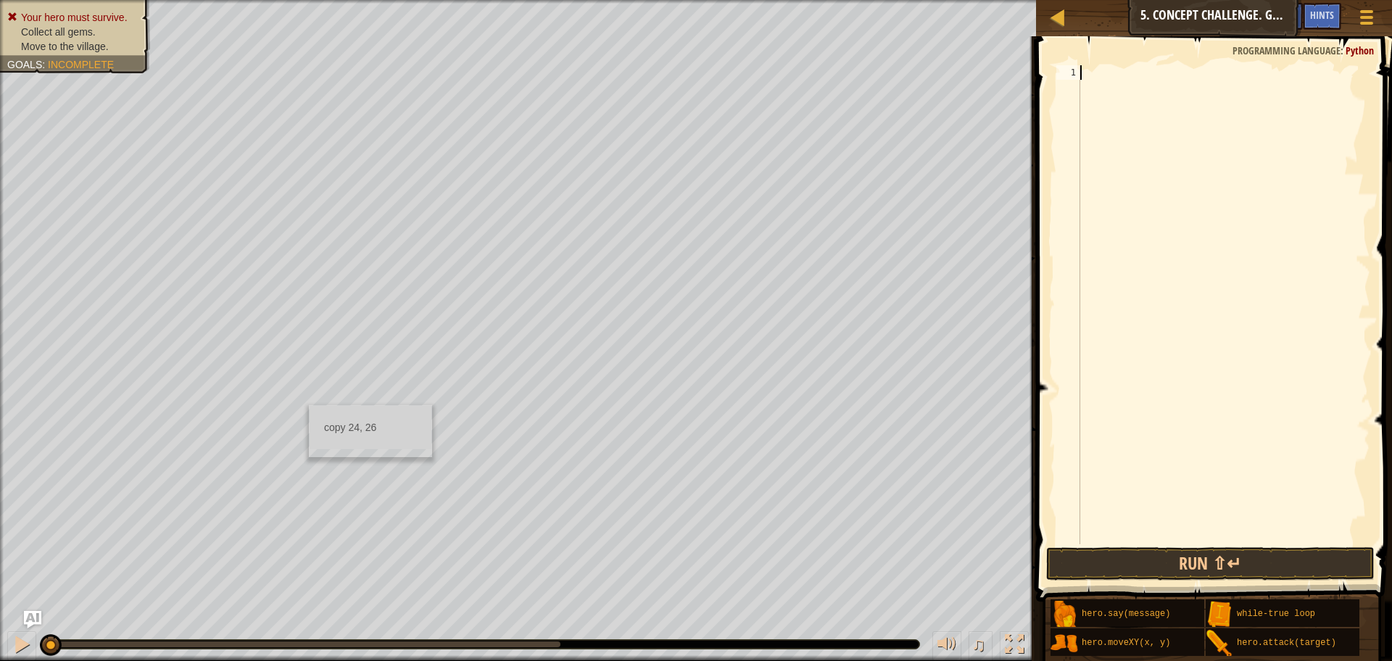
click at [1088, 105] on div at bounding box center [1223, 319] width 293 height 508
click at [1093, 75] on div at bounding box center [1223, 319] width 293 height 508
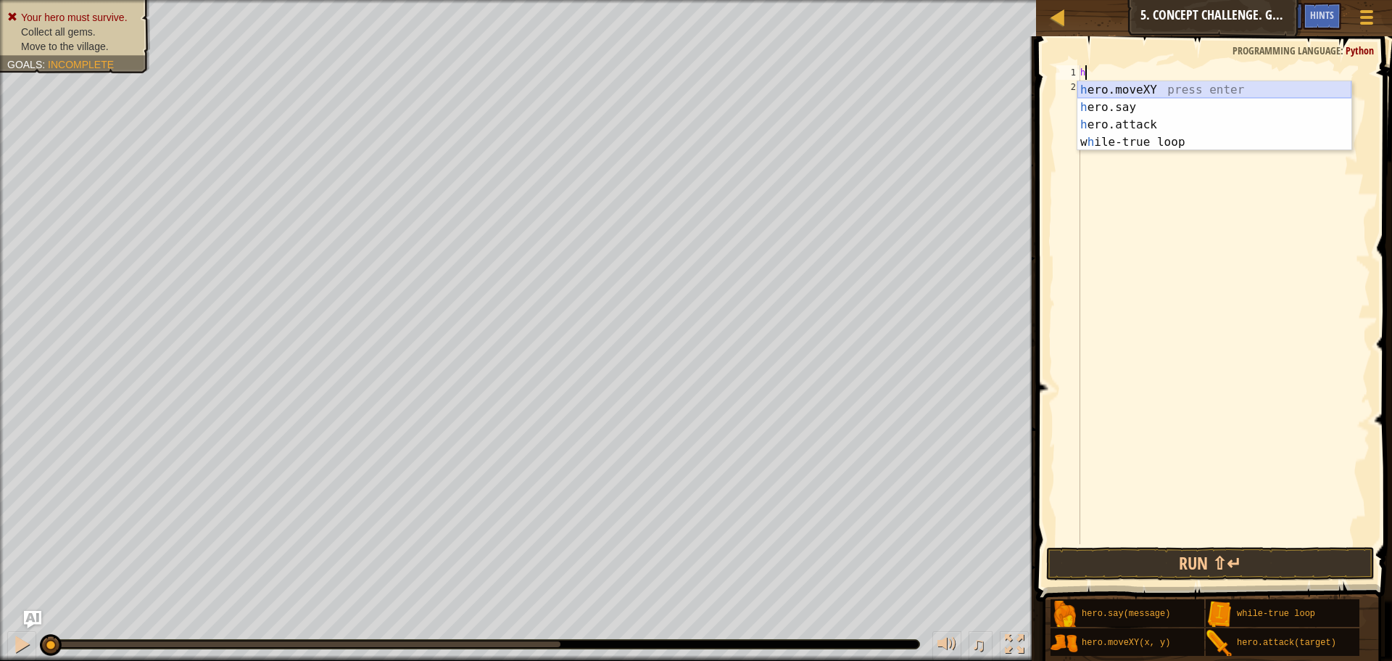
click at [1119, 90] on div "h ero.moveXY press enter h ero.say press enter h ero.attack press enter w h ile…" at bounding box center [1214, 133] width 274 height 104
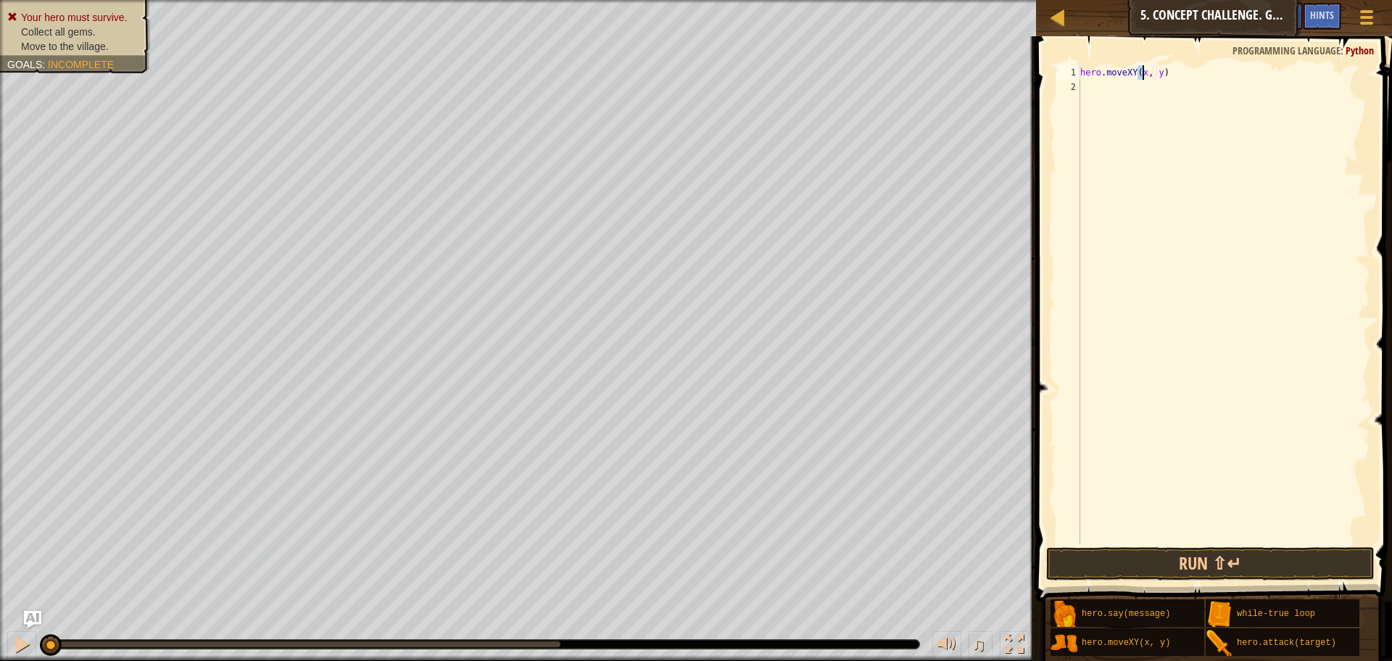
click at [1159, 73] on div "hero . moveXY ( x , y )" at bounding box center [1223, 319] width 293 height 508
paste textarea "56, 24"
type textarea "hero.moveXY(56, 24)"
click at [1107, 78] on div "hero . moveXY ( 56 , 24 )" at bounding box center [1223, 319] width 293 height 508
click at [1104, 93] on div "hero . moveXY ( 56 , 24 )" at bounding box center [1223, 319] width 293 height 508
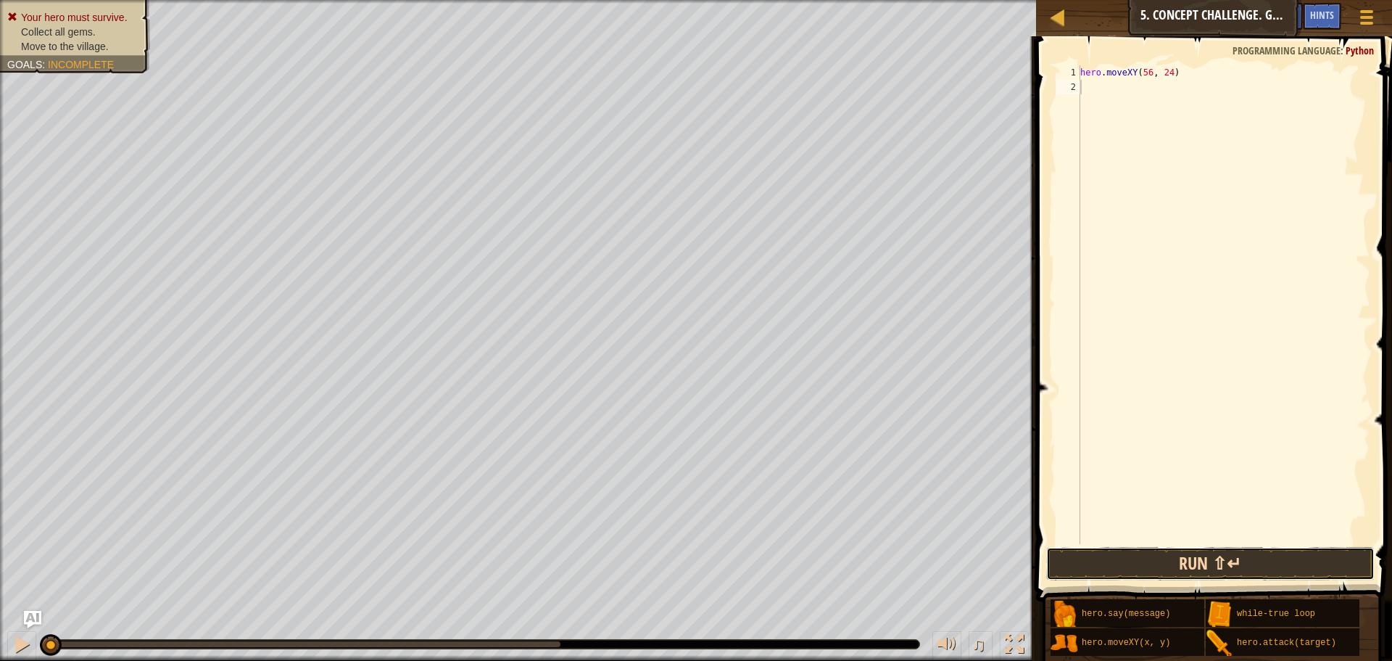
click at [1090, 568] on button "Run ⇧↵" at bounding box center [1210, 563] width 328 height 33
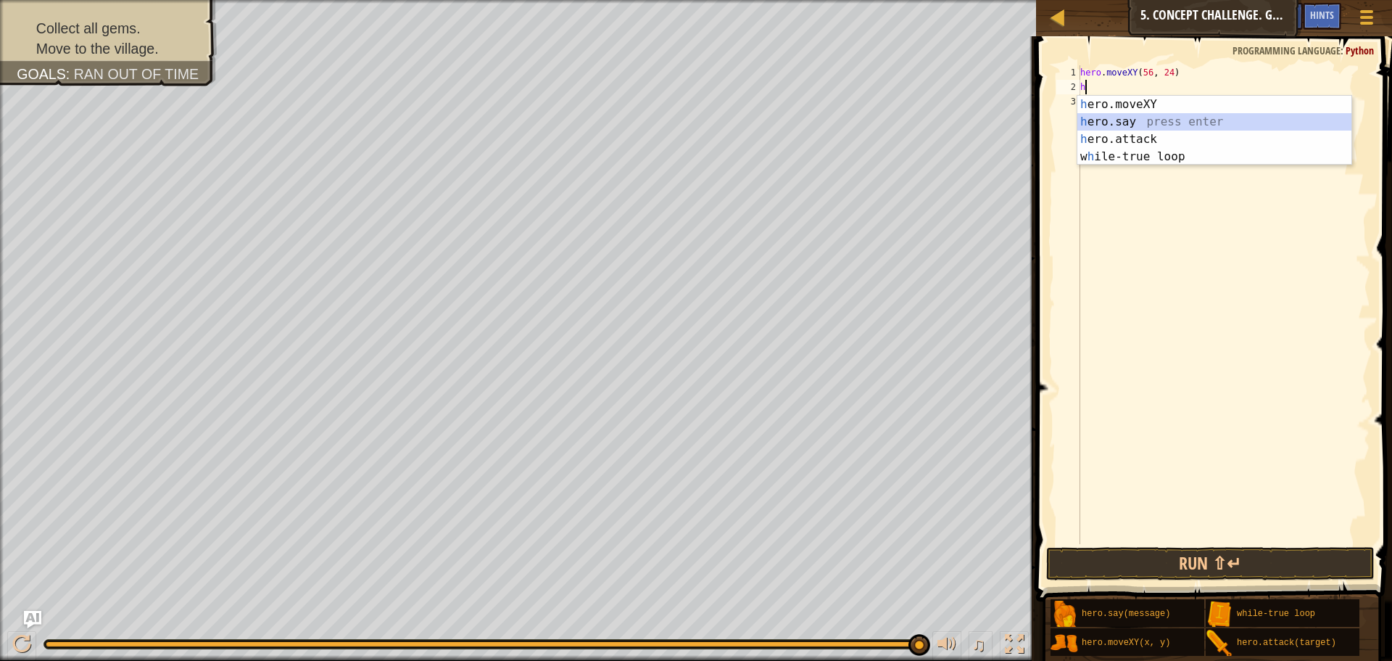
click at [1111, 129] on div "h ero.moveXY press enter h ero.say press enter h ero.attack press enter w h ile…" at bounding box center [1214, 148] width 274 height 104
type textarea "hero.say("message")"
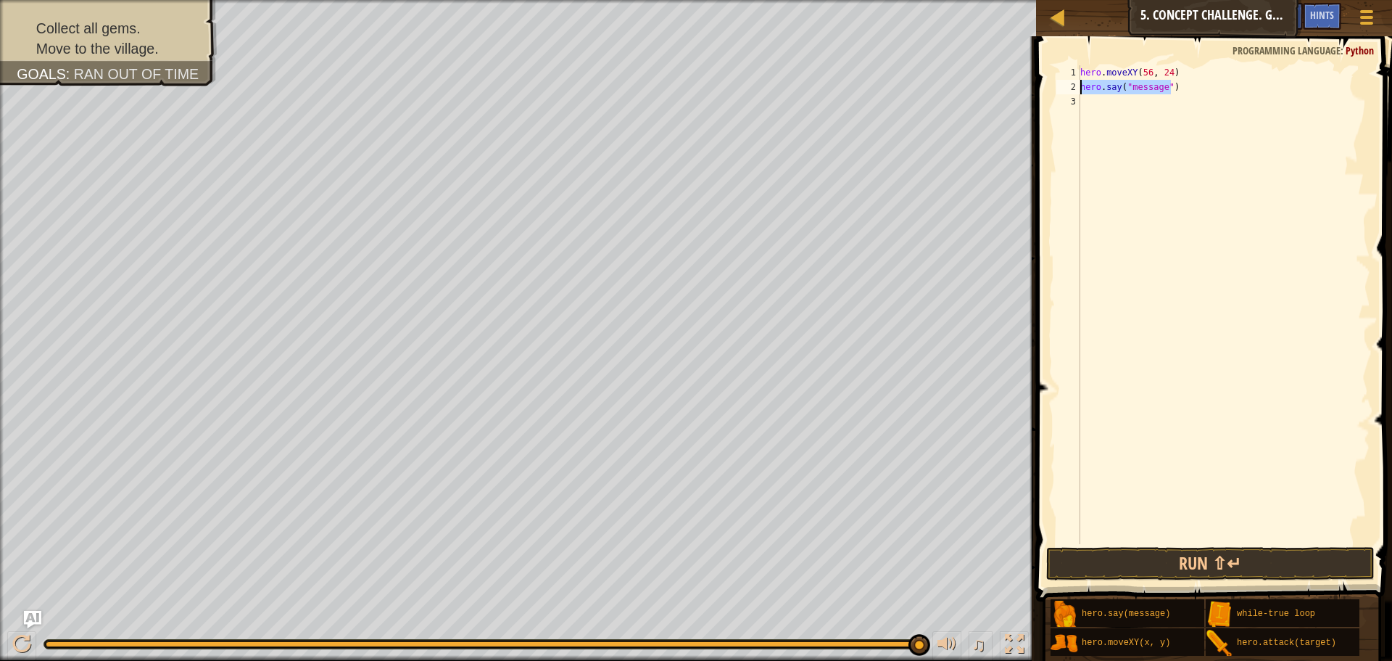
drag, startPoint x: 1173, startPoint y: 83, endPoint x: 1081, endPoint y: 92, distance: 92.6
click at [1081, 92] on div "hero . moveXY ( 56 , 24 ) hero . say ( "message" )" at bounding box center [1223, 319] width 293 height 508
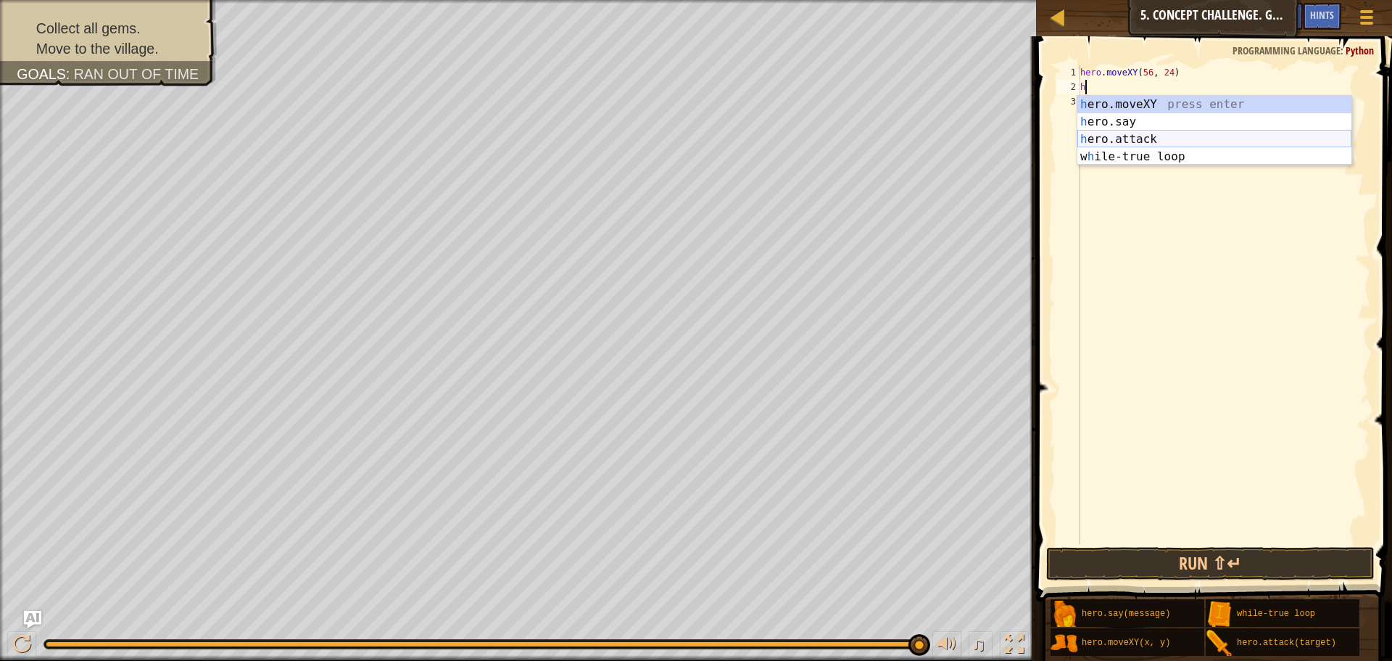
click at [1121, 133] on div "h ero.moveXY press enter h ero.say press enter h ero.attack press enter w h ile…" at bounding box center [1214, 148] width 274 height 104
type textarea "hero.attack("Enemy Name")"
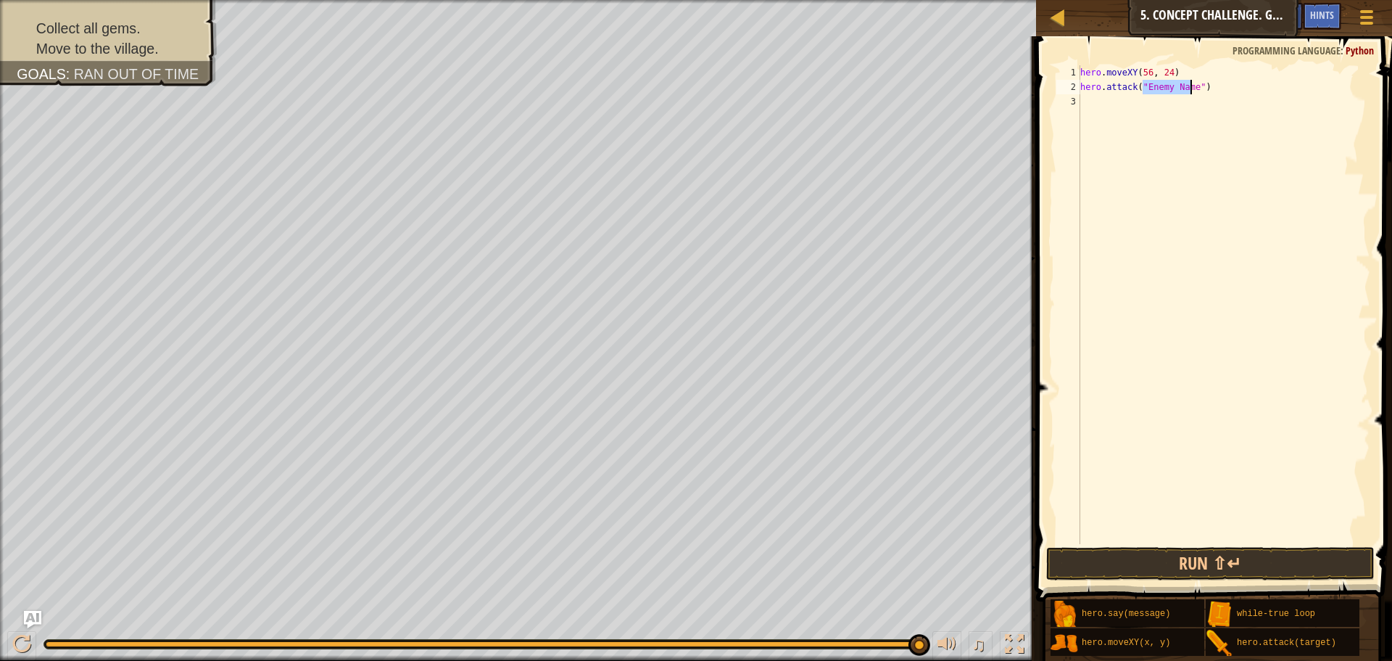
click at [1156, 131] on div "hero . moveXY ( 56 , 24 ) hero . attack ( "Enemy Name" )" at bounding box center [1223, 319] width 293 height 508
click at [1166, 548] on div "1 2 3 hero . moveXY ( 56 , 24 ) hero . attack ( "Enemy Name" ) הההההההההההההההה…" at bounding box center [1212, 348] width 360 height 608
click at [1163, 572] on button "Run ⇧↵" at bounding box center [1210, 563] width 328 height 33
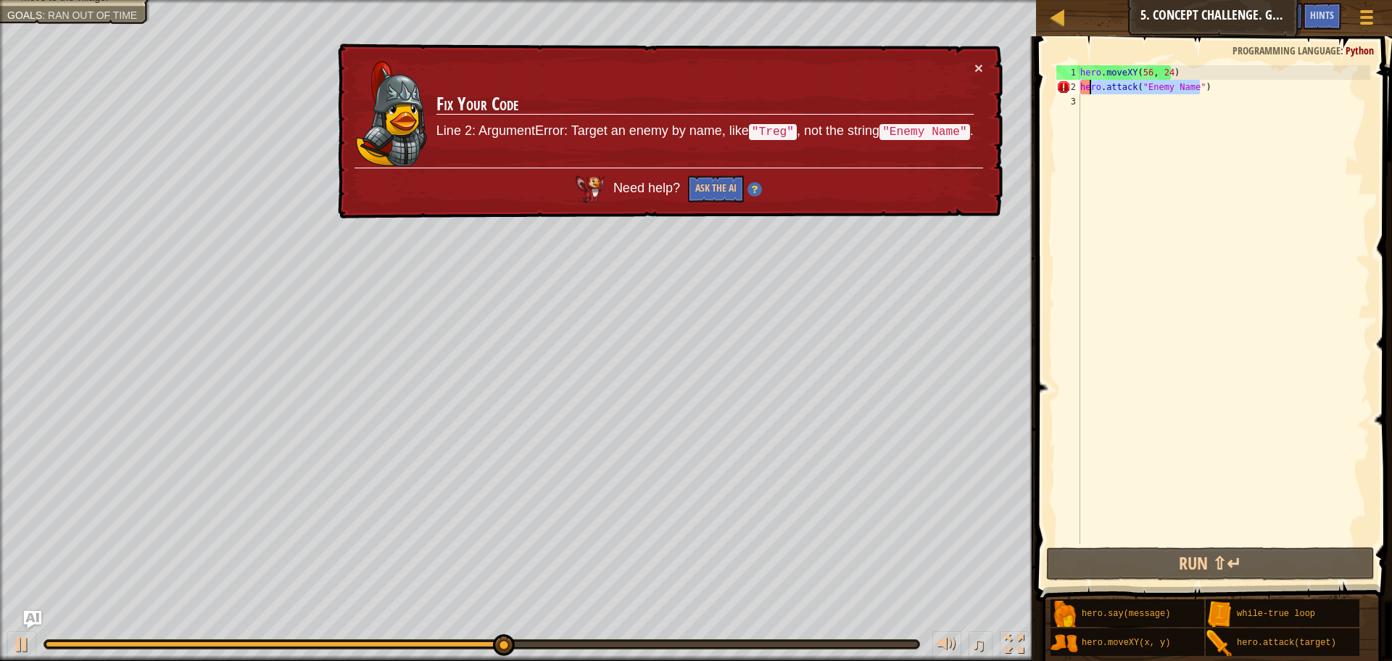
drag, startPoint x: 1180, startPoint y: 91, endPoint x: 1087, endPoint y: 86, distance: 93.7
click at [1087, 86] on div "hero . moveXY ( 56 , 24 ) hero . attack ( "Enemy Name" )" at bounding box center [1223, 319] width 293 height 508
type textarea "h"
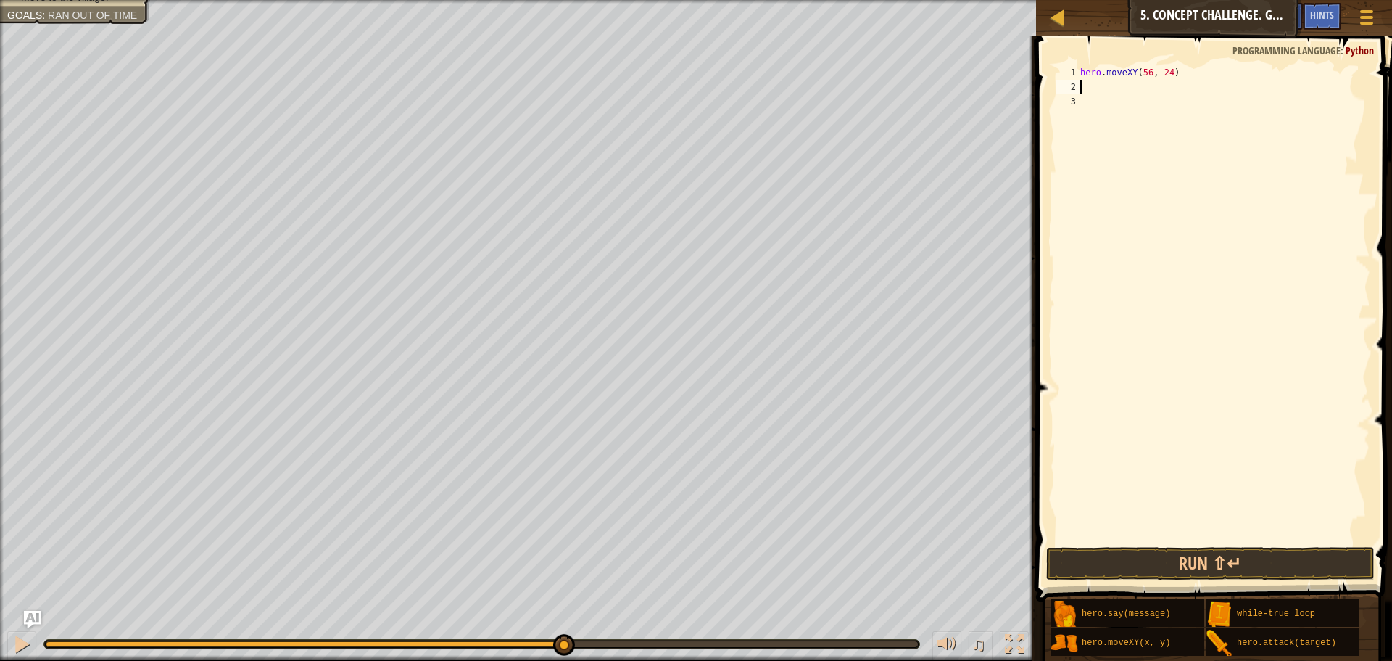
click at [1274, 581] on span at bounding box center [1216, 298] width 368 height 608
click at [1275, 569] on button "Run ⇧↵" at bounding box center [1210, 563] width 328 height 33
